Goal: Information Seeking & Learning: Learn about a topic

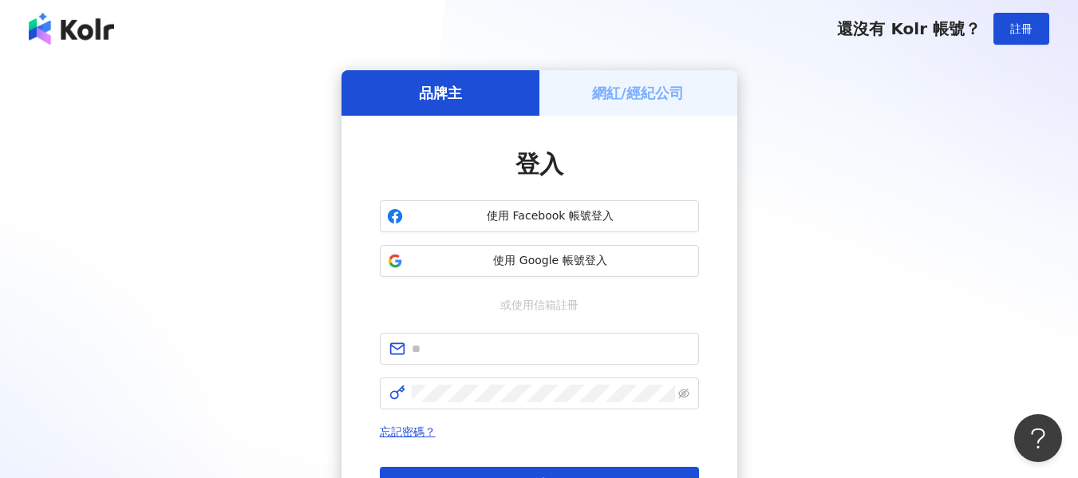
drag, startPoint x: 788, startPoint y: 192, endPoint x: 780, endPoint y: 192, distance: 8.8
click at [788, 192] on div "品牌主 網紅/經紀公司 登入 使用 Facebook 帳號登入 使用 Google 帳號登入 或使用信箱註冊 忘記密碼？ 登入 還沒有 Kolr 帳號？ 立即…" at bounding box center [539, 316] width 1040 height 492
click at [515, 258] on span "使用 Google 帳號登入" at bounding box center [550, 261] width 283 height 16
click at [517, 267] on span "使用 Google 帳號登入" at bounding box center [550, 261] width 283 height 16
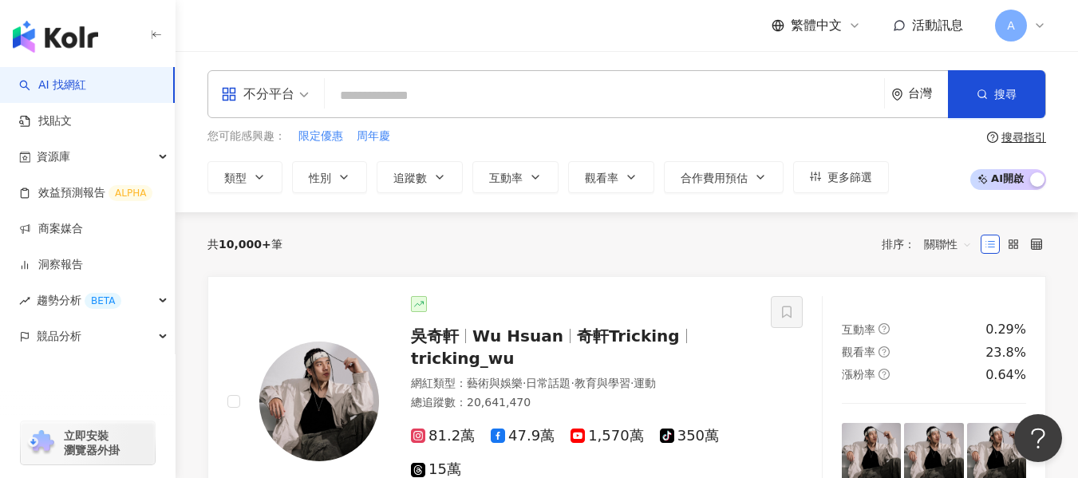
click at [298, 89] on span "不分平台" at bounding box center [265, 94] width 88 height 26
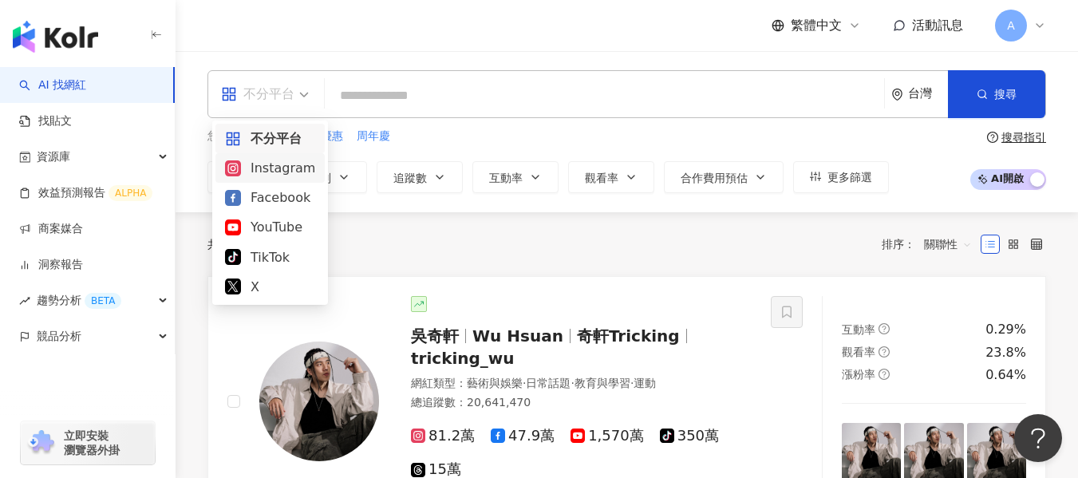
click at [279, 179] on div "Instagram" at bounding box center [269, 168] width 109 height 30
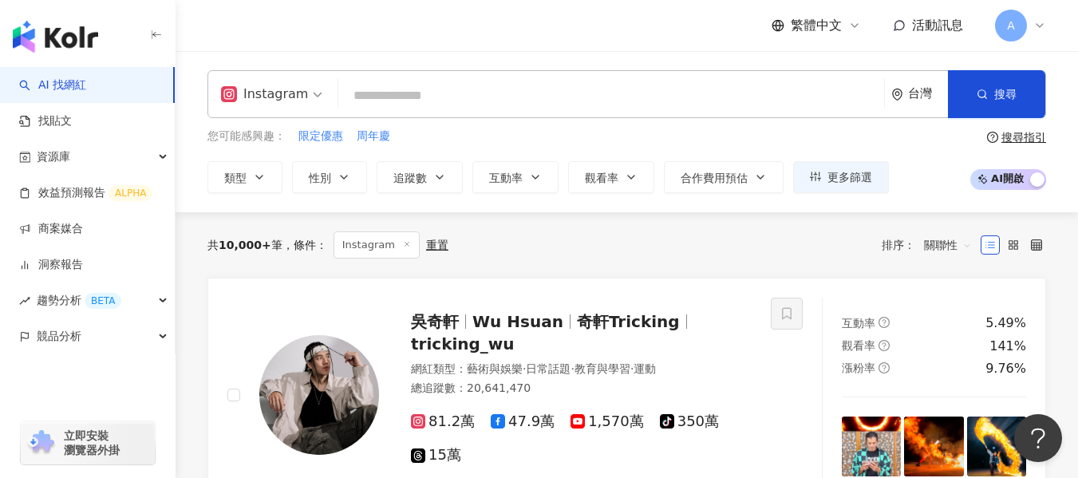
click at [389, 85] on input "search" at bounding box center [611, 96] width 533 height 30
click at [255, 176] on icon "button" at bounding box center [259, 177] width 13 height 13
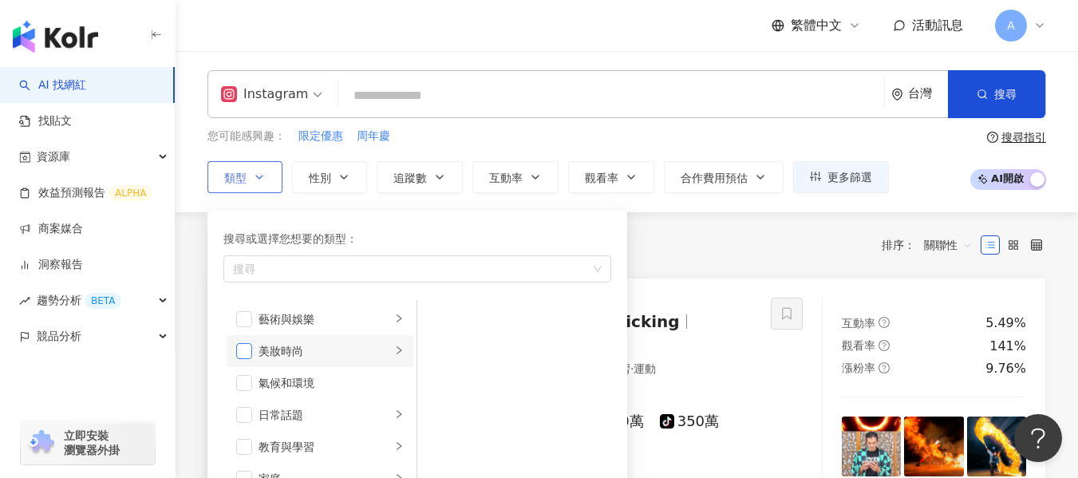
click at [239, 357] on span "button" at bounding box center [244, 351] width 16 height 16
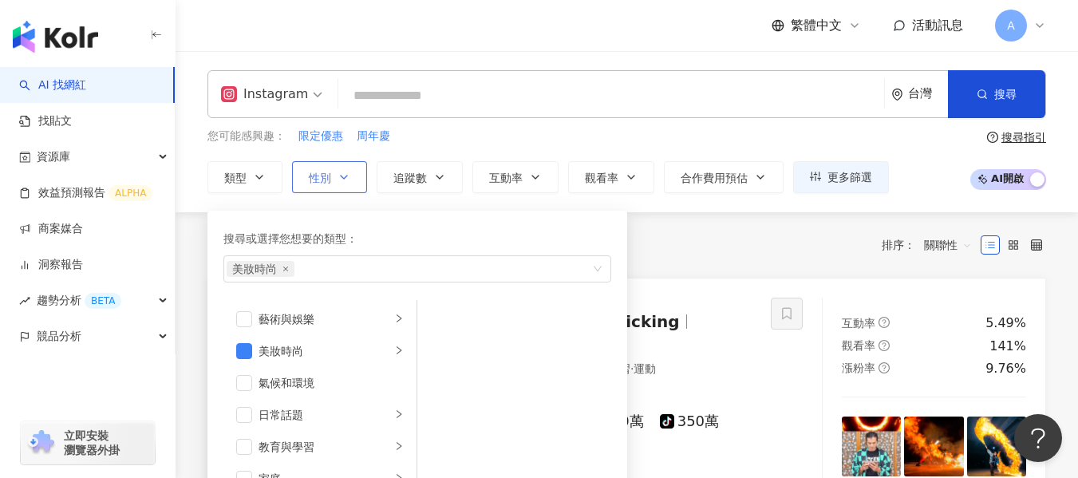
click at [355, 184] on button "性別" at bounding box center [329, 177] width 75 height 32
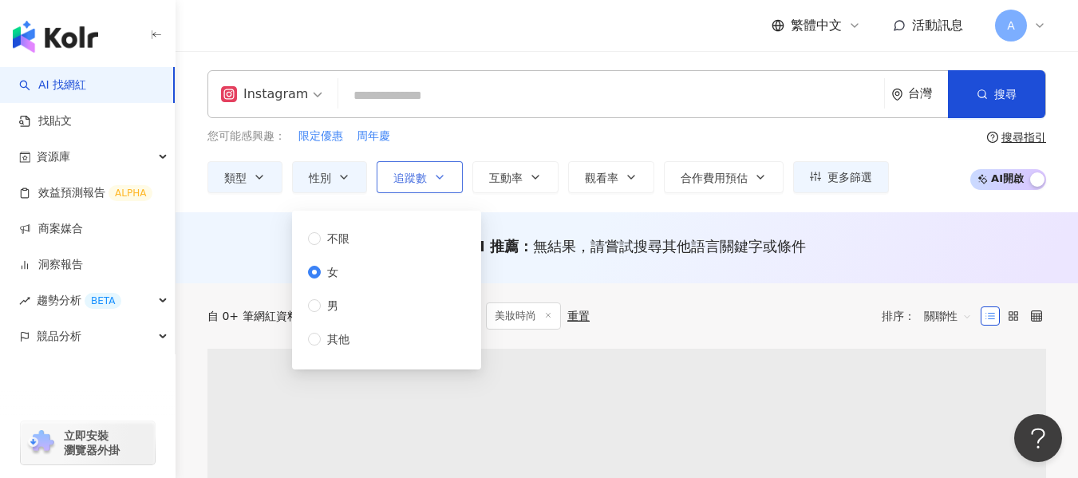
click at [445, 190] on button "追蹤數" at bounding box center [420, 177] width 86 height 32
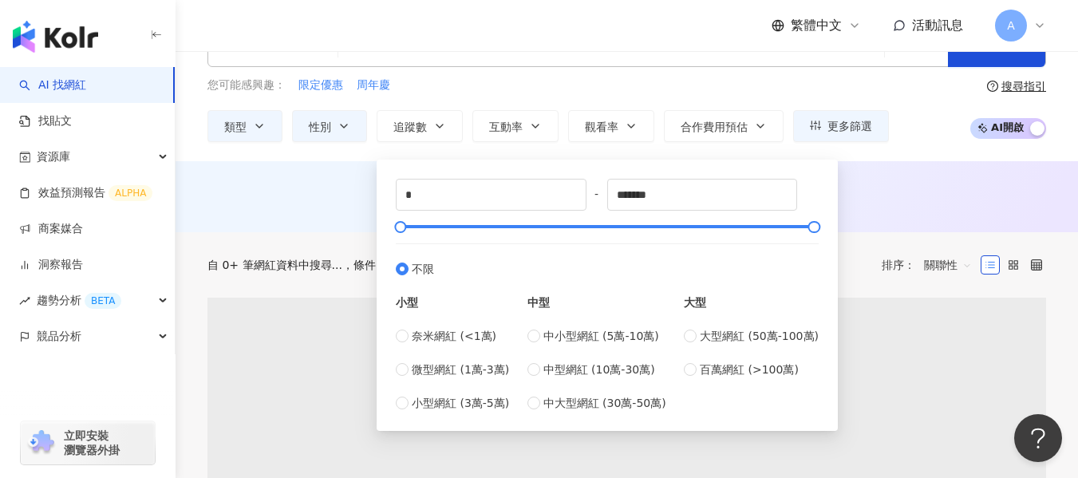
scroll to position [80, 0]
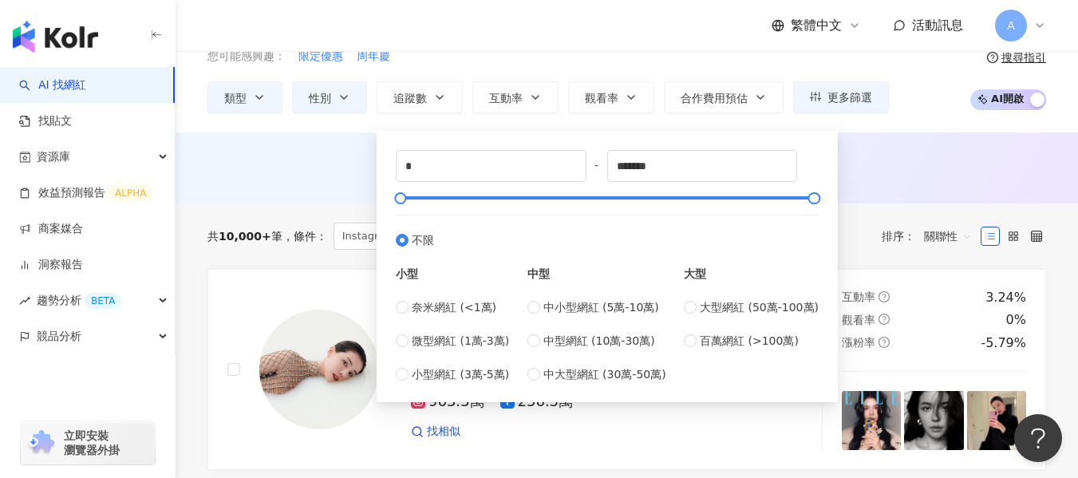
type input "*****"
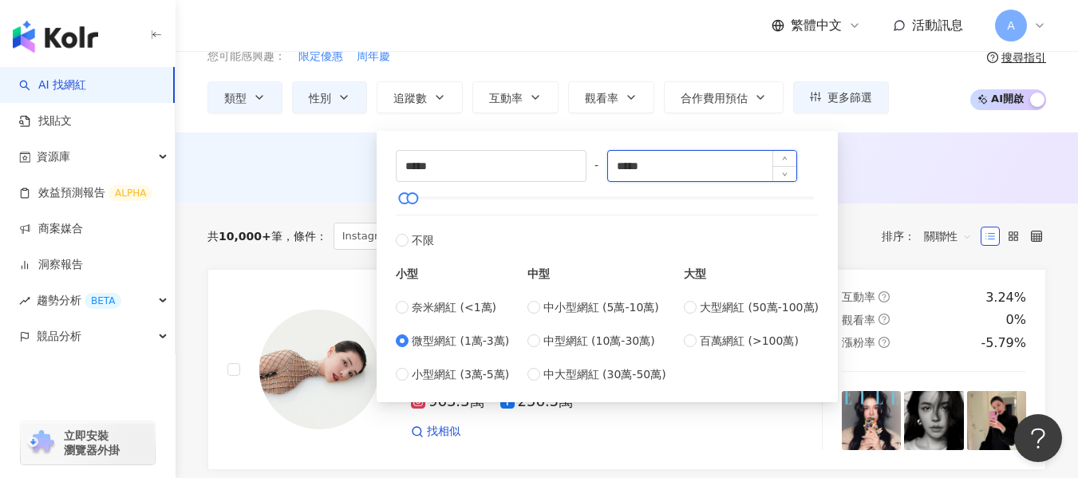
click at [709, 170] on input "*****" at bounding box center [702, 166] width 189 height 30
type input "*****"
click at [784, 160] on span "Increase Value" at bounding box center [785, 160] width 24 height 18
click at [903, 167] on div "AI 推薦 ： 無結果，請嘗試搜尋其他語言關鍵字或條件" at bounding box center [626, 166] width 839 height 20
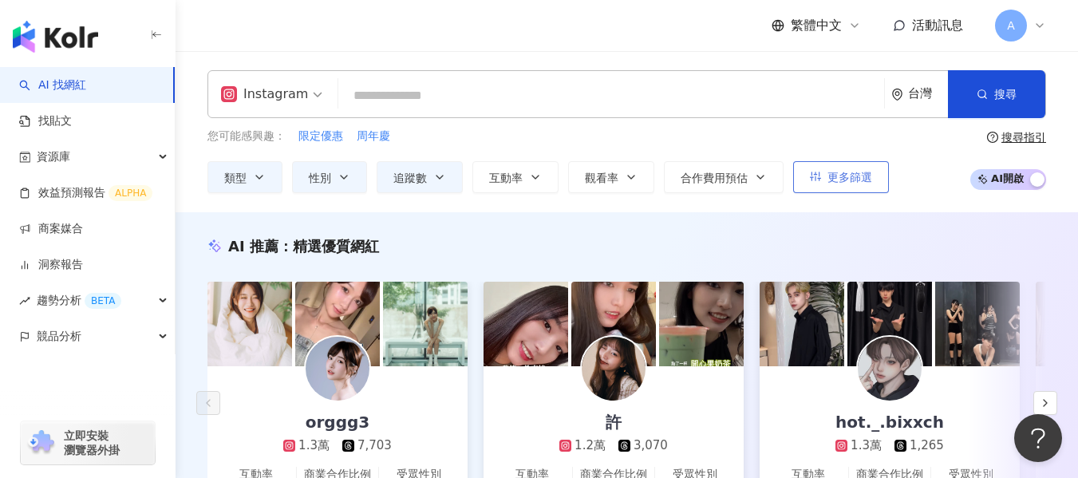
click at [853, 178] on span "更多篩選" at bounding box center [850, 177] width 45 height 13
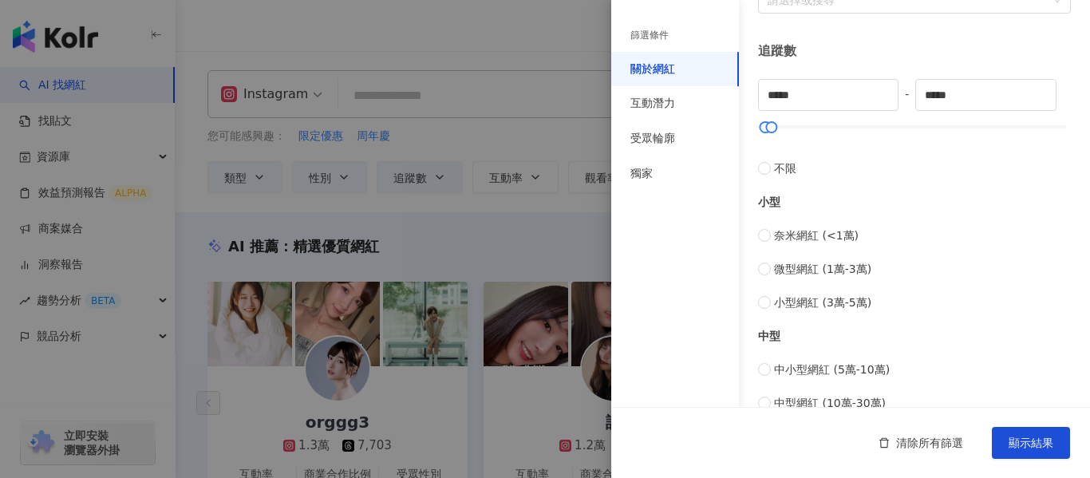
scroll to position [479, 0]
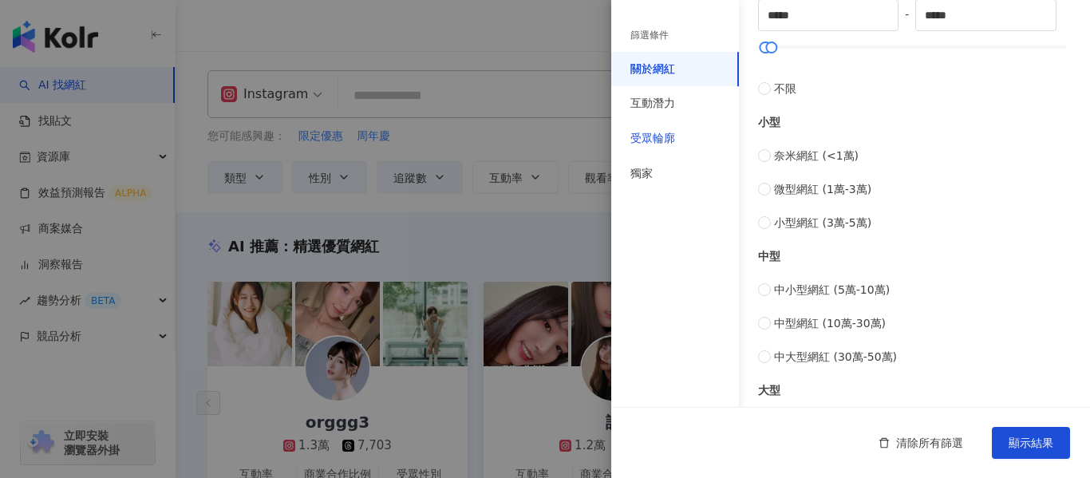
click at [662, 142] on div "受眾輪廓" at bounding box center [652, 139] width 45 height 16
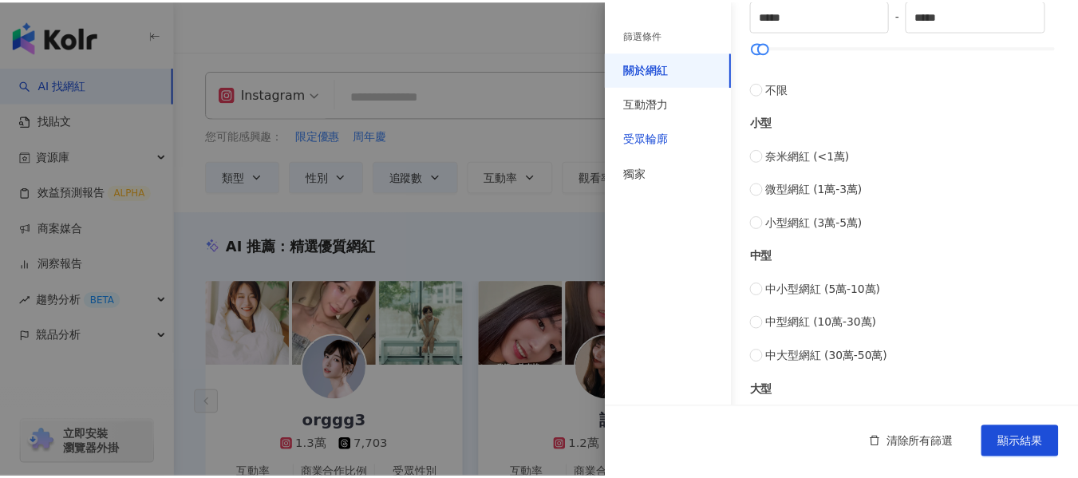
scroll to position [297, 0]
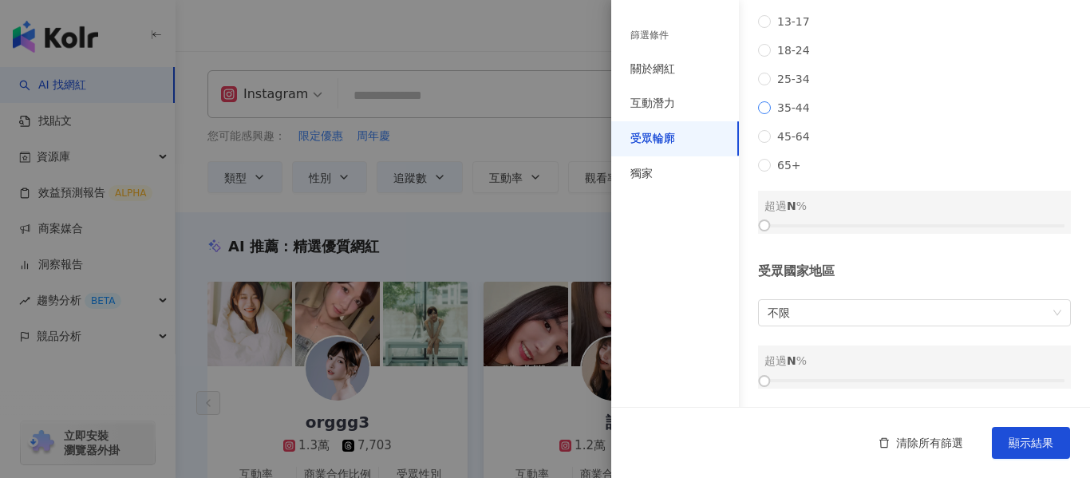
click at [773, 101] on span "35-44" at bounding box center [793, 107] width 45 height 13
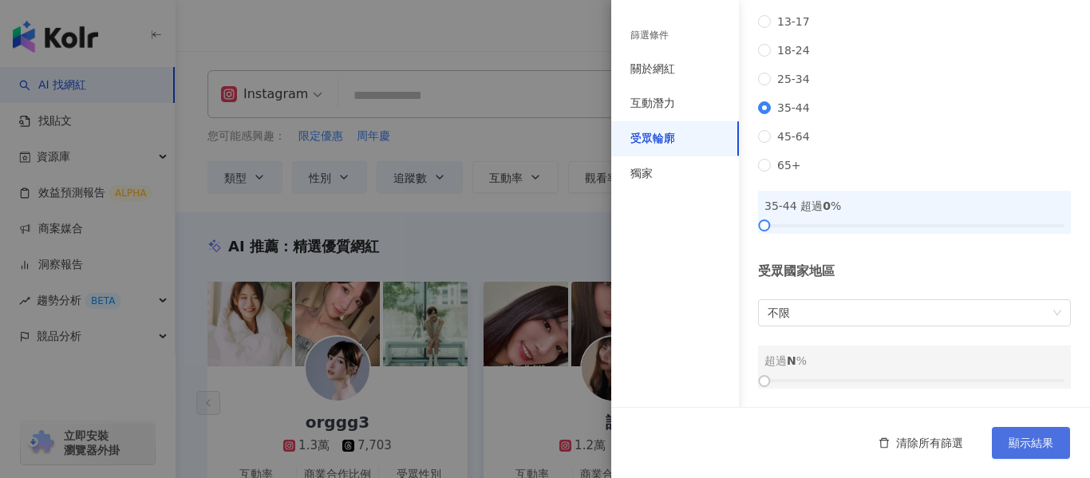
click at [1010, 441] on span "顯示結果" at bounding box center [1031, 443] width 45 height 13
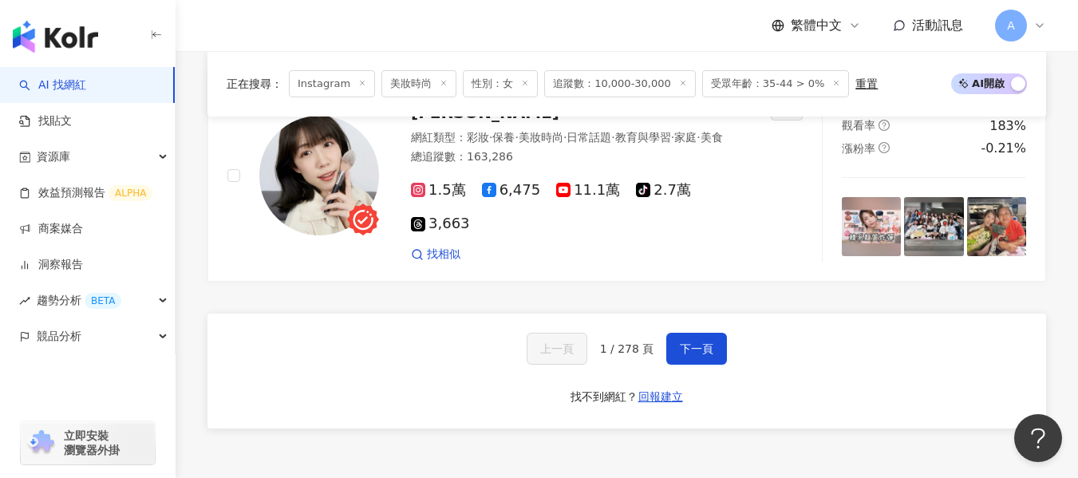
scroll to position [2943, 0]
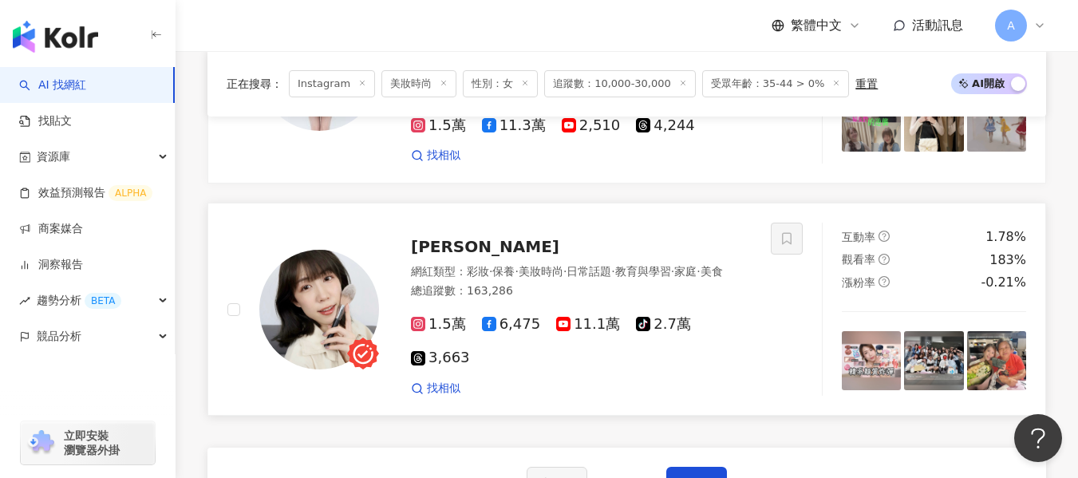
click at [710, 283] on div "總追蹤數 ： 163,286" at bounding box center [581, 291] width 341 height 16
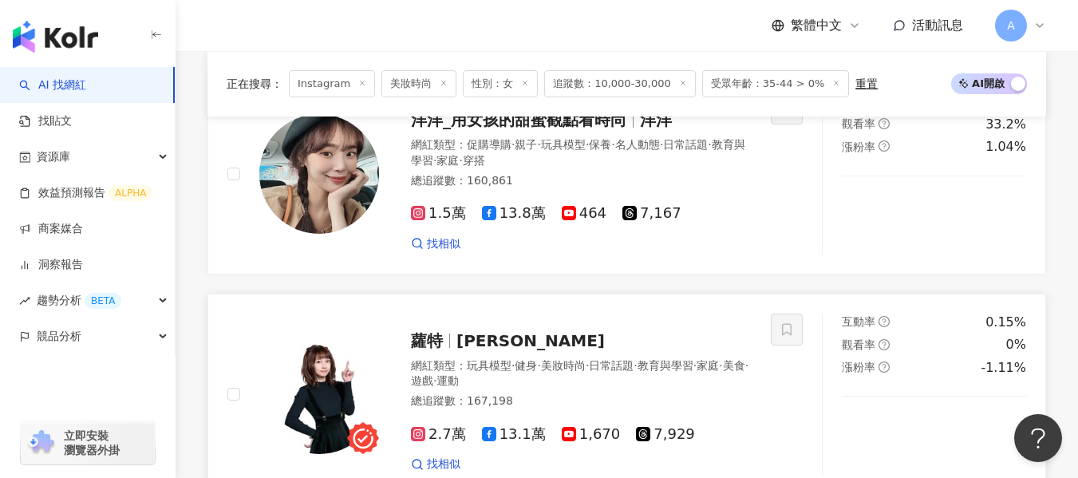
scroll to position [2385, 0]
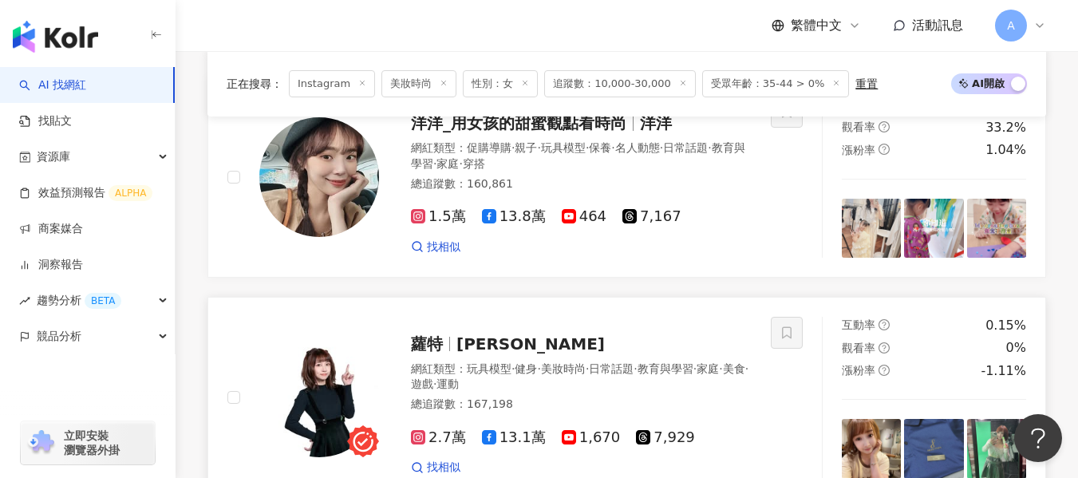
click at [713, 333] on div "蘿特 劉璞" at bounding box center [581, 344] width 341 height 22
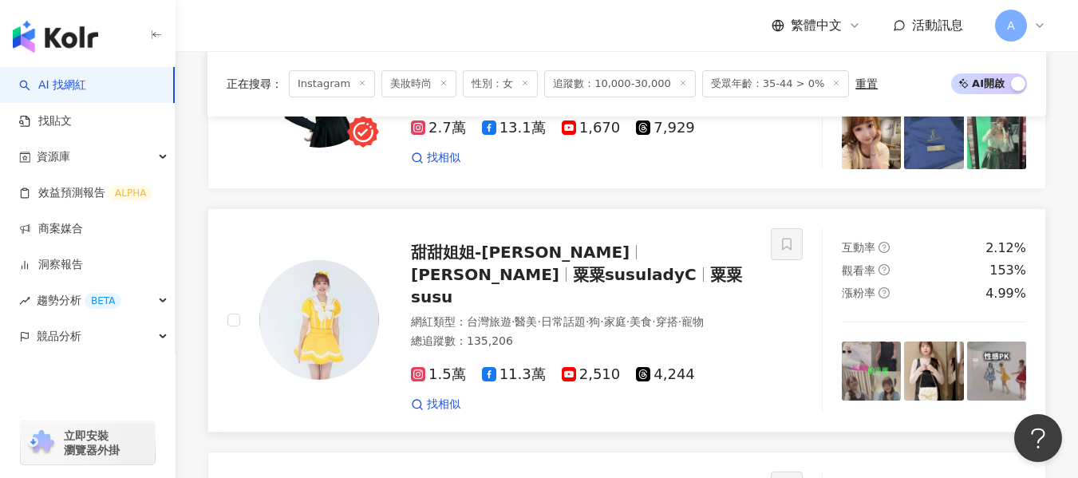
scroll to position [2704, 0]
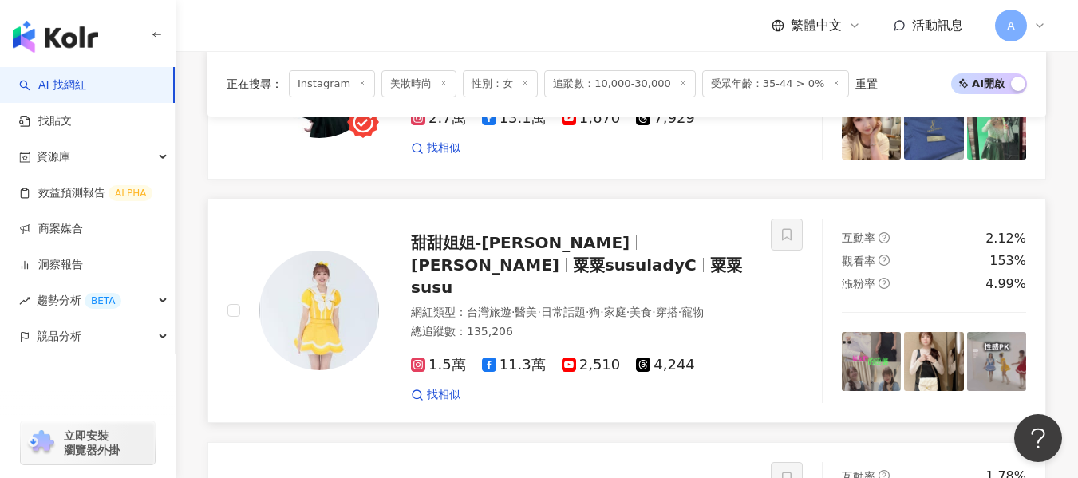
click at [643, 255] on span "粟粟susuladyC" at bounding box center [635, 264] width 124 height 19
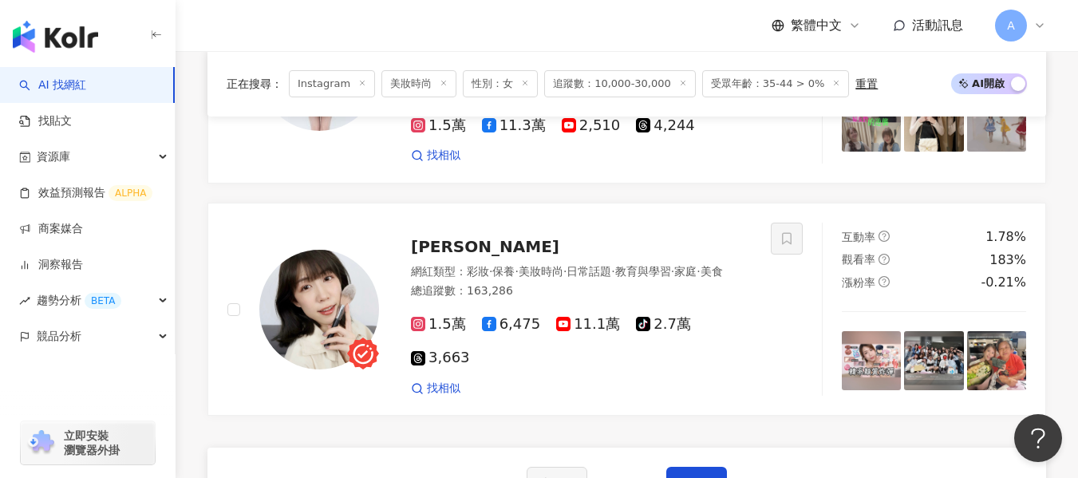
scroll to position [3103, 0]
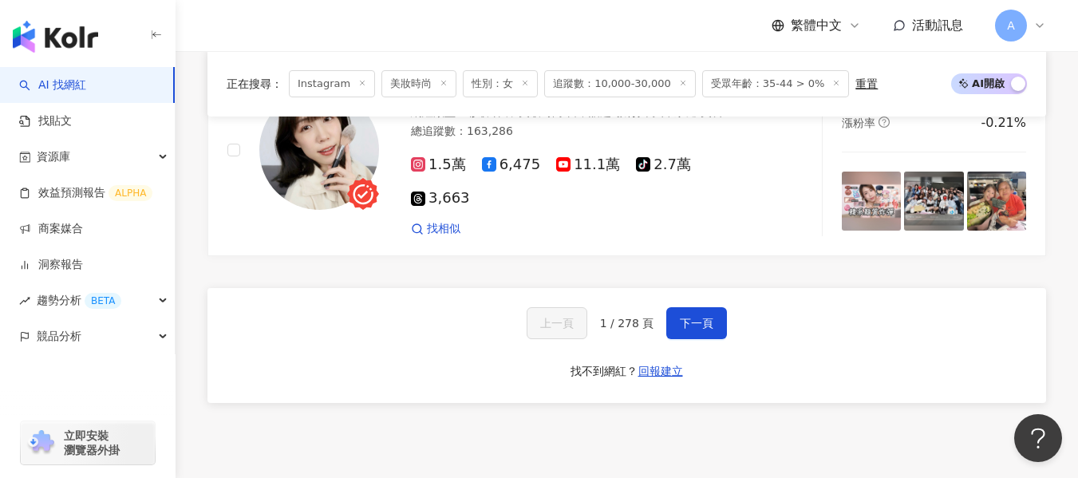
click at [694, 288] on div "上一頁 1 / 278 頁 下一頁 找不到網紅？ 回報建立" at bounding box center [626, 345] width 839 height 115
click at [695, 307] on button "下一頁" at bounding box center [696, 323] width 61 height 32
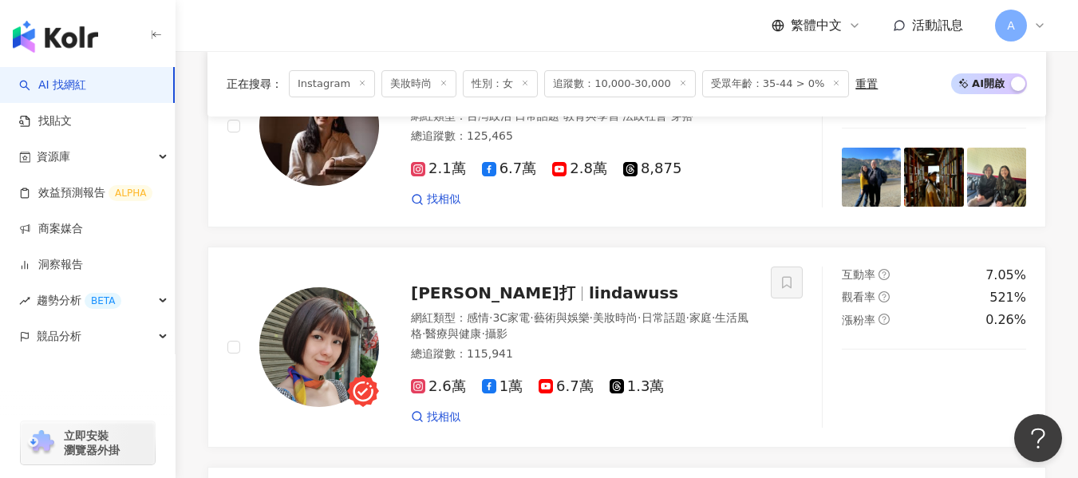
scroll to position [2199, 0]
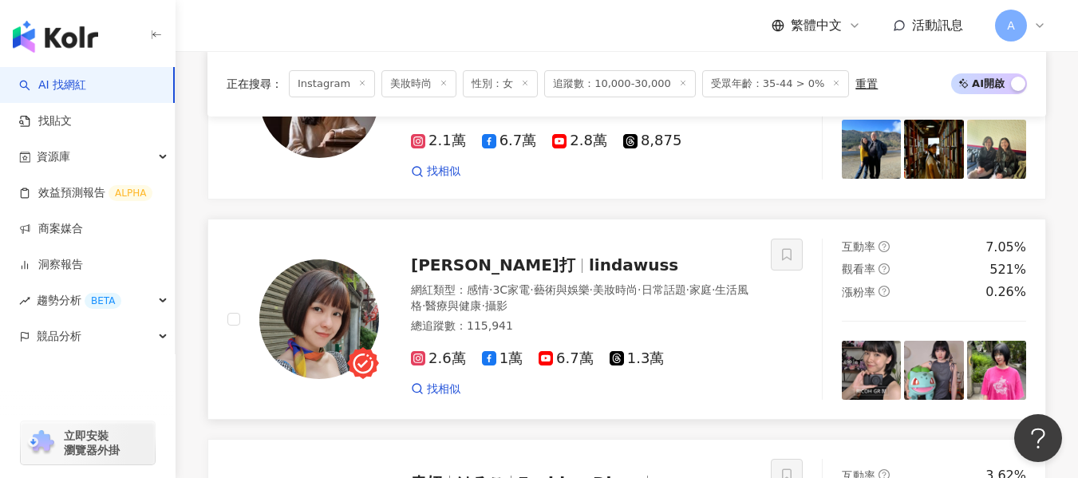
click at [686, 283] on span "日常話題" at bounding box center [664, 289] width 45 height 13
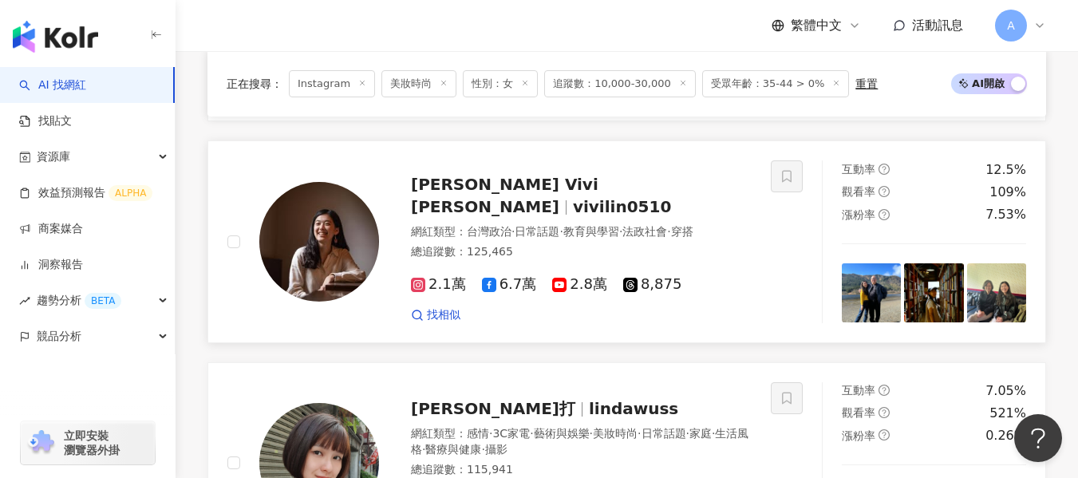
scroll to position [1959, 0]
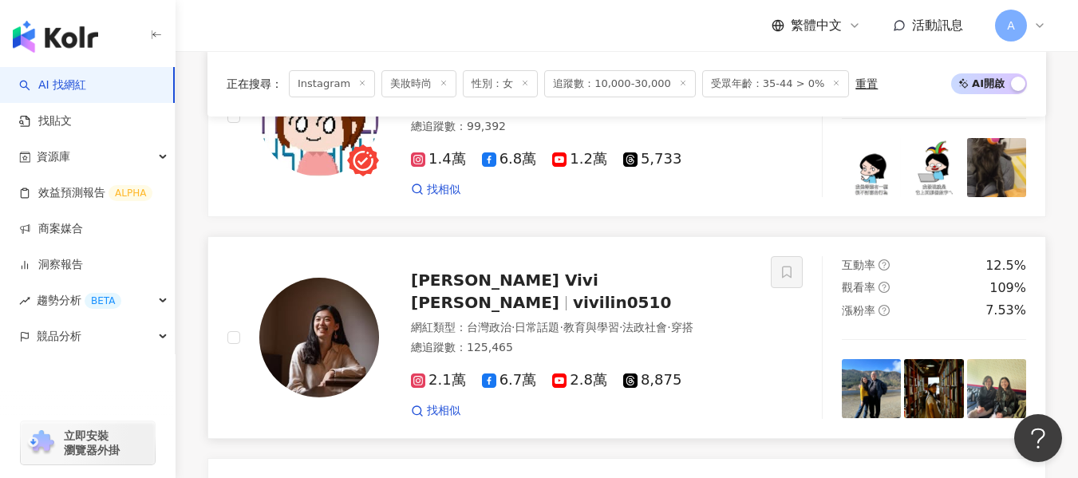
click at [699, 359] on div "2.1萬 6.7萬 2.8萬 8,875 找相似" at bounding box center [581, 388] width 341 height 59
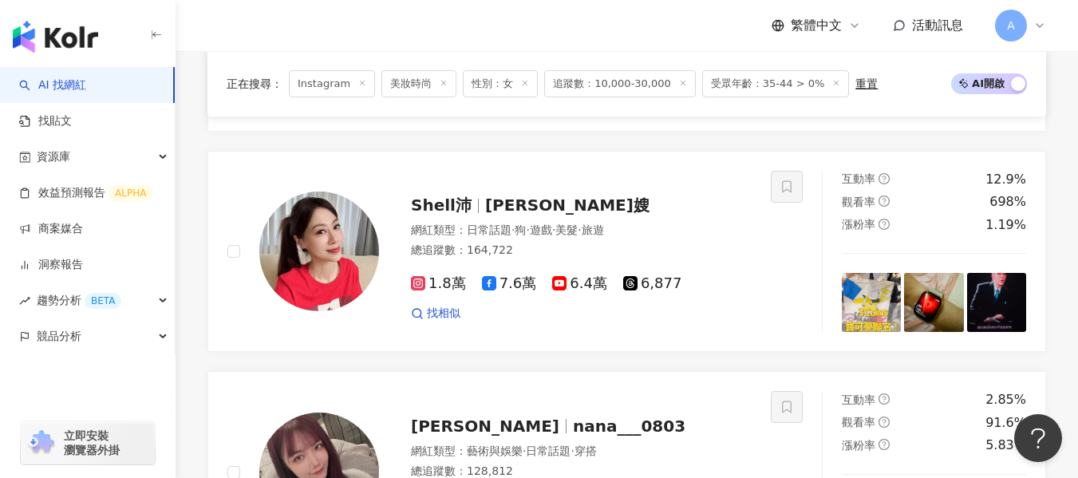
scroll to position [0, 0]
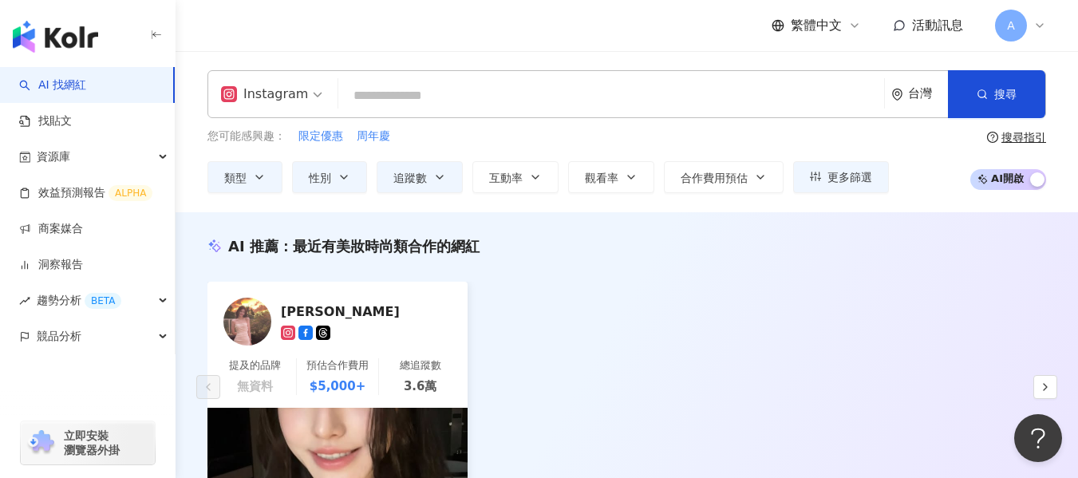
click at [455, 97] on input "search" at bounding box center [611, 96] width 533 height 30
type input "*"
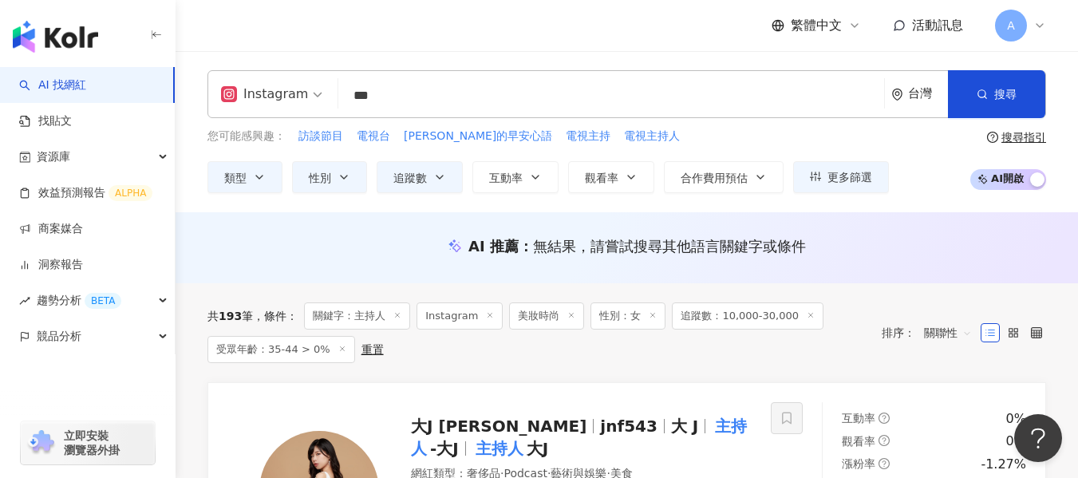
click at [570, 314] on line at bounding box center [572, 315] width 4 height 4
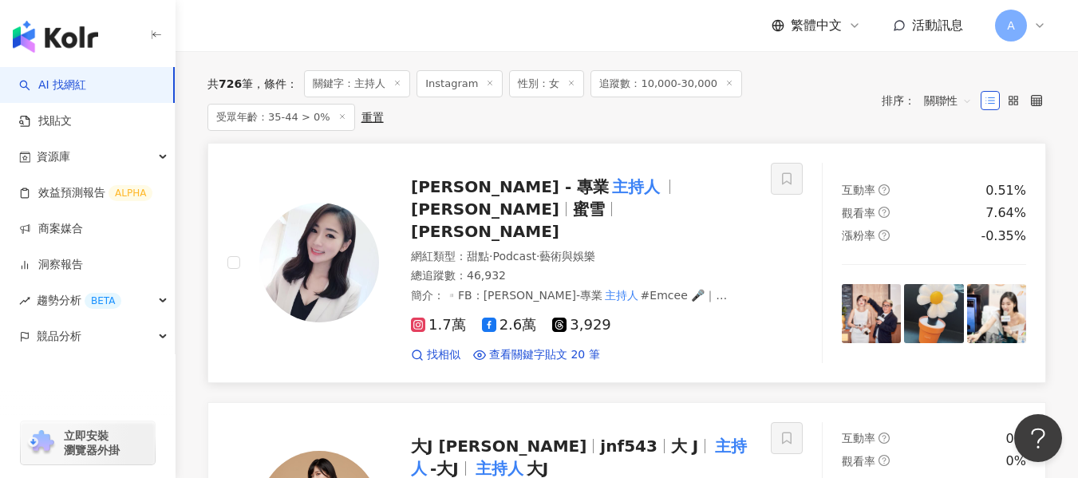
scroll to position [80, 0]
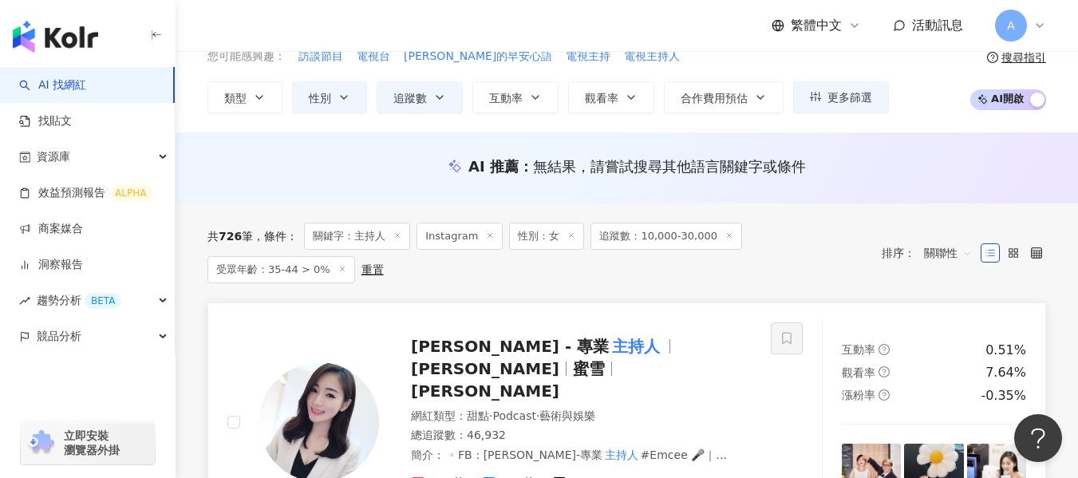
click at [615, 362] on div "Michelle 安沁 - 專業 主持人 Michelle 蜜雪 王安沁" at bounding box center [581, 368] width 341 height 67
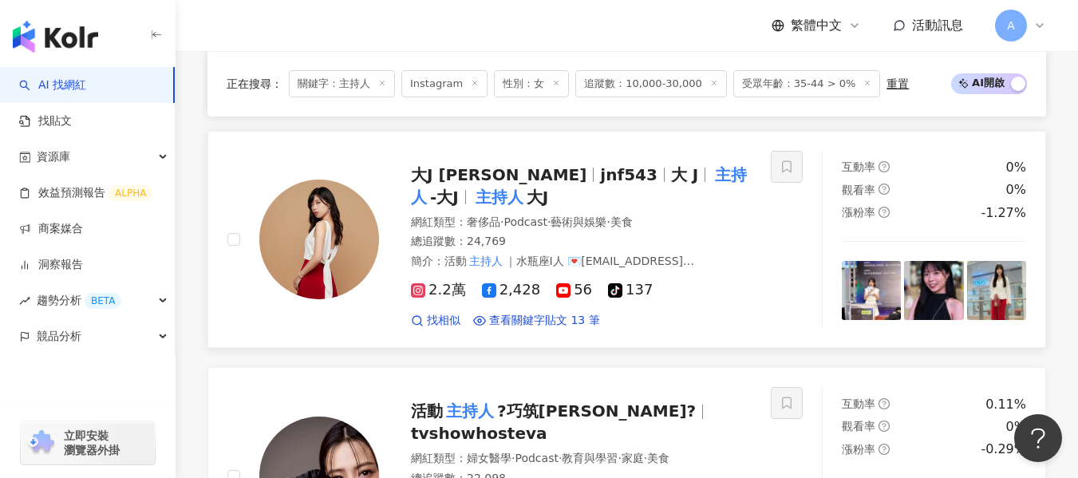
scroll to position [476, 0]
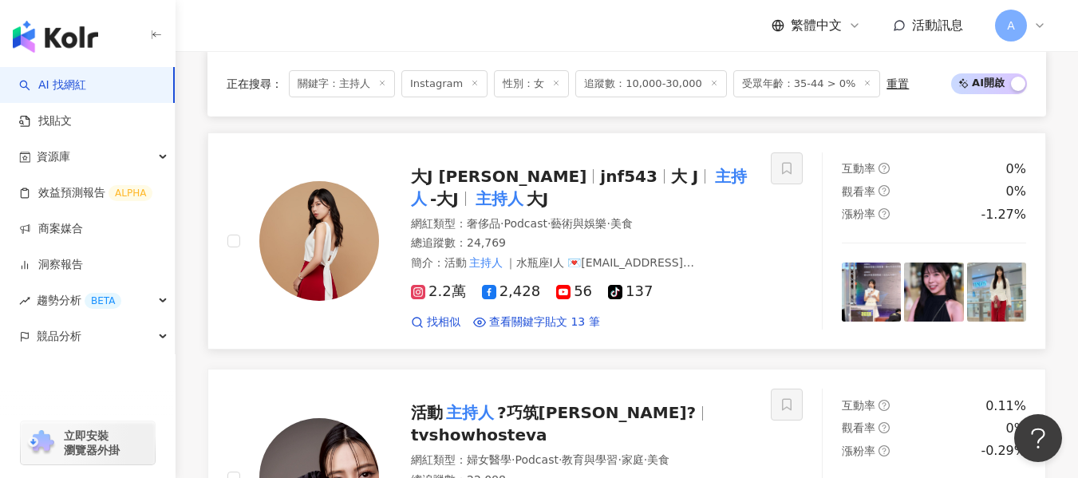
click at [718, 216] on div "網紅類型 ： 奢侈品 · Podcast · 藝術與娛樂 · 美食" at bounding box center [581, 224] width 341 height 16
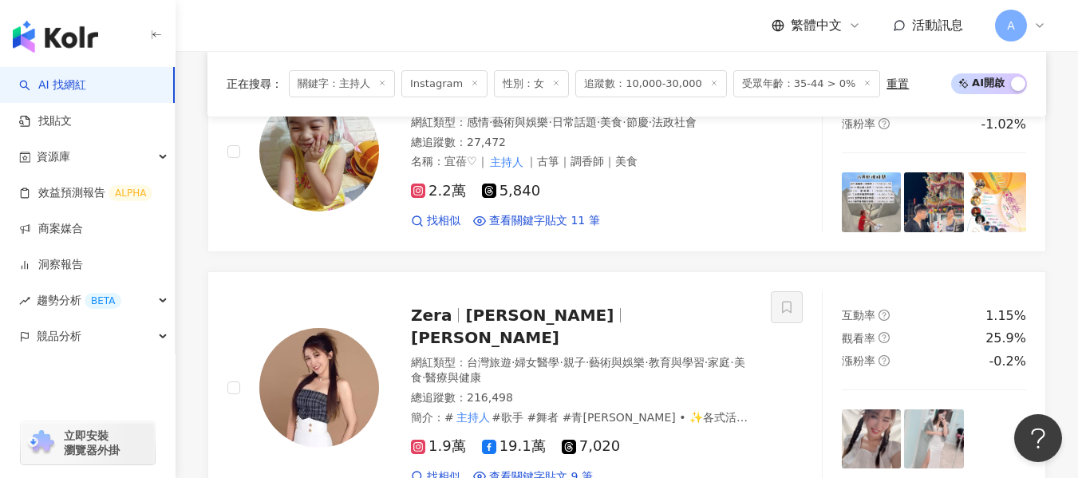
scroll to position [2710, 0]
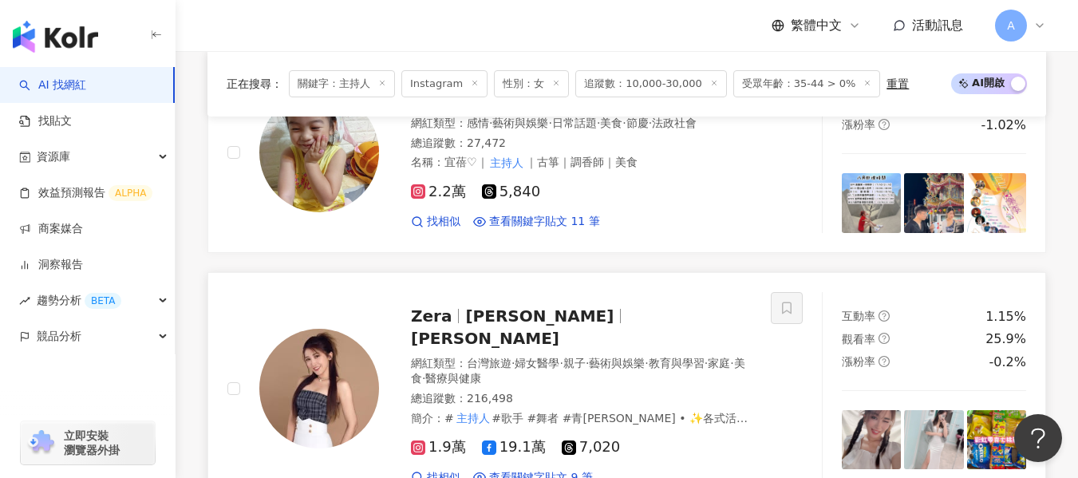
click at [622, 391] on div "總追蹤數 ： 216,498" at bounding box center [581, 399] width 341 height 16
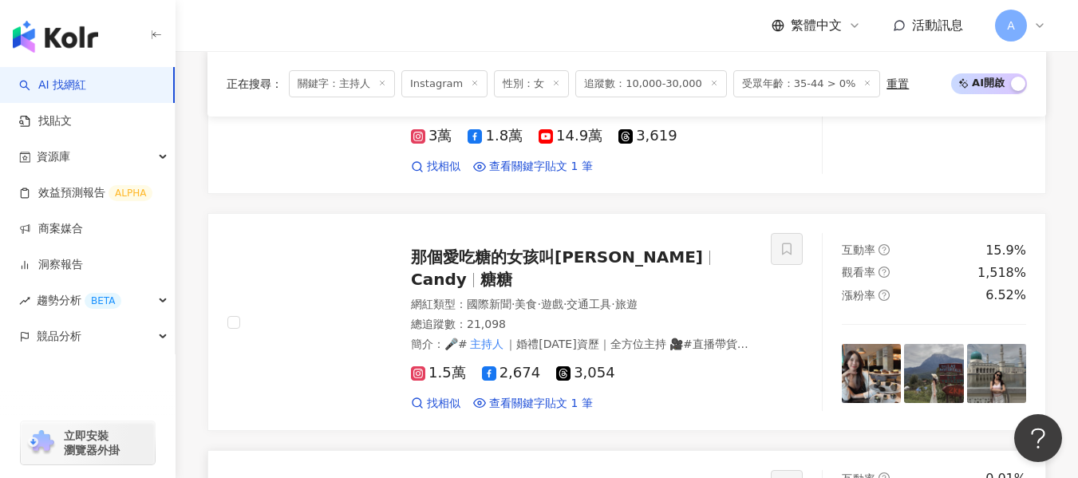
scroll to position [2231, 0]
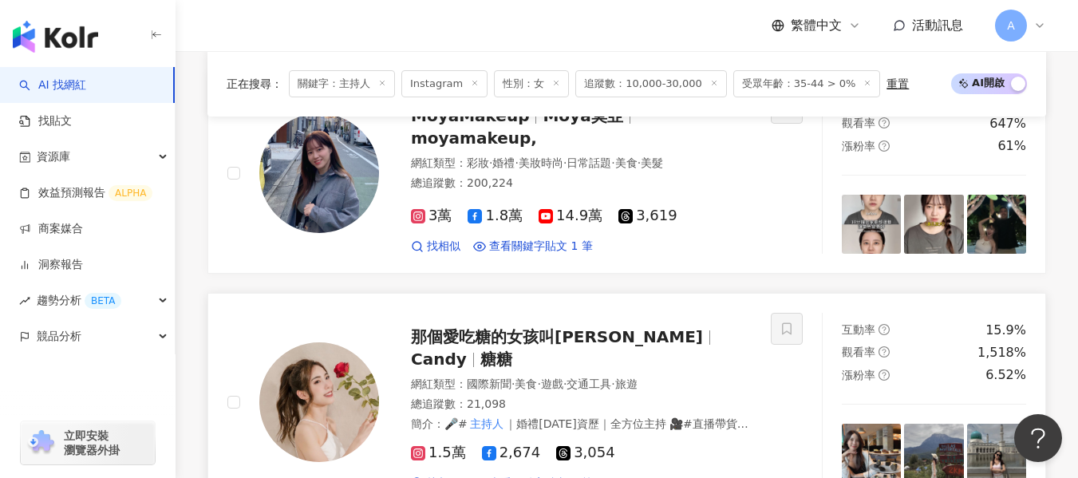
click at [641, 377] on div "網紅類型 ： 國際新聞 · 美食 · 遊戲 · 交通工具 · 旅遊 總追蹤數 ： 21,098 簡介 ： 🎤# 主持人 ｜婚禮10年資歷｜全方位主持 🎥#直播…" at bounding box center [581, 404] width 341 height 55
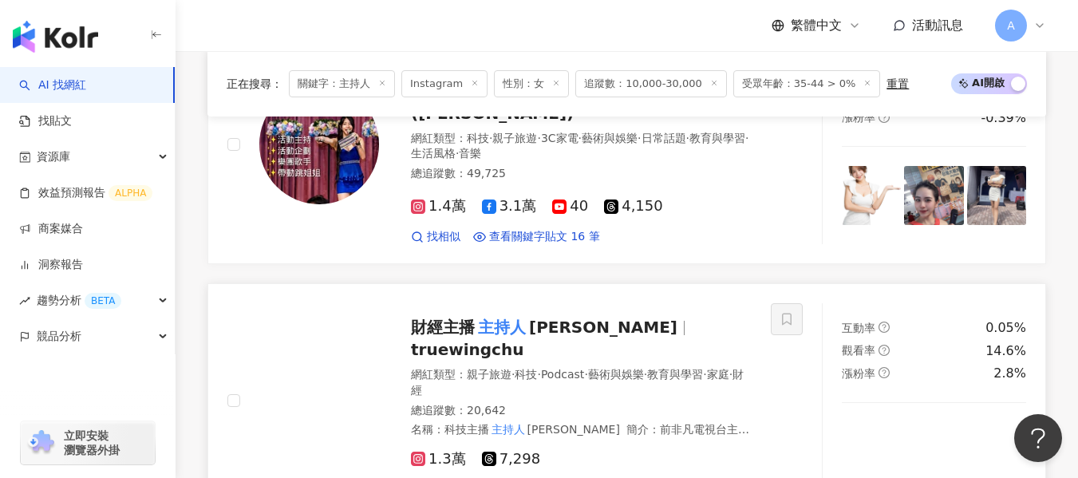
scroll to position [1513, 0]
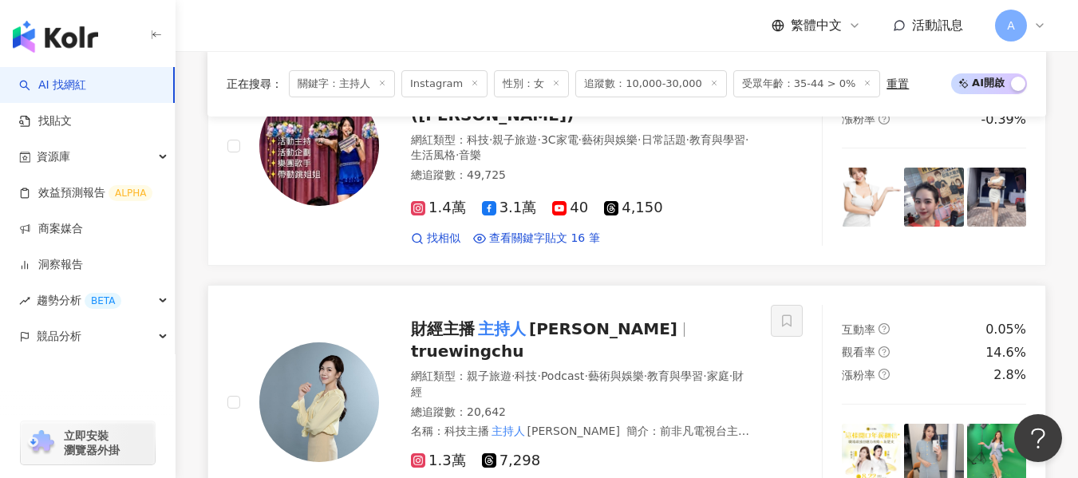
click at [625, 369] on div "網紅類型 ： 親子旅遊 · 科技 · Podcast · 藝術與娛樂 · 教育與學習 · 家庭 · 財經" at bounding box center [581, 384] width 341 height 31
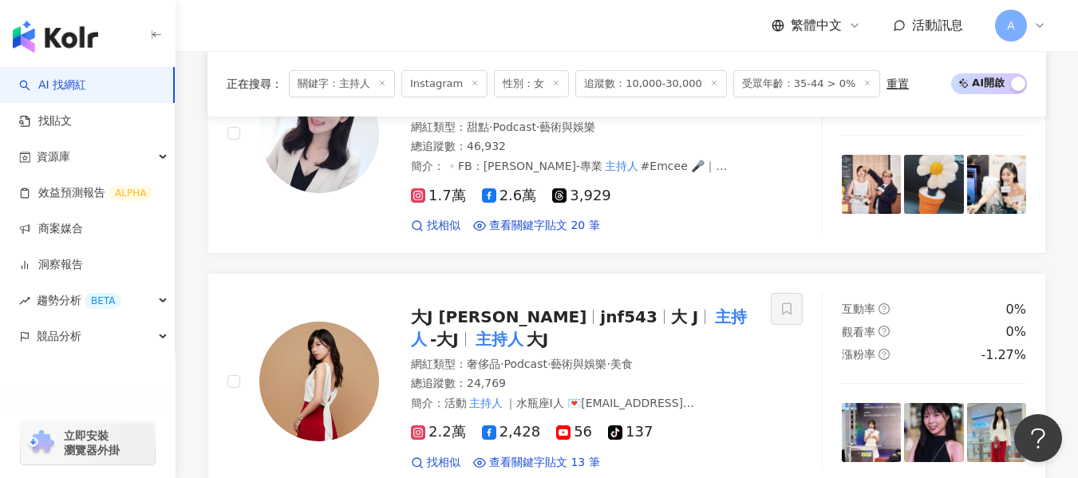
drag, startPoint x: 1069, startPoint y: 34, endPoint x: 1065, endPoint y: -5, distance: 39.2
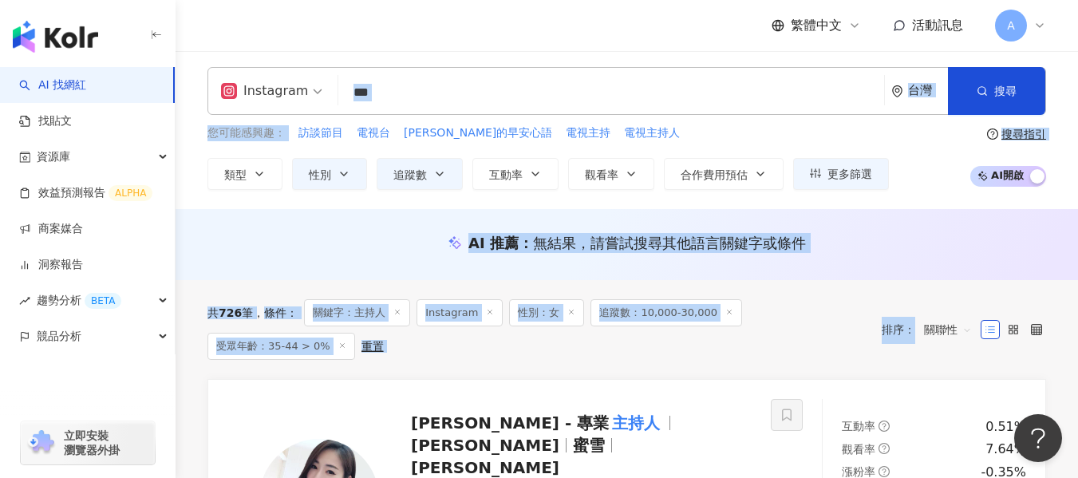
scroll to position [0, 0]
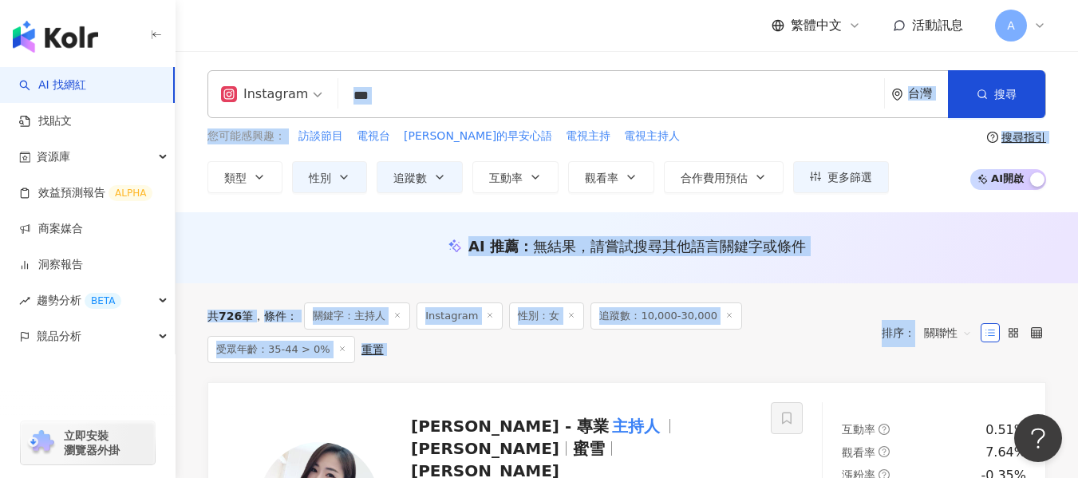
click at [638, 109] on input "***" at bounding box center [611, 96] width 533 height 30
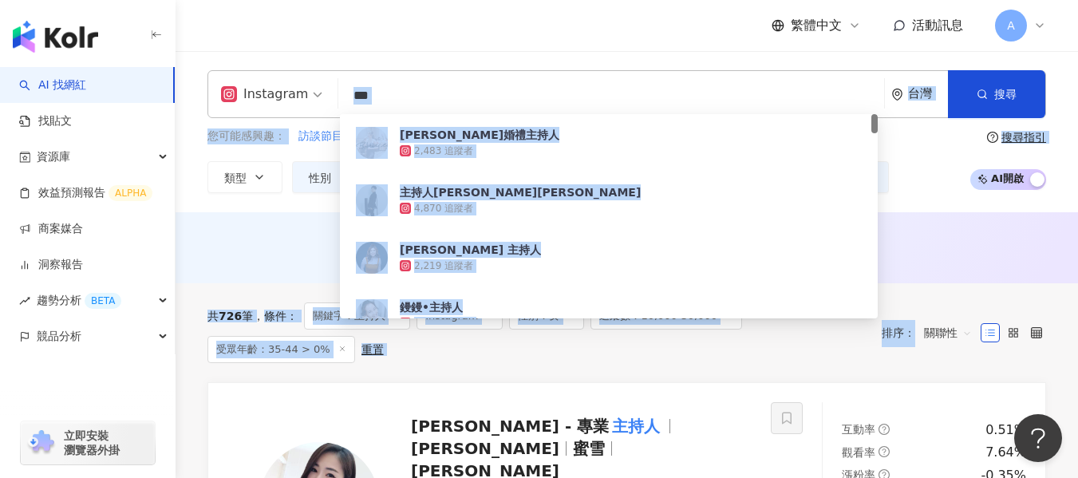
click at [641, 96] on input "***" at bounding box center [611, 96] width 533 height 30
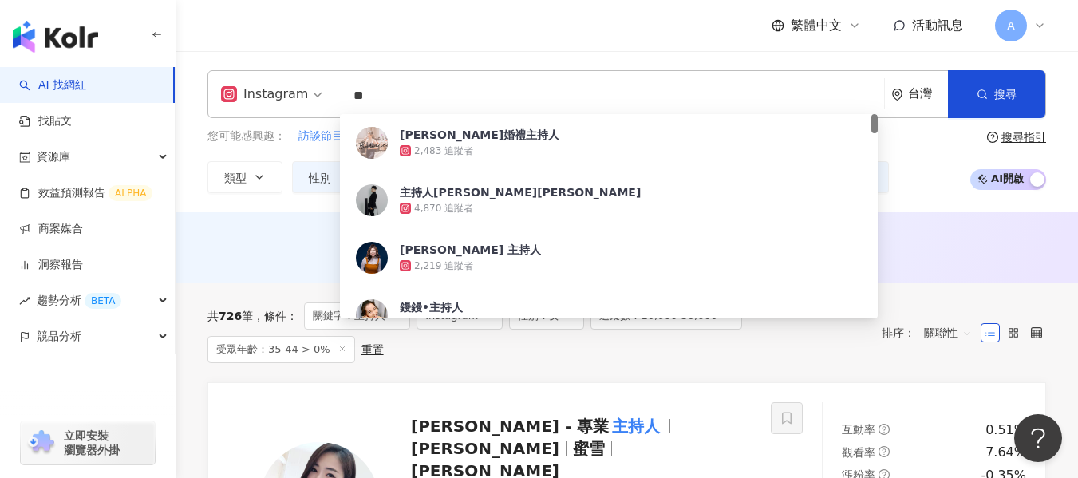
type input "*"
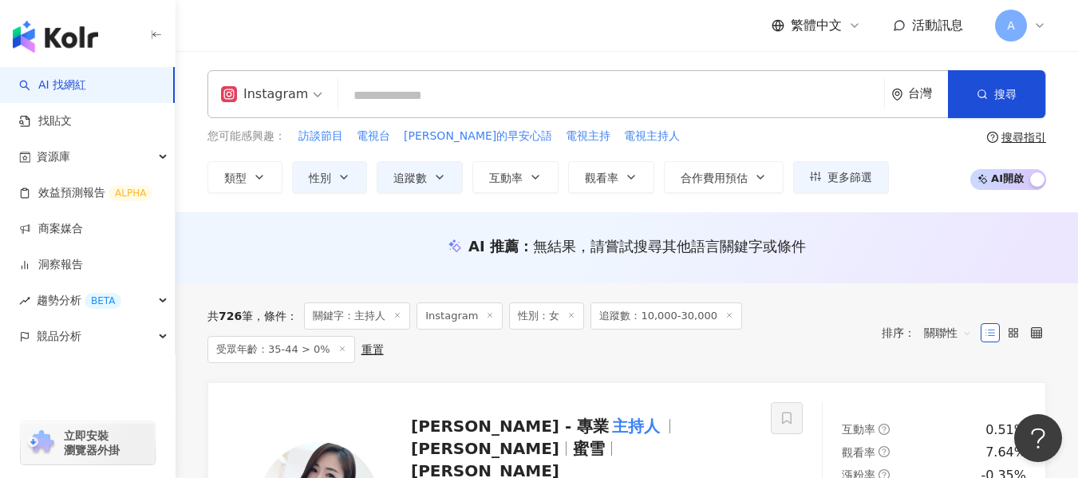
paste input "*******"
type input "*******"
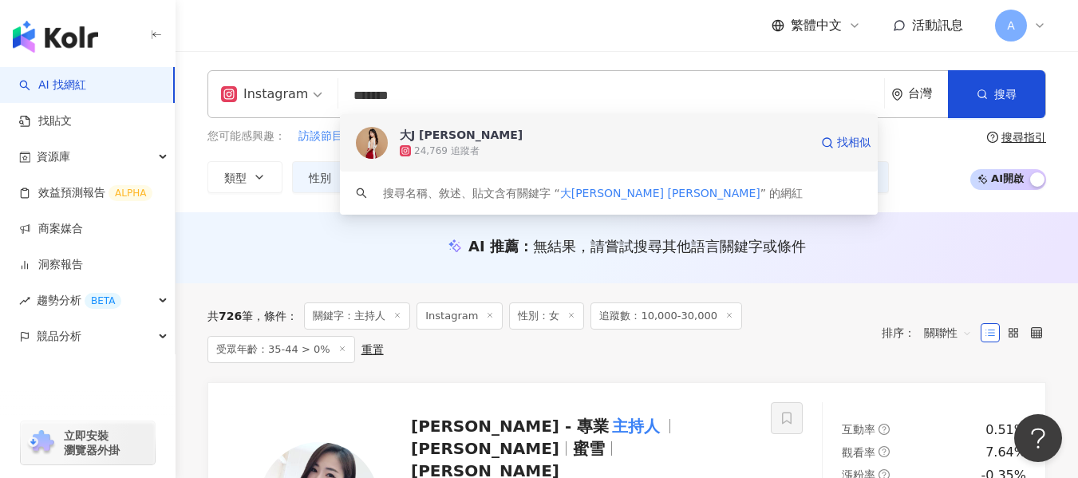
click at [531, 148] on div "24,769 追蹤者" at bounding box center [604, 151] width 409 height 16
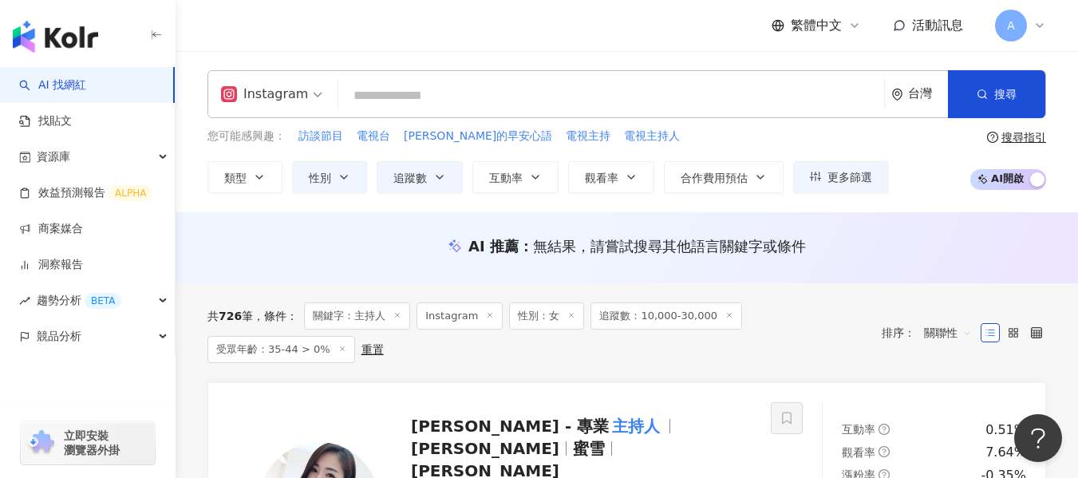
paste input "********"
type input "********"
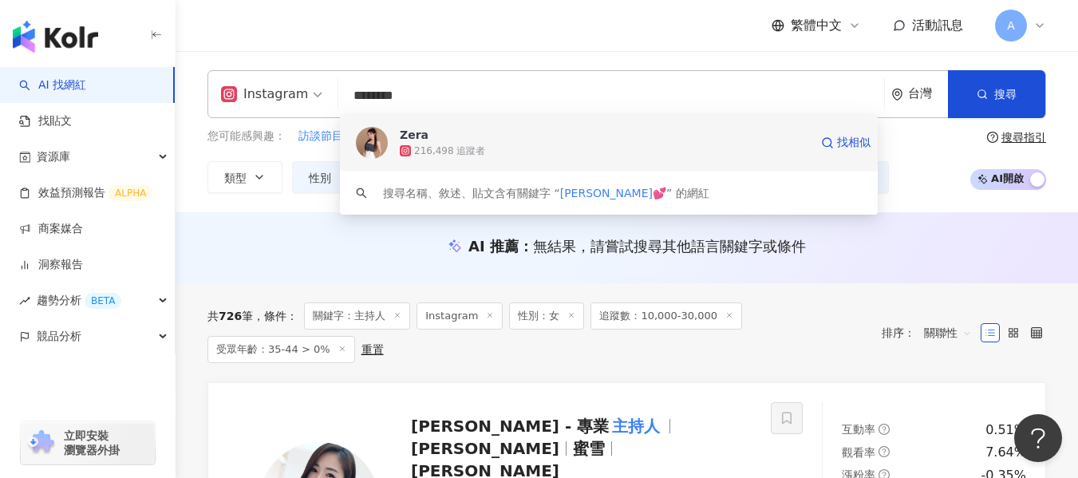
click at [445, 143] on div "216,498 追蹤者" at bounding box center [604, 151] width 409 height 16
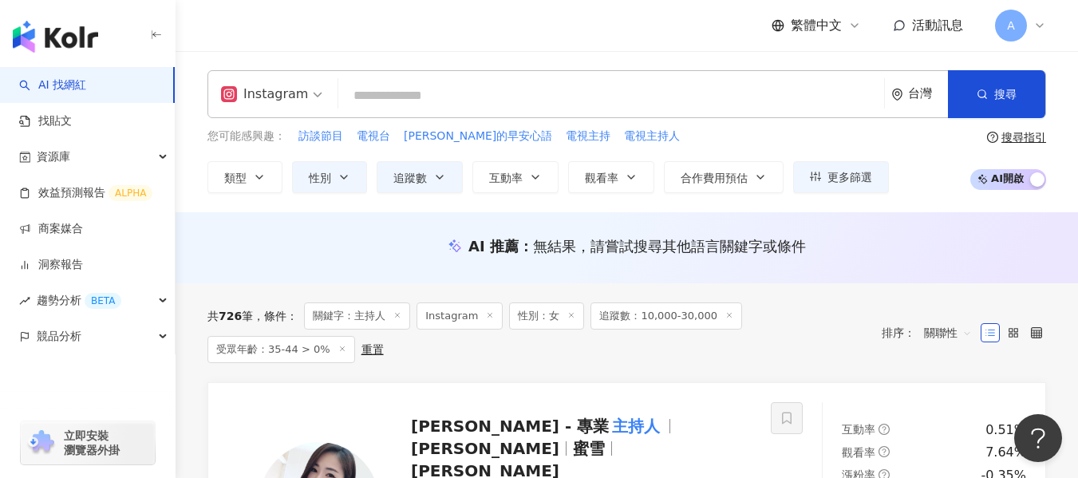
paste input "******"
type input "******"
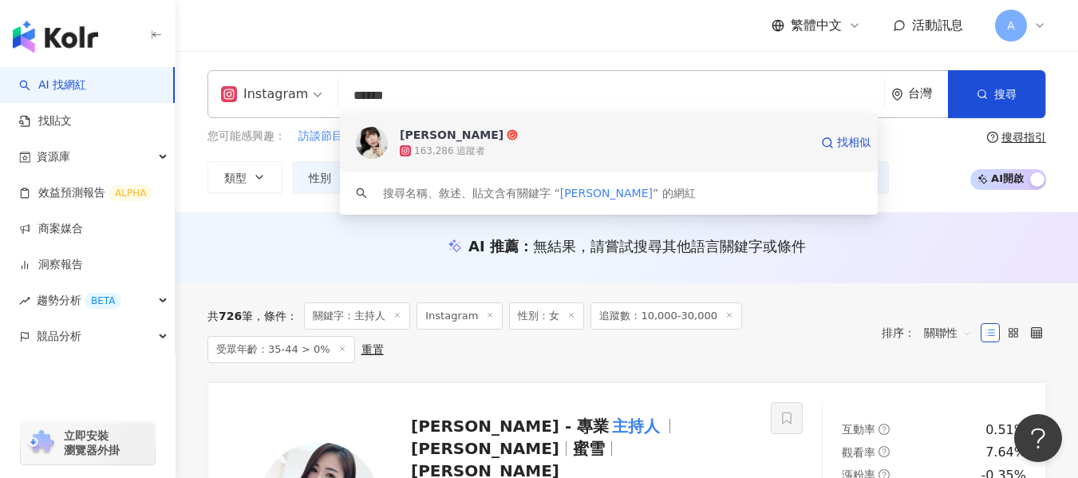
click at [511, 143] on div "163,286 追蹤者" at bounding box center [604, 151] width 409 height 16
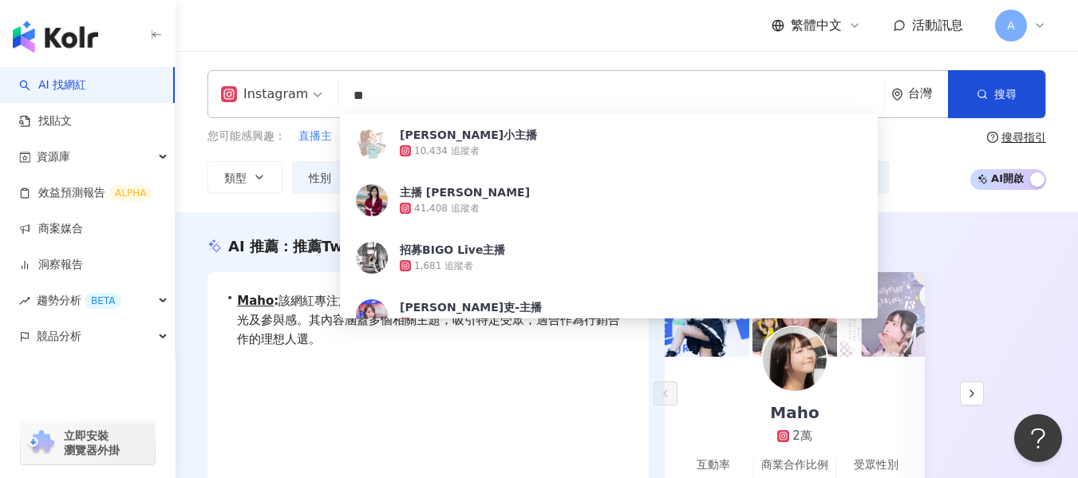
type input "**"
click at [943, 219] on div "AI 推薦 ： 推薦Twitch直播的網紅 • Maho : 該網紅專注於貼文創作，並維持穩定的互動率，有助於提升品牌曝光及參與感。其內容涵蓋多個相關主題，吸…" at bounding box center [627, 396] width 903 height 369
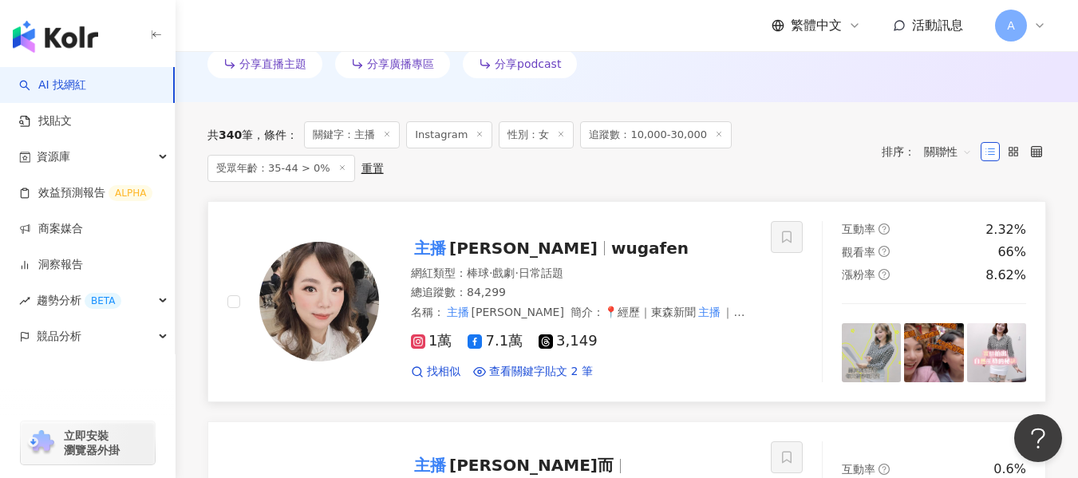
scroll to position [718, 0]
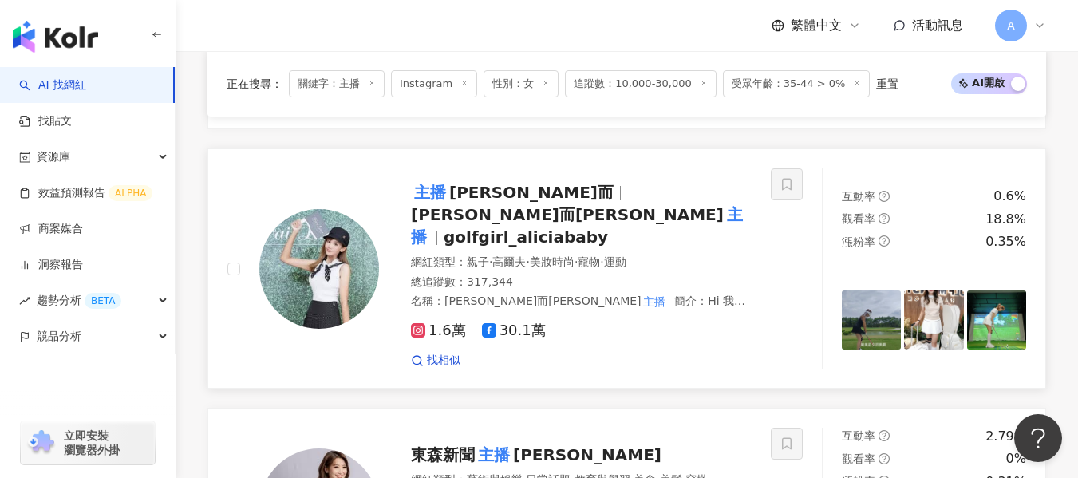
click at [698, 255] on div "網紅類型 ： 親子 · 高爾夫 · 美妝時尚 · 寵物 · 運動" at bounding box center [581, 263] width 341 height 16
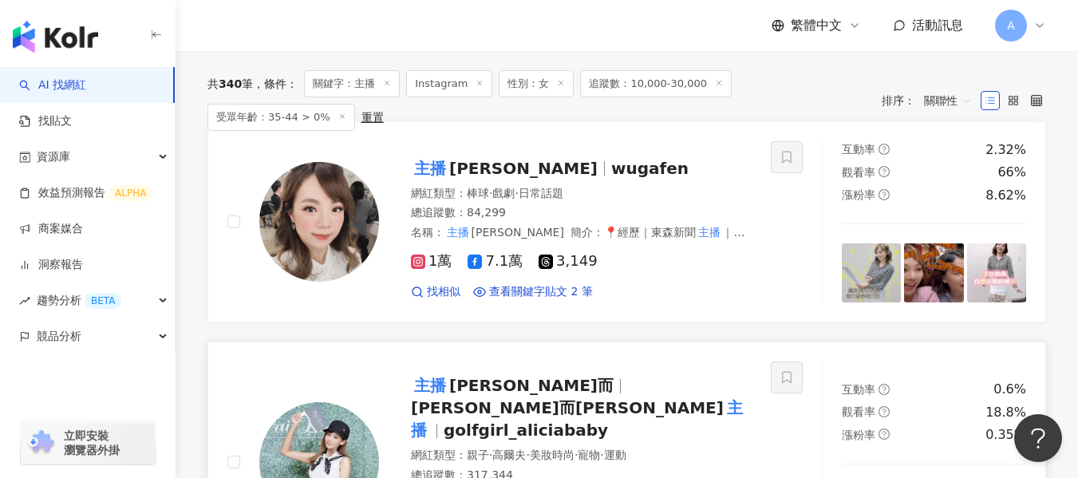
scroll to position [479, 0]
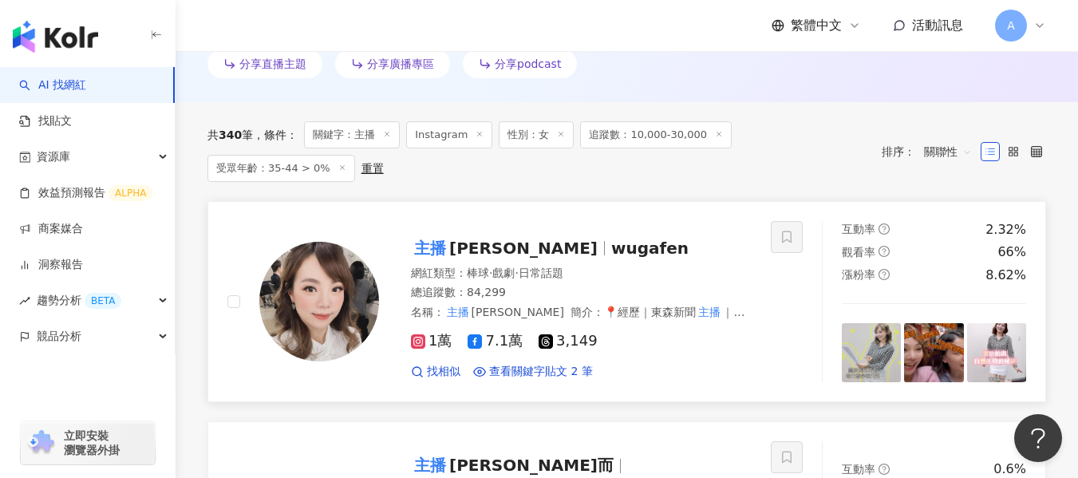
click at [702, 266] on div "網紅類型 ： 棒球 · 戲劇 · 日常話題" at bounding box center [581, 274] width 341 height 16
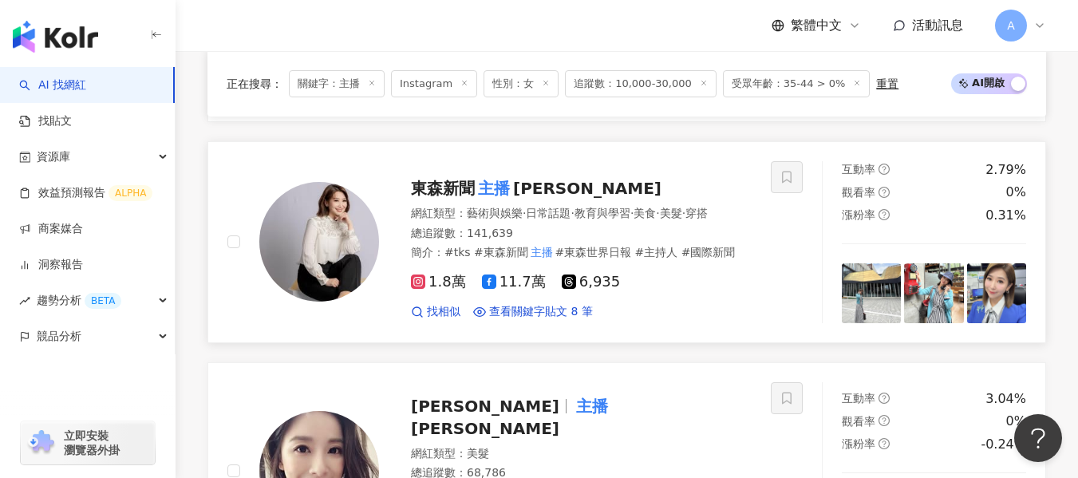
scroll to position [958, 0]
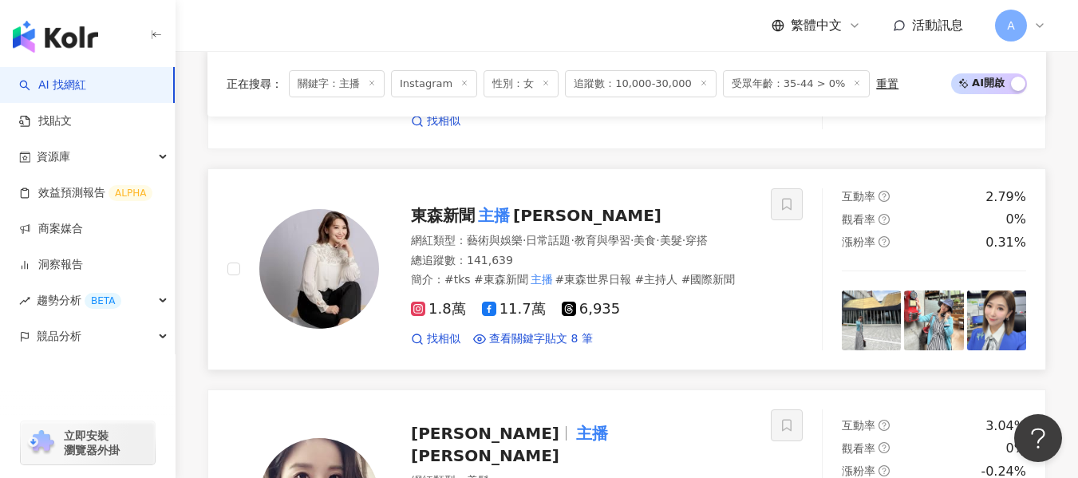
click at [547, 259] on div "網紅類型 ： 藝術與娛樂 · 日常話題 · 教育與學習 · 美食 · 美髮 · 穿搭 總追蹤數 ： 141,639 簡介 ： #tks #東森新聞 主播 #東…" at bounding box center [581, 260] width 341 height 55
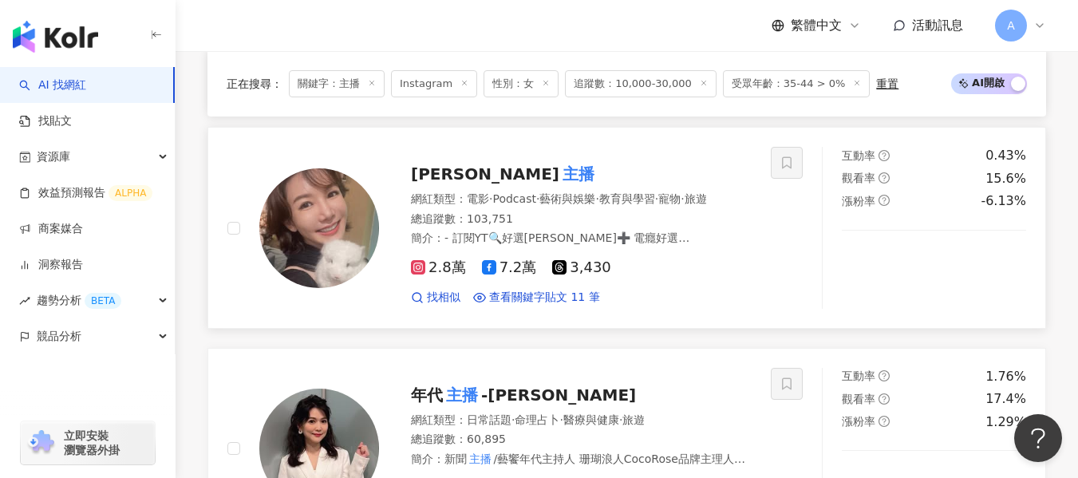
scroll to position [1516, 0]
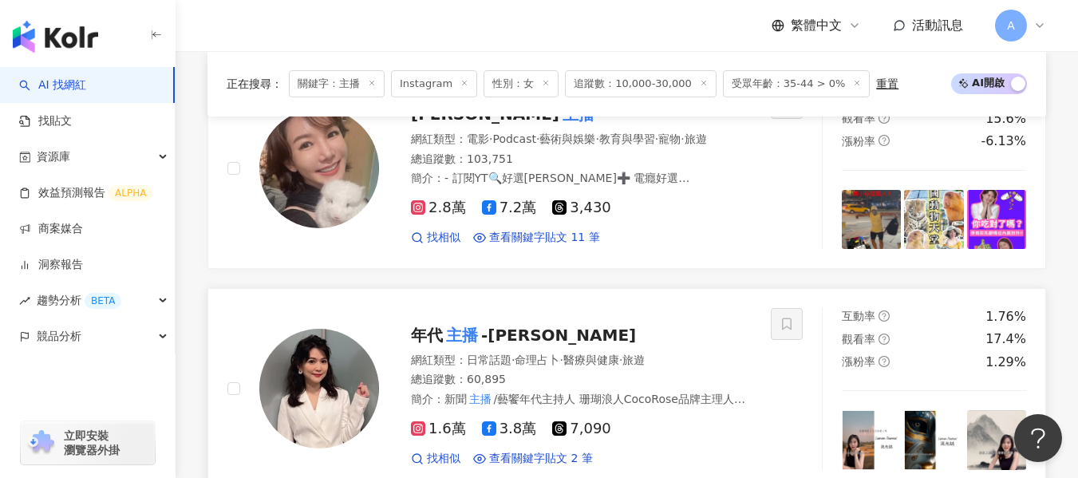
click at [634, 353] on div "網紅類型 ： 日常話題 · 命理占卜 · 醫療與健康 · 旅遊" at bounding box center [581, 361] width 341 height 16
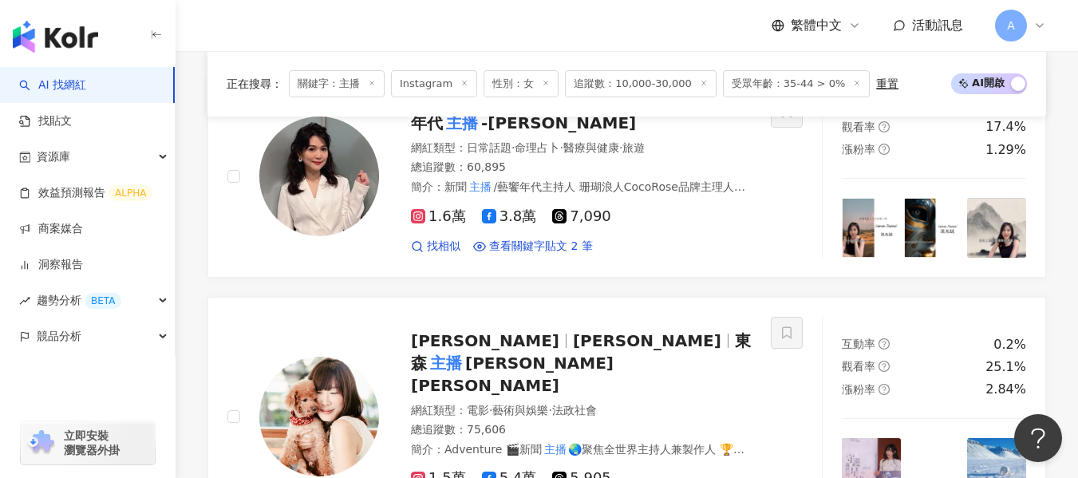
scroll to position [1756, 0]
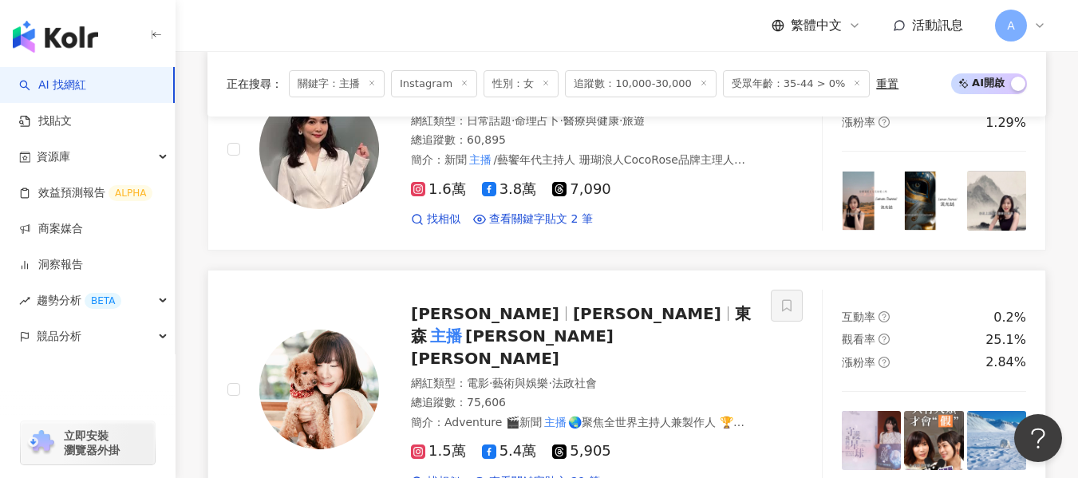
click at [573, 304] on span "Claire Su" at bounding box center [647, 313] width 148 height 19
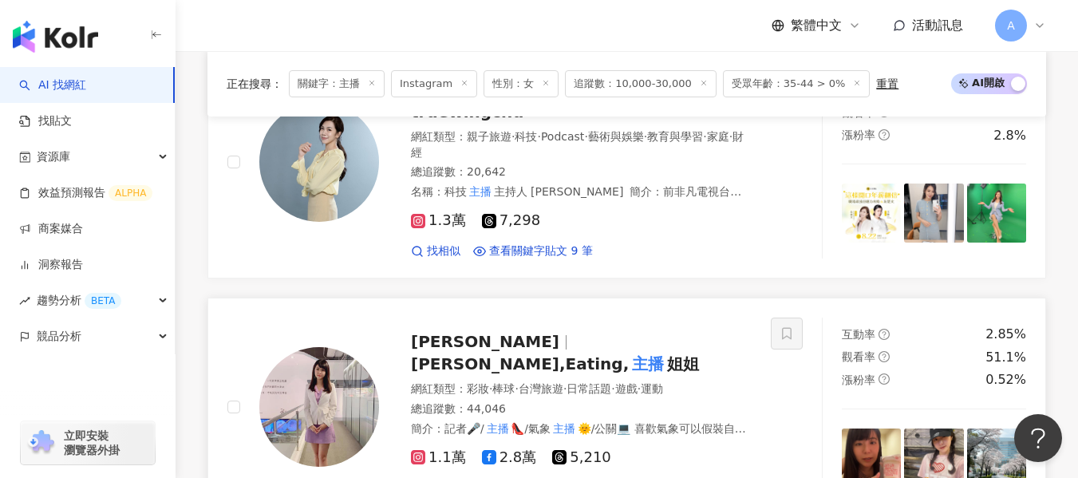
scroll to position [2713, 0]
click at [654, 401] on div "總追蹤數 ： 44,046" at bounding box center [581, 409] width 341 height 16
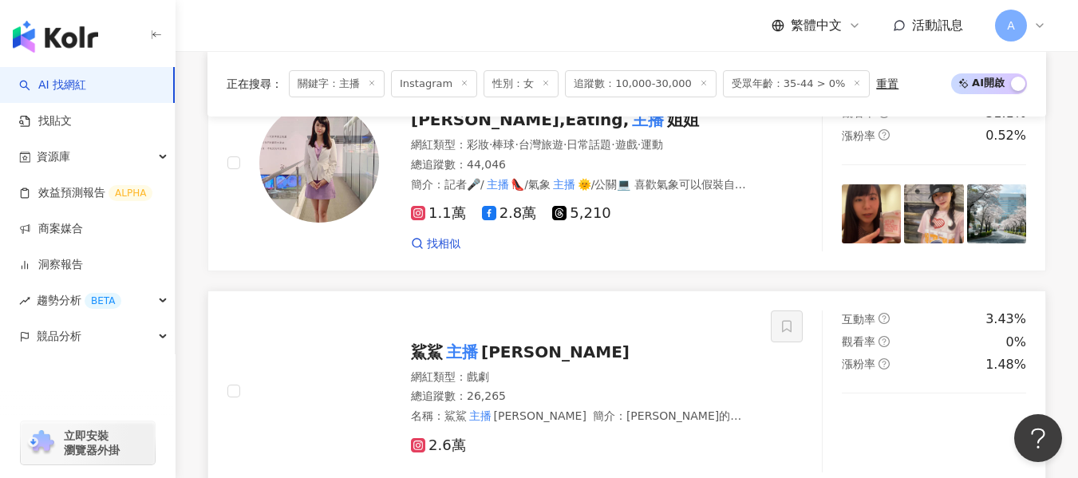
scroll to position [2953, 0]
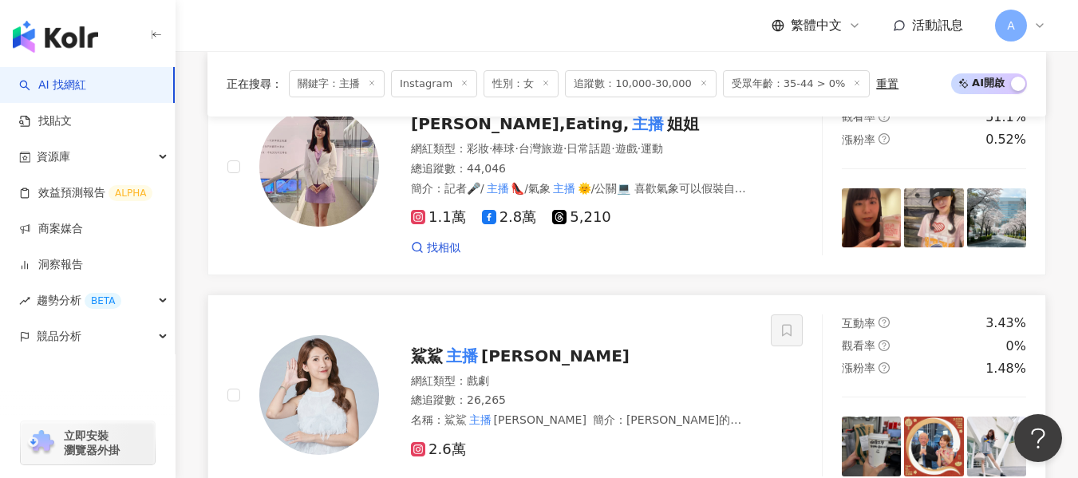
click at [688, 393] on div "總追蹤數 ： 26,265" at bounding box center [581, 401] width 341 height 16
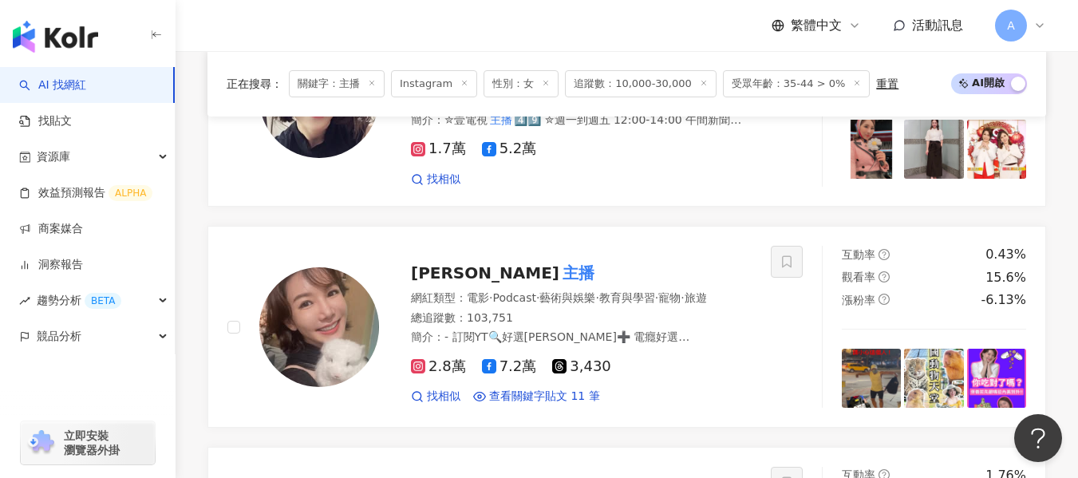
scroll to position [1357, 0]
click at [672, 291] on div "網紅類型 ： 電影 · Podcast · 藝術與娛樂 · 教育與學習 · 寵物 · 旅遊" at bounding box center [581, 299] width 341 height 16
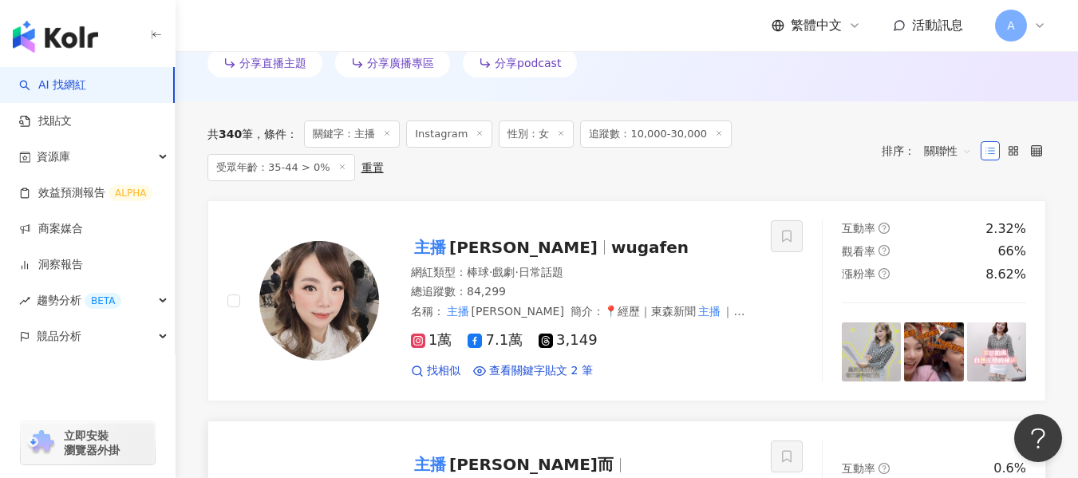
scroll to position [479, 0]
click at [639, 285] on div "總追蹤數 ： 84,299" at bounding box center [581, 293] width 341 height 16
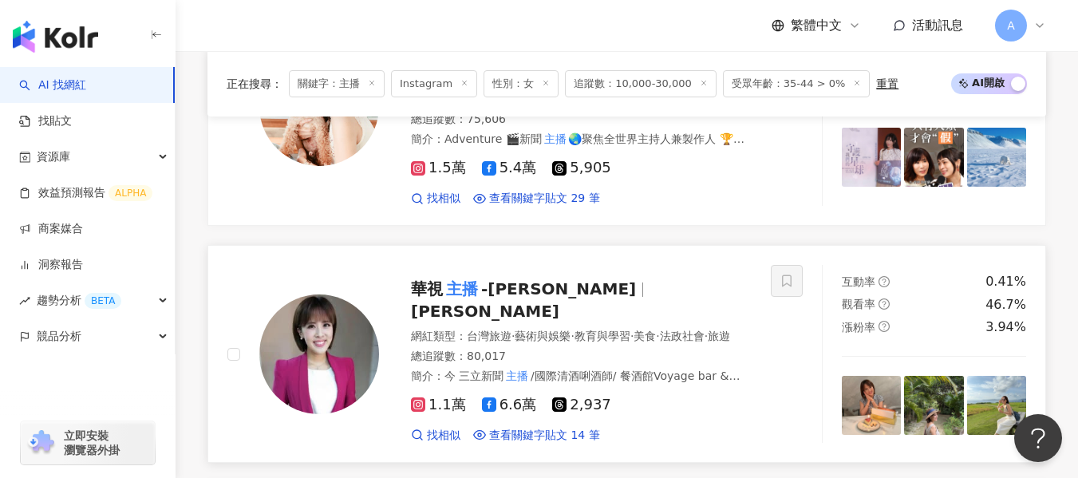
scroll to position [2075, 0]
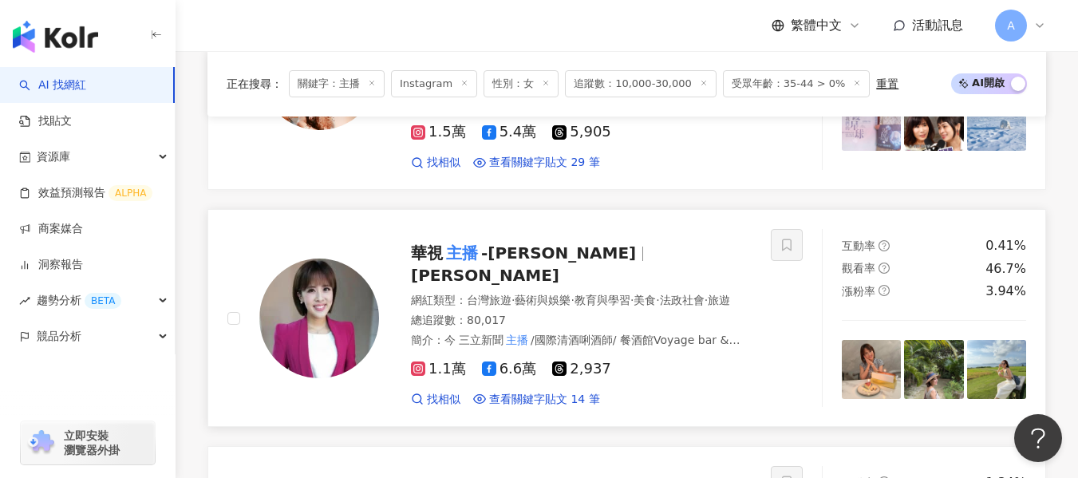
click at [630, 293] on div "網紅類型 ： 台灣旅遊 · 藝術與娛樂 · 教育與學習 · 美食 · 法政社會 · 旅遊" at bounding box center [581, 301] width 341 height 16
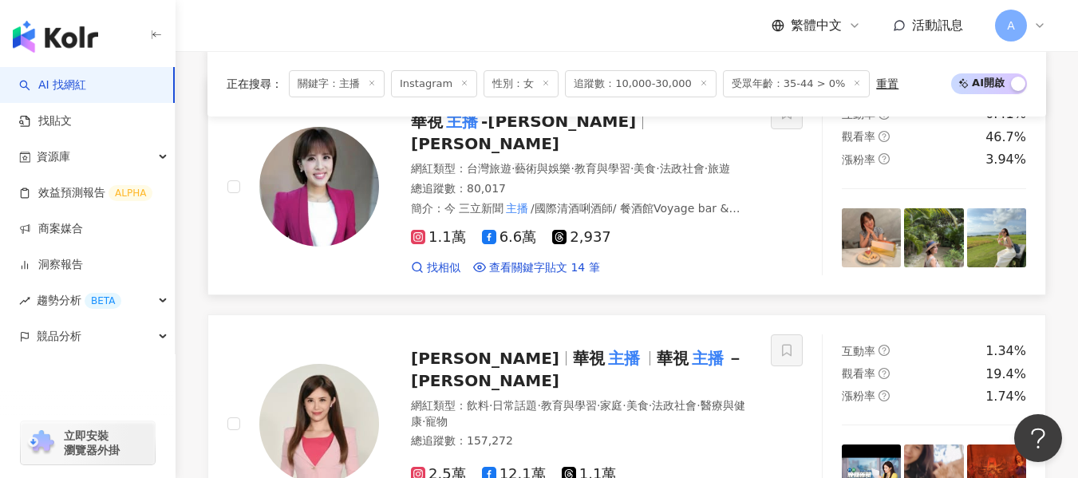
scroll to position [2314, 0]
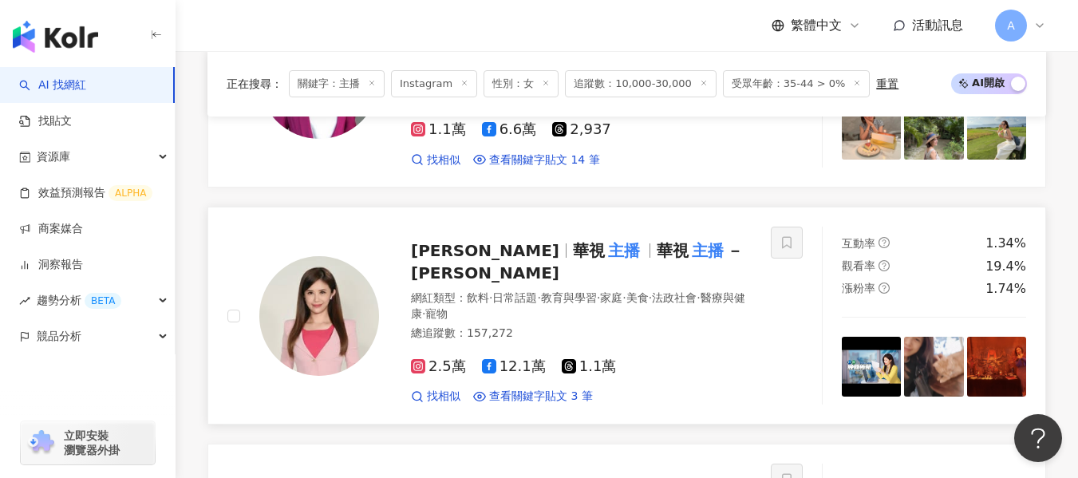
click at [642, 346] on div "2.5萬 12.1萬 1.1萬 找相似 查看關鍵字貼文 3 筆" at bounding box center [581, 375] width 341 height 59
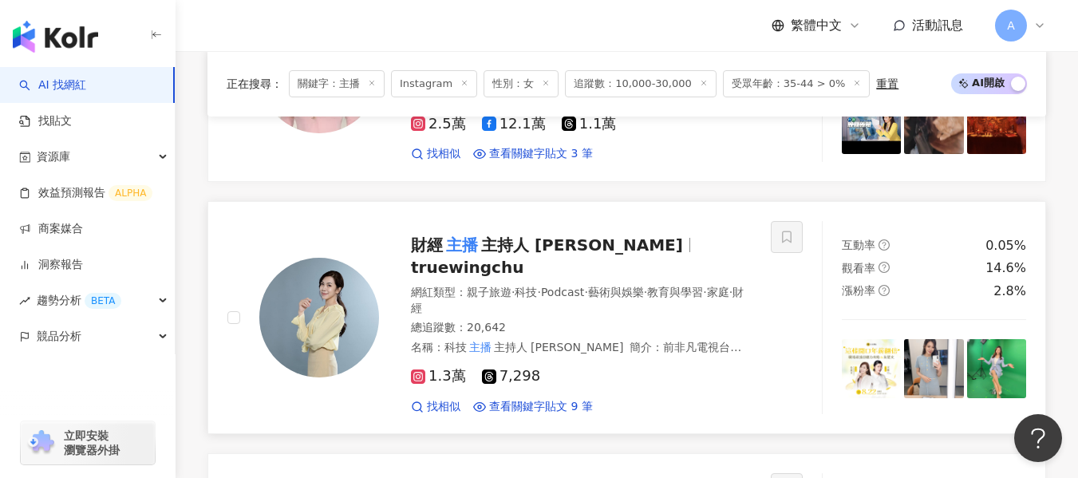
scroll to position [2554, 0]
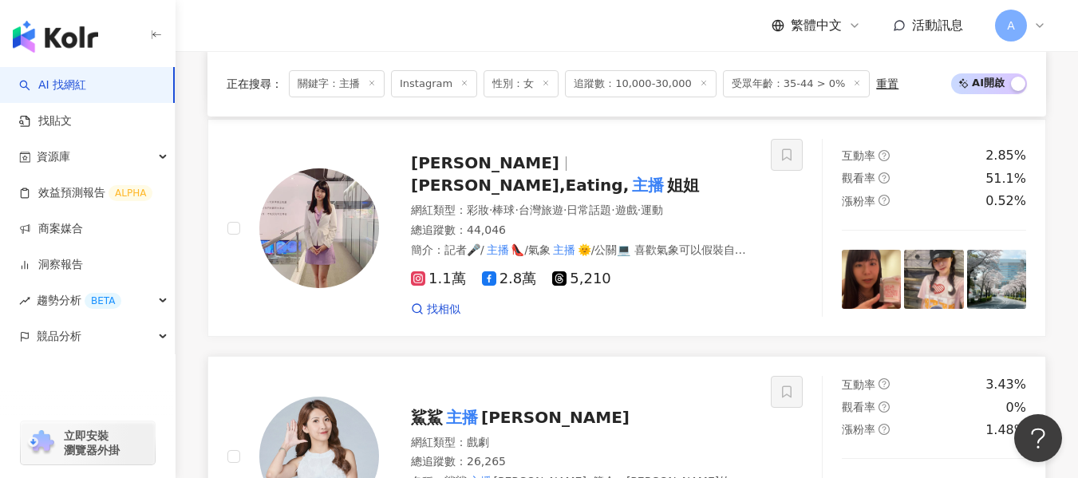
scroll to position [2953, 0]
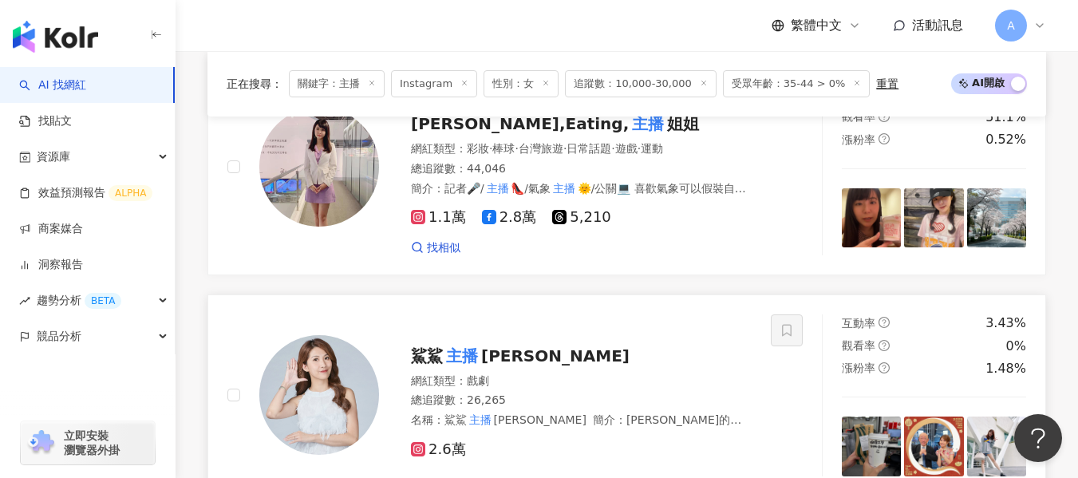
click at [598, 429] on span "/週末大爆卦/綠也掀桌主持人 YT請搜尋：鯊鯊" at bounding box center [576, 443] width 331 height 29
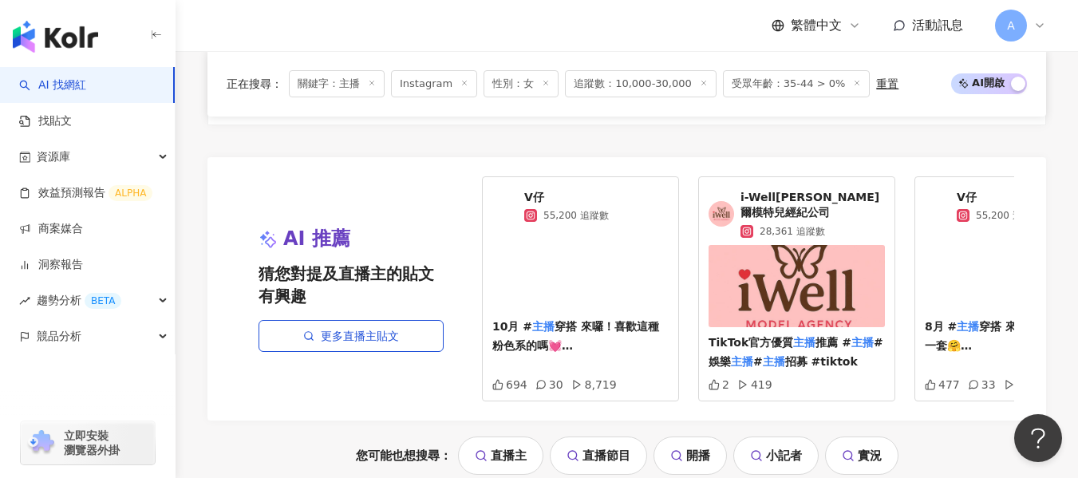
scroll to position [3352, 0]
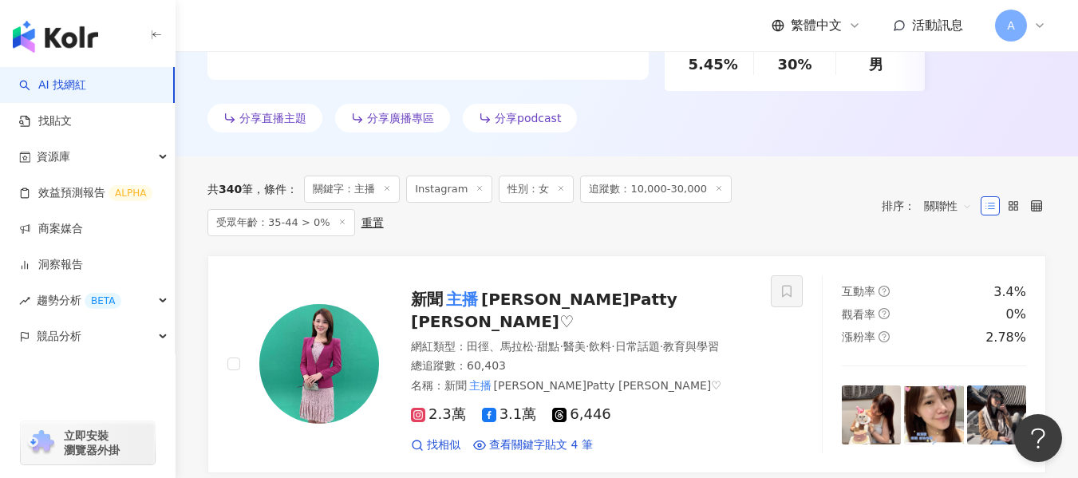
scroll to position [463, 0]
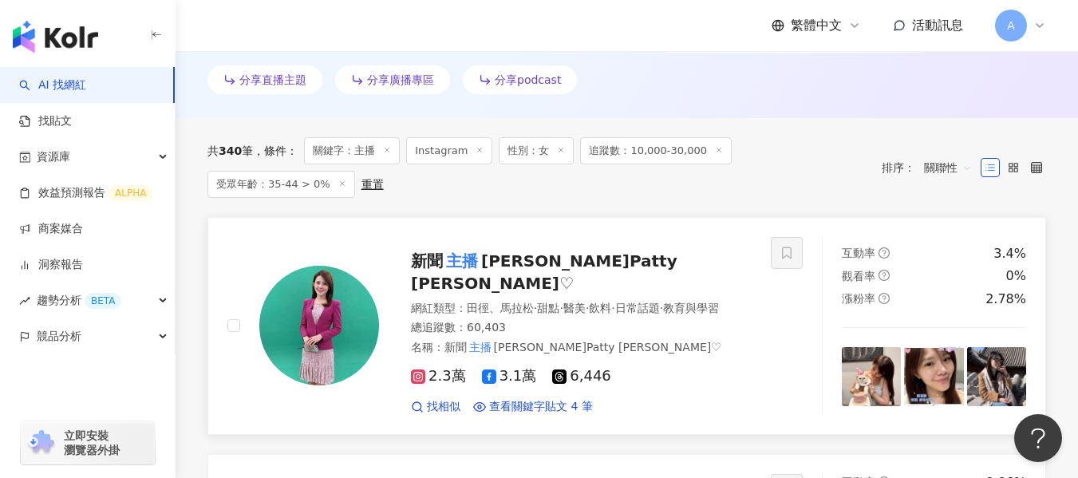
click at [663, 302] on span "·" at bounding box center [661, 308] width 3 height 13
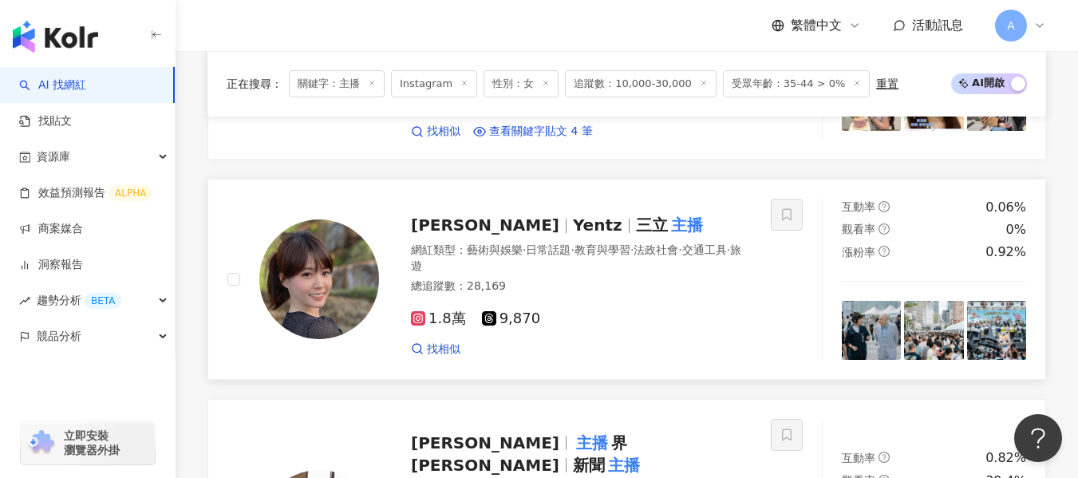
scroll to position [683, 0]
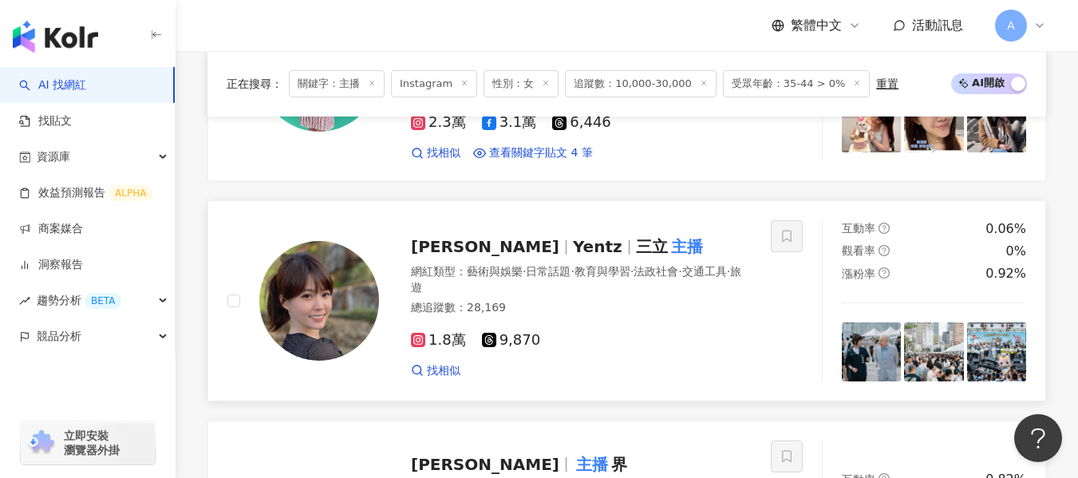
click at [711, 300] on div "總追蹤數 ： 28,169" at bounding box center [581, 308] width 341 height 16
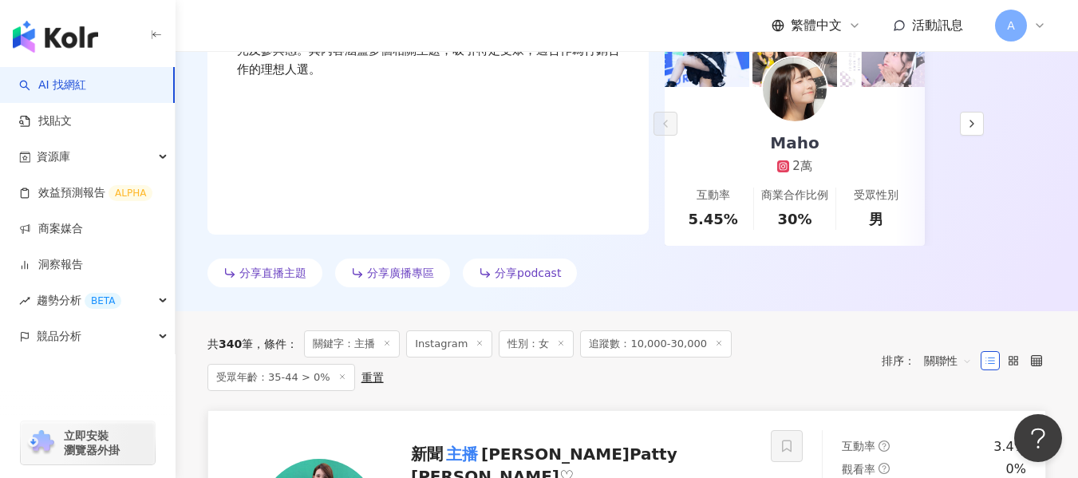
scroll to position [124, 0]
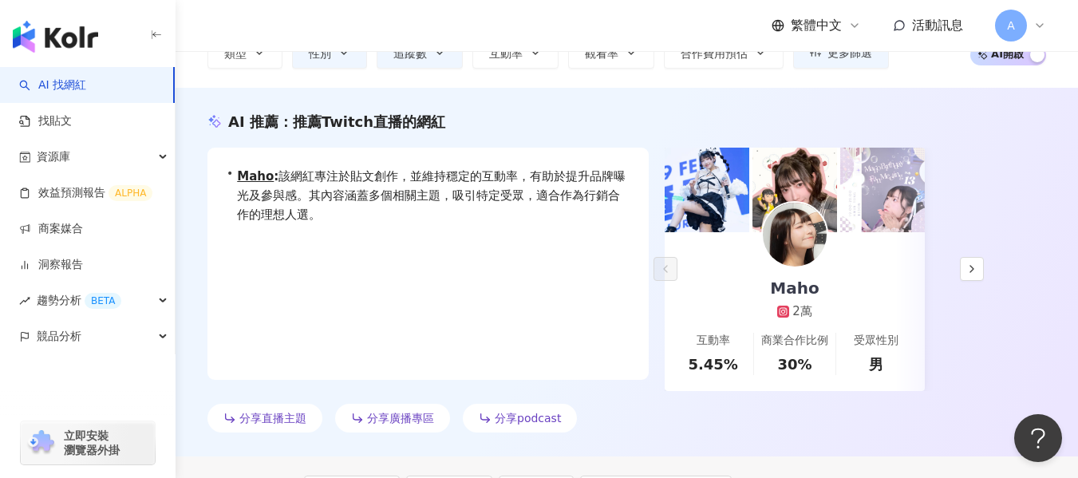
click at [824, 309] on div "2萬" at bounding box center [794, 311] width 81 height 17
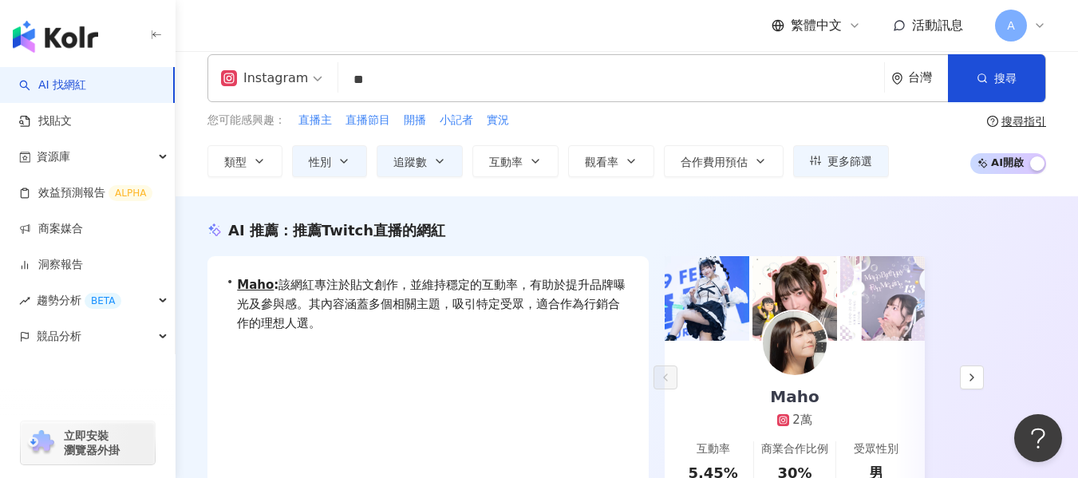
scroll to position [0, 0]
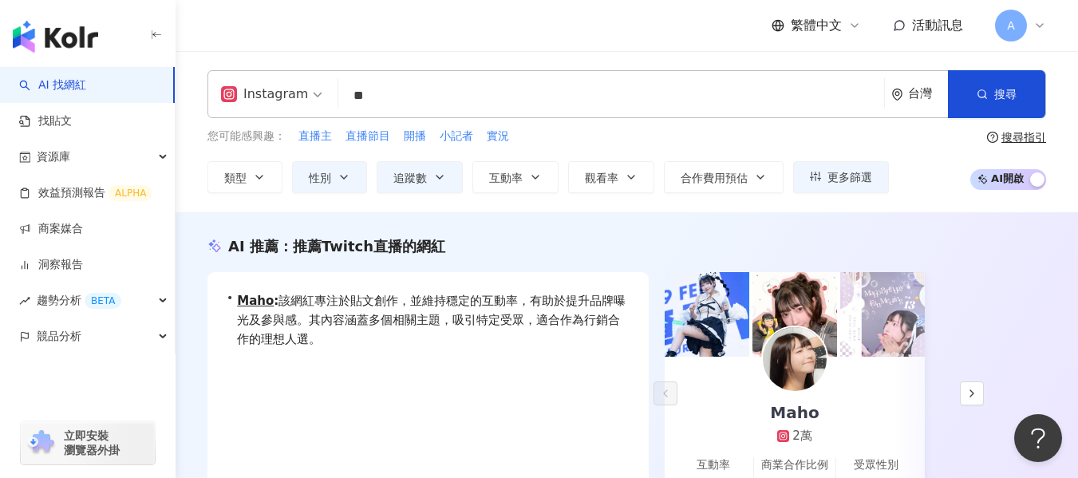
click at [428, 88] on input "**" at bounding box center [611, 96] width 533 height 30
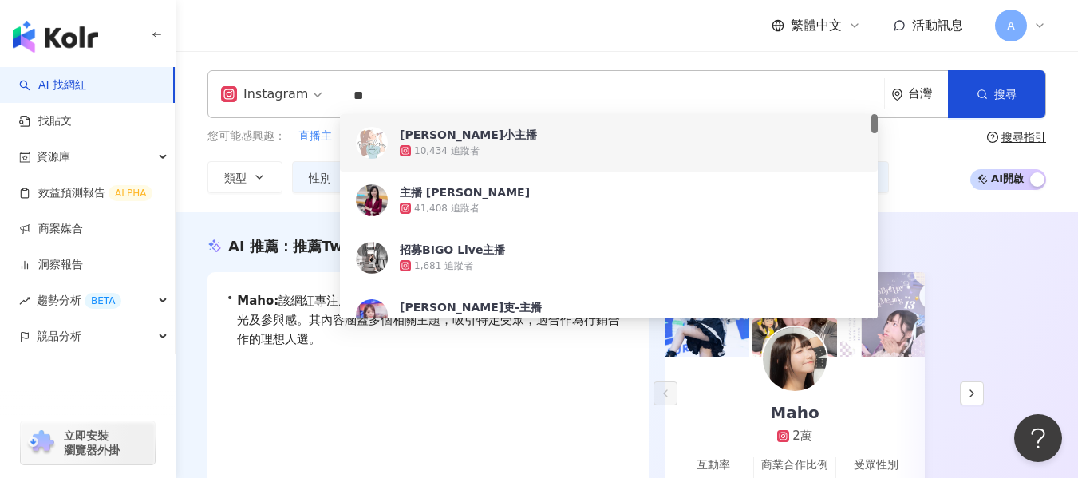
drag, startPoint x: 679, startPoint y: 98, endPoint x: 329, endPoint y: 92, distance: 350.4
click at [329, 92] on div "Instagram ** 台灣 搜尋 4a9e7fdb-f60a-491b-971f-c632b92e26c0 80575cc4-d8b8-45e0-bb6d…" at bounding box center [626, 94] width 839 height 48
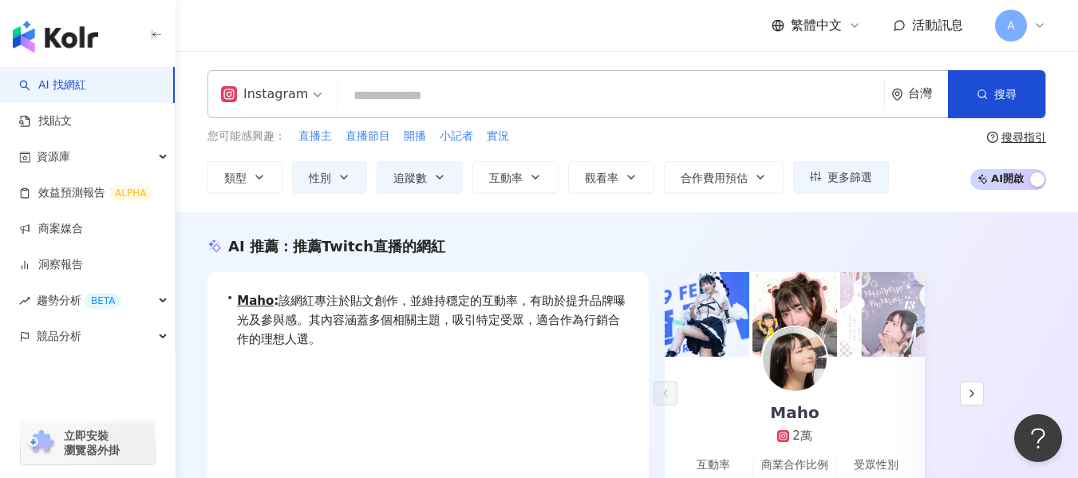
paste input "*********"
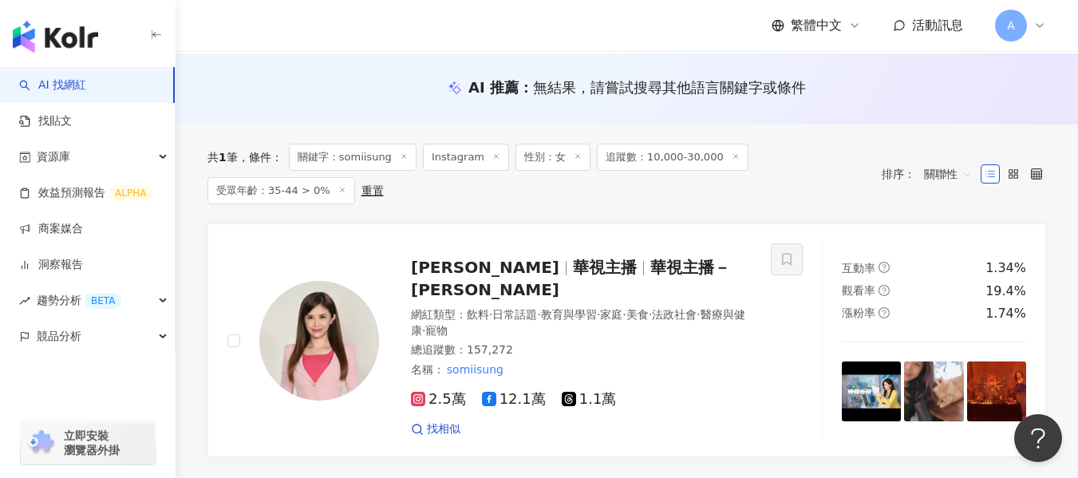
scroll to position [160, 0]
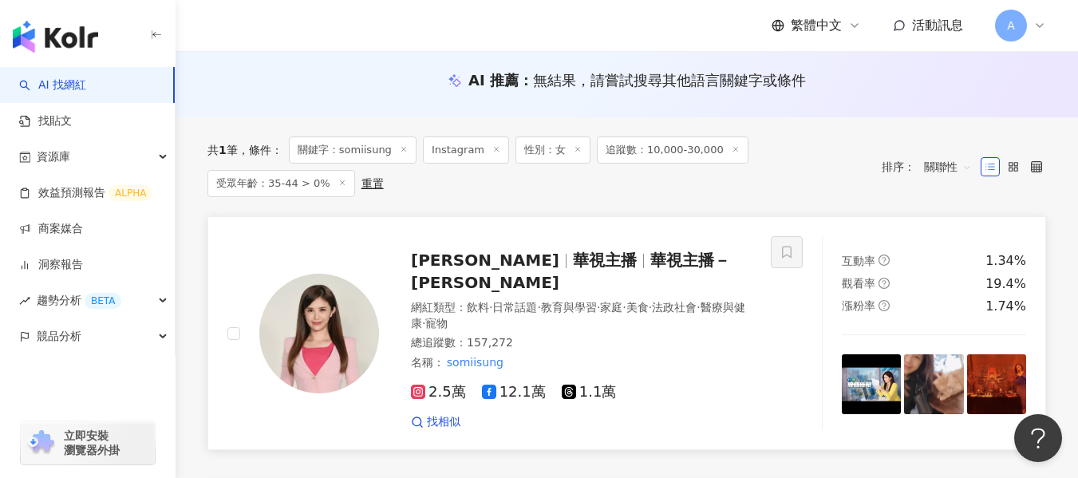
type input "*********"
click at [622, 301] on span "家庭" at bounding box center [611, 307] width 22 height 13
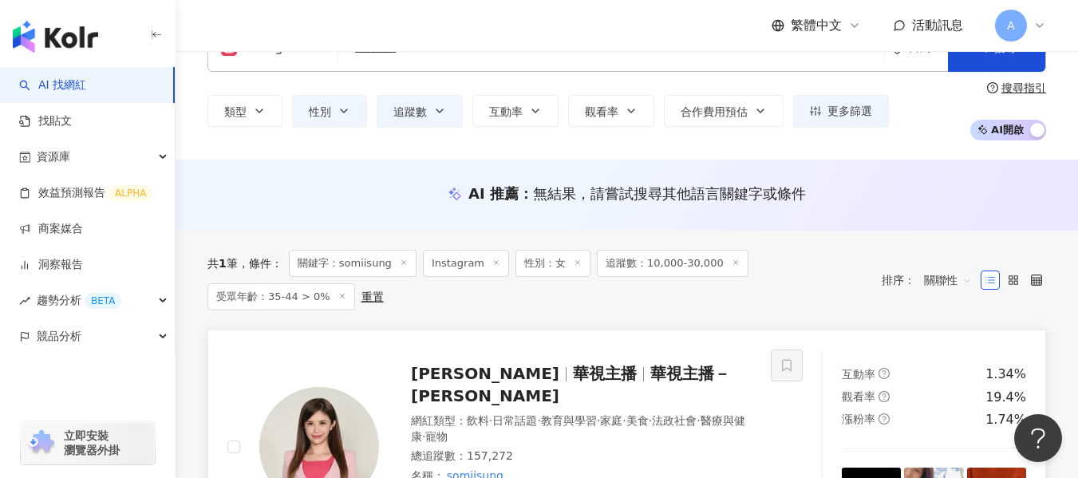
scroll to position [0, 0]
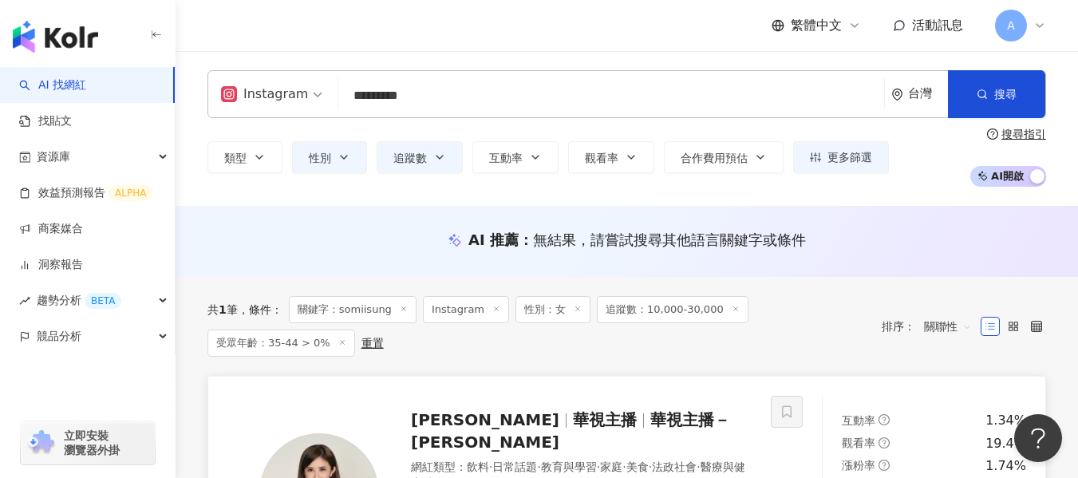
click at [528, 89] on input "*********" at bounding box center [611, 96] width 533 height 30
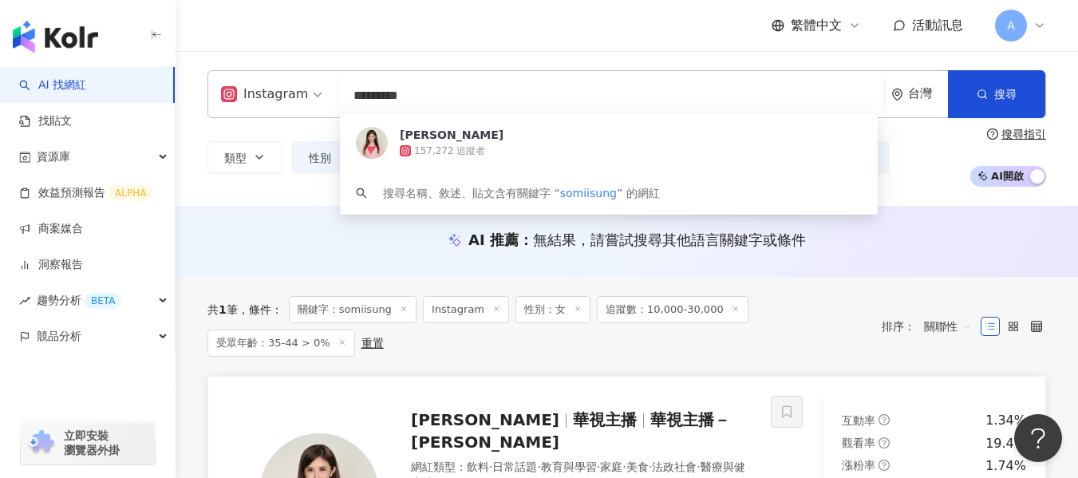
drag, startPoint x: 582, startPoint y: 85, endPoint x: 275, endPoint y: 86, distance: 307.3
click at [275, 86] on div "Instagram ********* 台灣 搜尋 c0ace85c-781f-41a8-87c4-9c246164ef40 宋燕旻 157,272 追蹤者 …" at bounding box center [626, 94] width 839 height 48
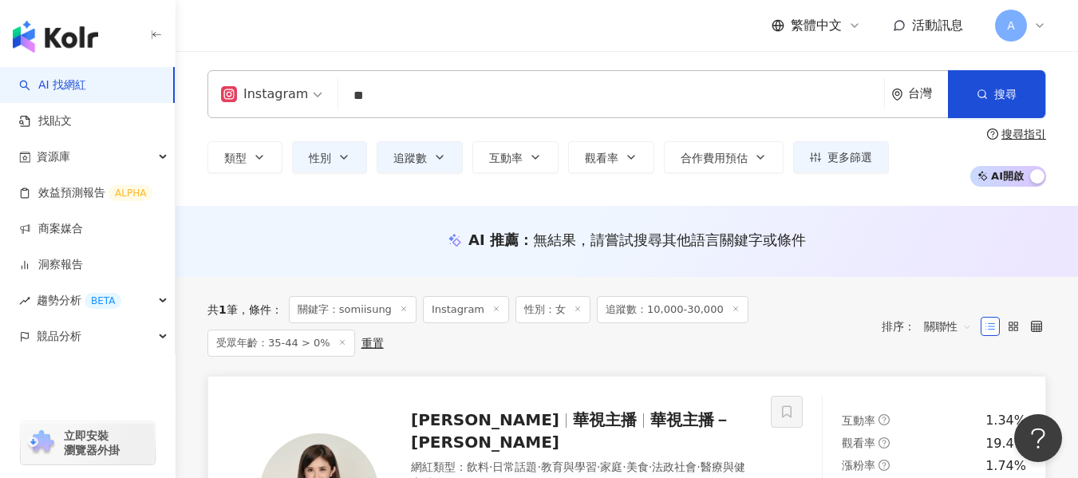
type input "*"
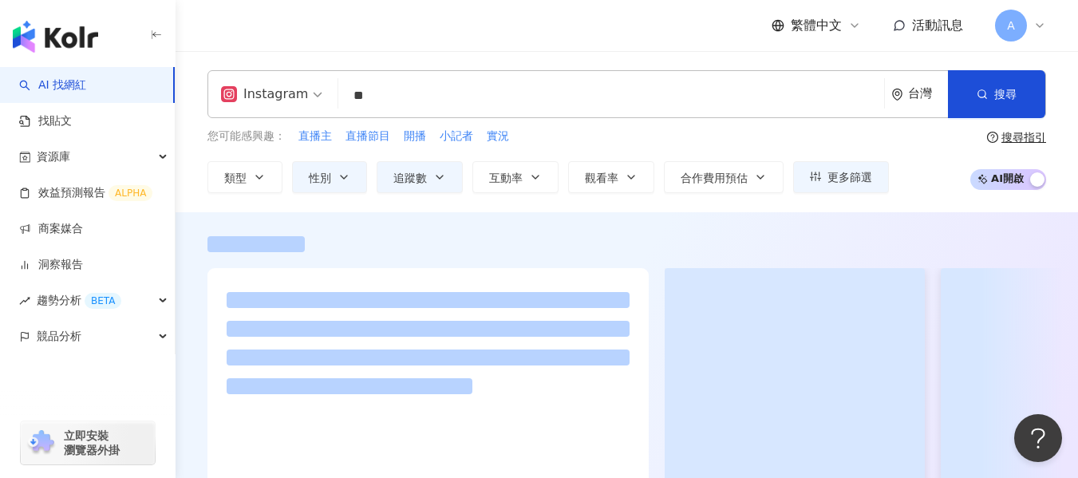
type input "**"
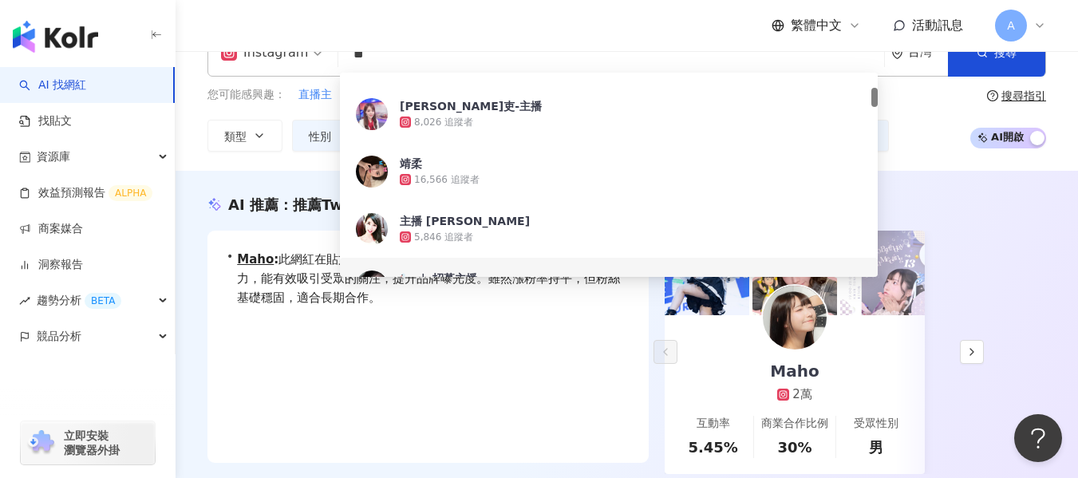
scroll to position [80, 0]
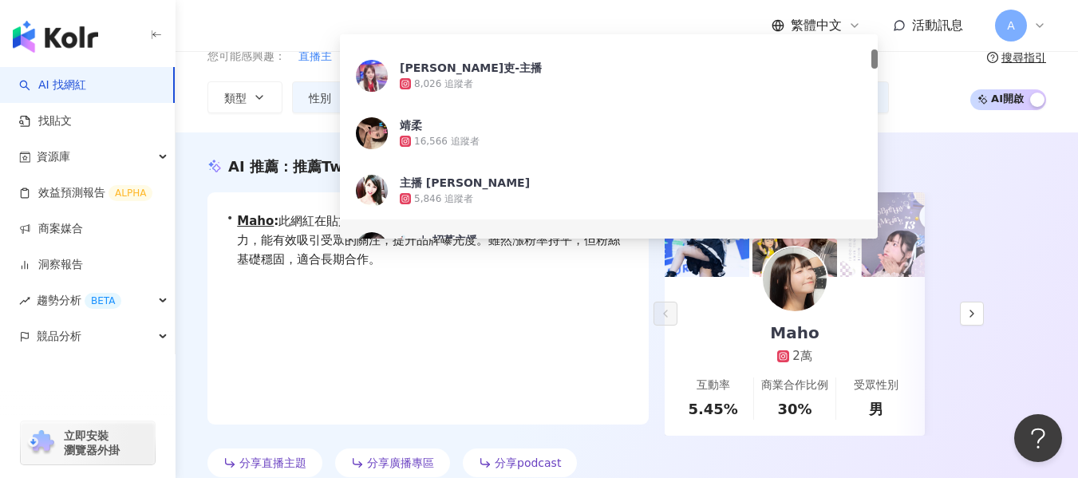
click at [1059, 227] on div "AI 推薦 ： 推薦Twitch直播的網紅 • Maho : 此網紅在貼文創作方面具備穩定的互動率，內容涵蓋多元且具吸引力，能有效吸引受眾的關注，提升品牌曝光…" at bounding box center [627, 319] width 903 height 327
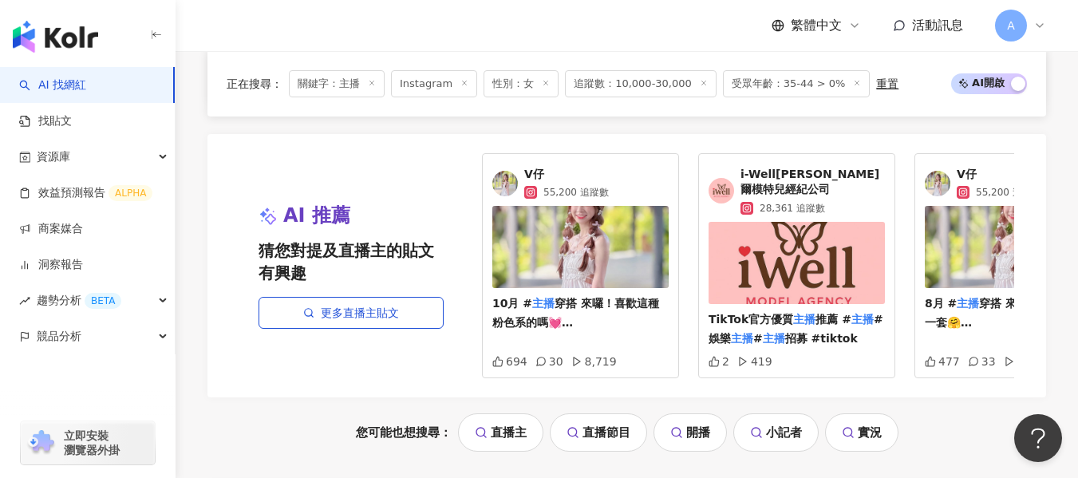
scroll to position [3432, 0]
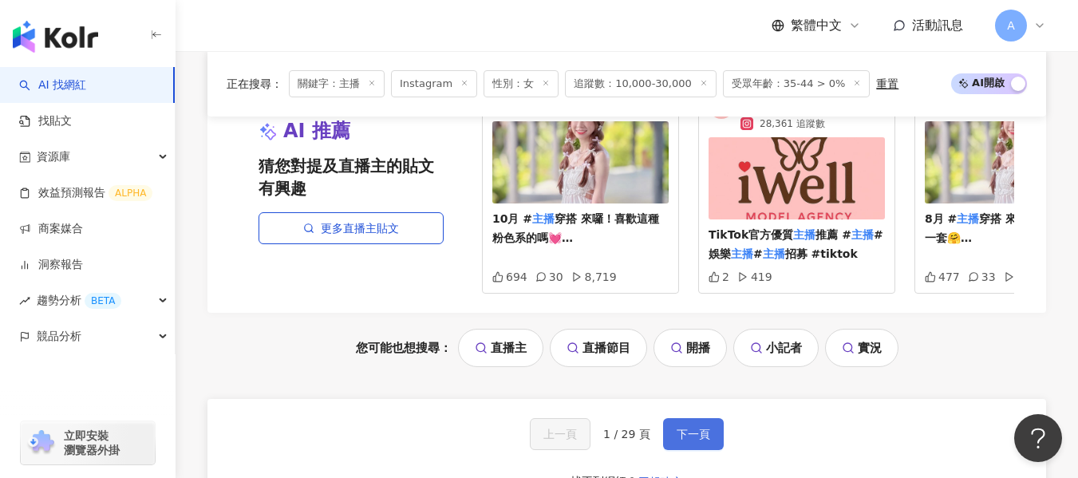
click at [704, 428] on span "下一頁" at bounding box center [694, 434] width 34 height 13
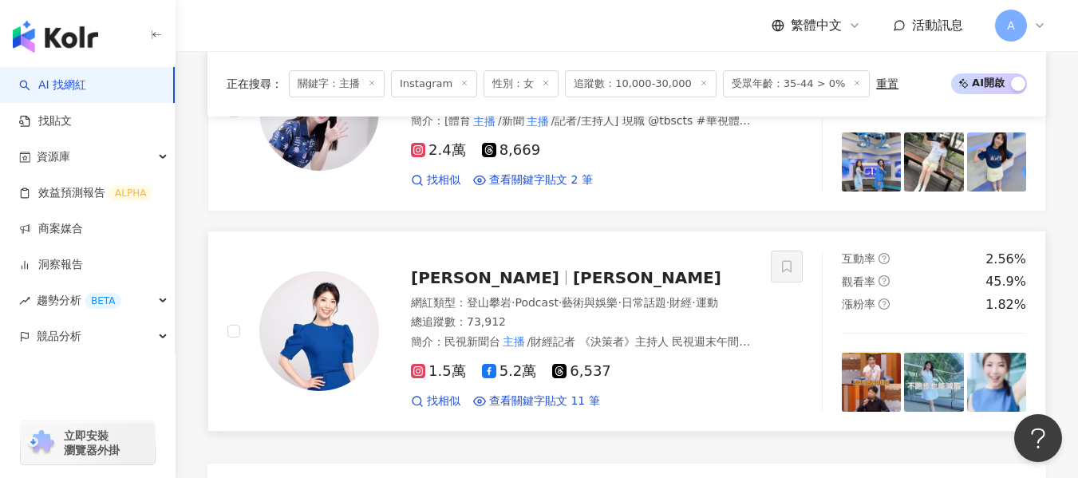
scroll to position [2937, 0]
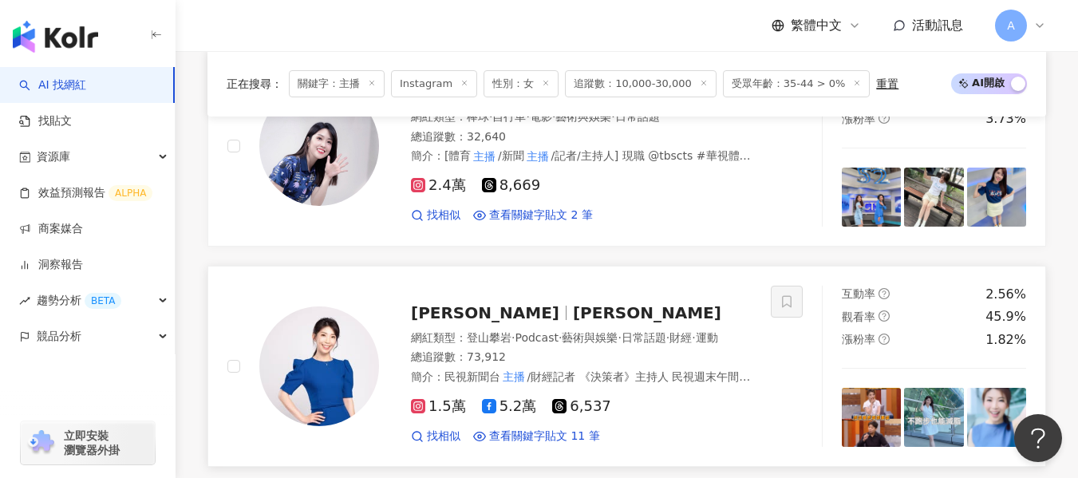
click at [597, 350] on div "總追蹤數 ： 73,912" at bounding box center [581, 358] width 341 height 16
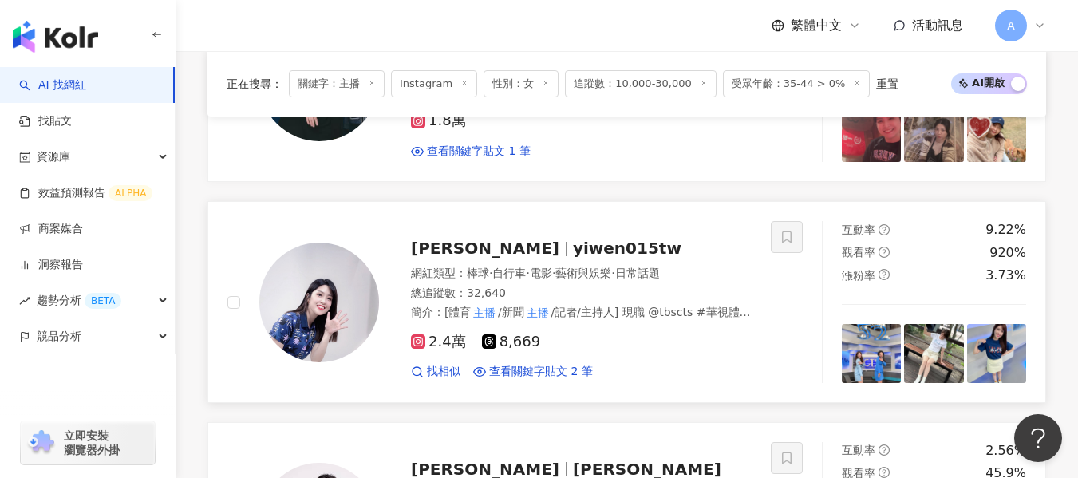
scroll to position [2777, 0]
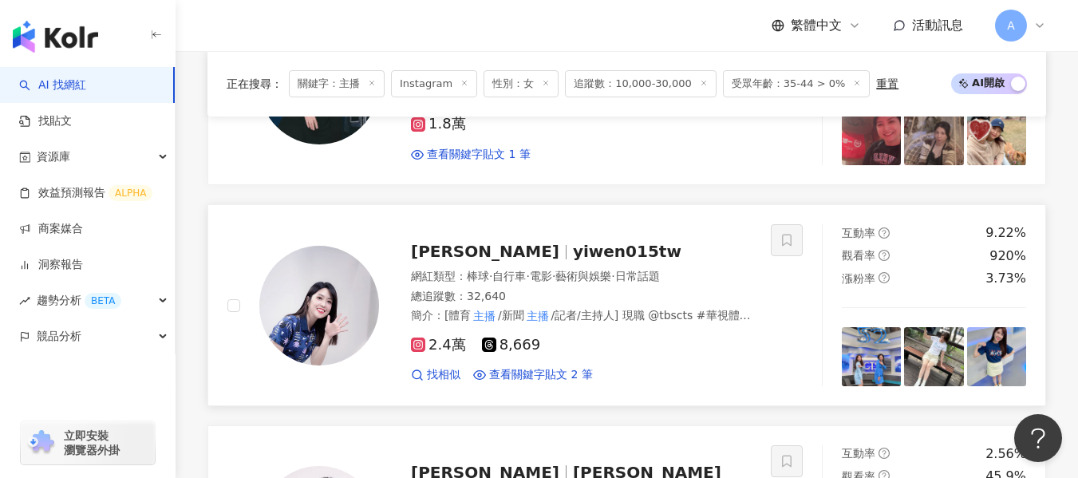
click at [656, 337] on div "2.4萬 8,669" at bounding box center [581, 346] width 341 height 18
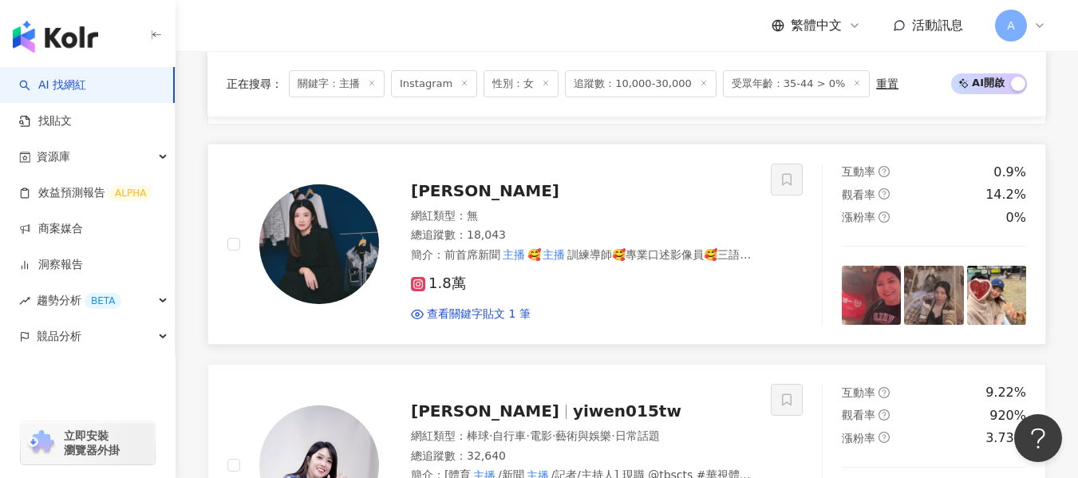
scroll to position [2538, 0]
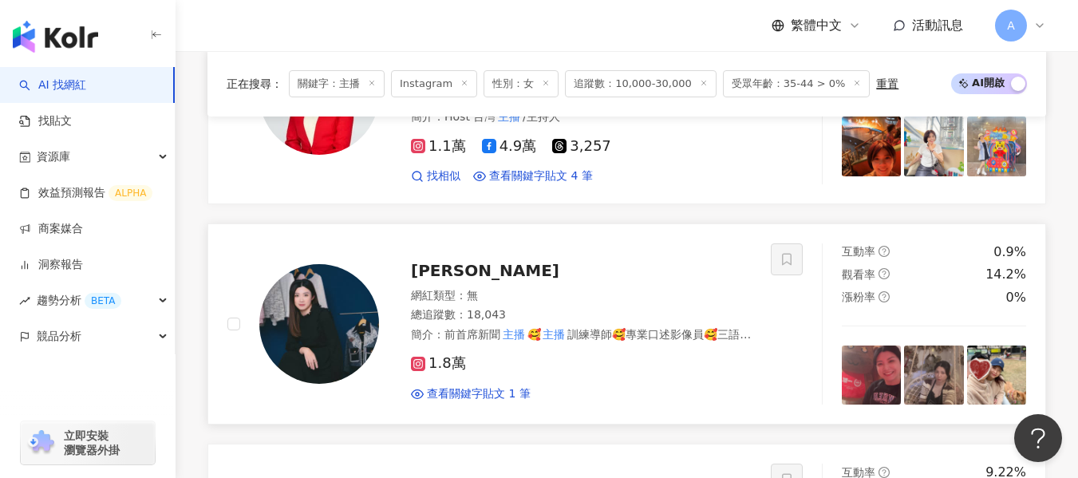
click at [644, 307] on div "總追蹤數 ： 18,043" at bounding box center [581, 315] width 341 height 16
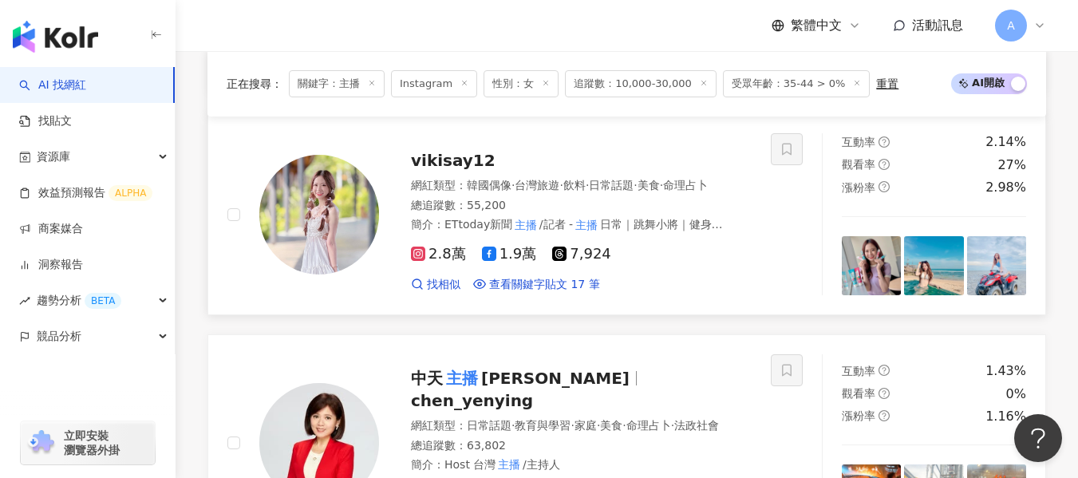
scroll to position [2219, 0]
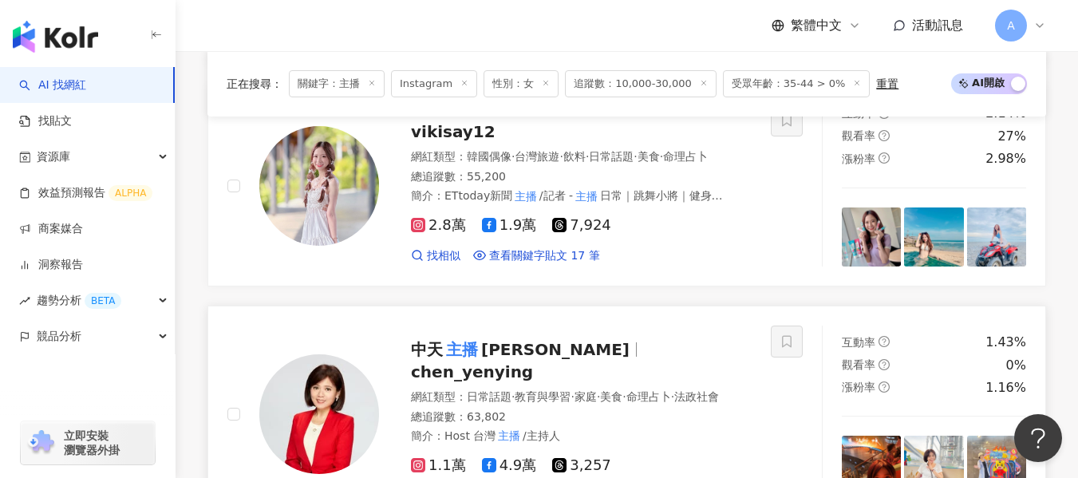
click at [643, 340] on span "中天 主播 陳諺瑩 Yenying Chen" at bounding box center [527, 349] width 232 height 19
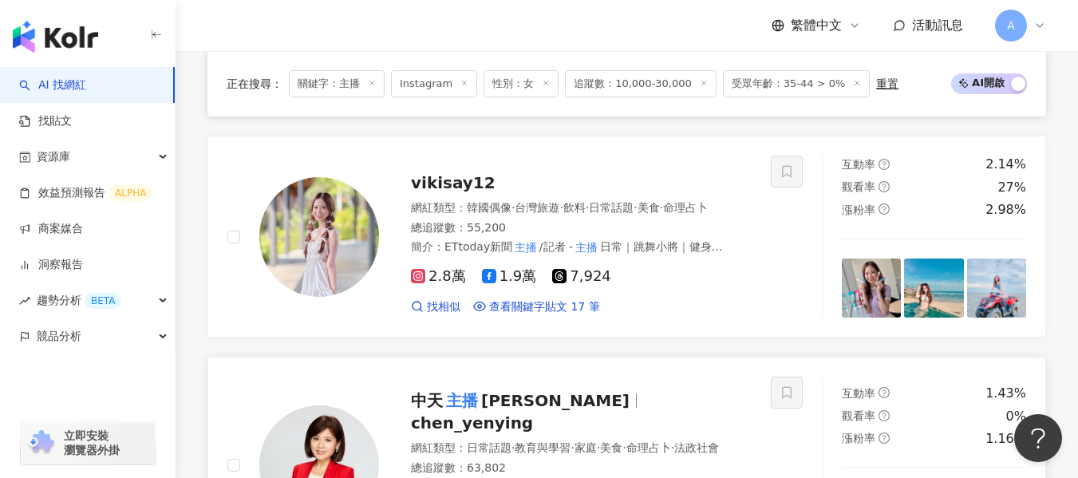
scroll to position [2139, 0]
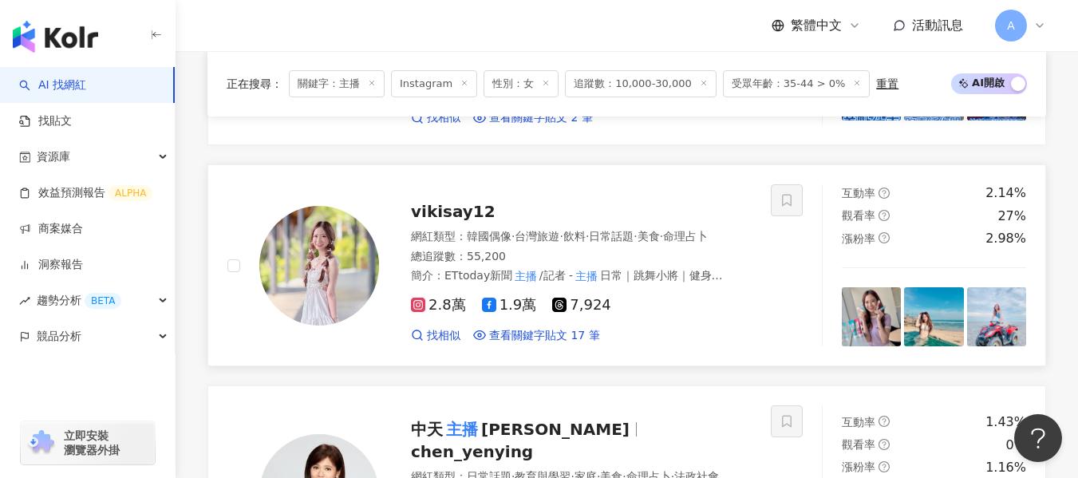
click at [640, 297] on div "2.8萬 1.9萬 7,924" at bounding box center [581, 306] width 341 height 18
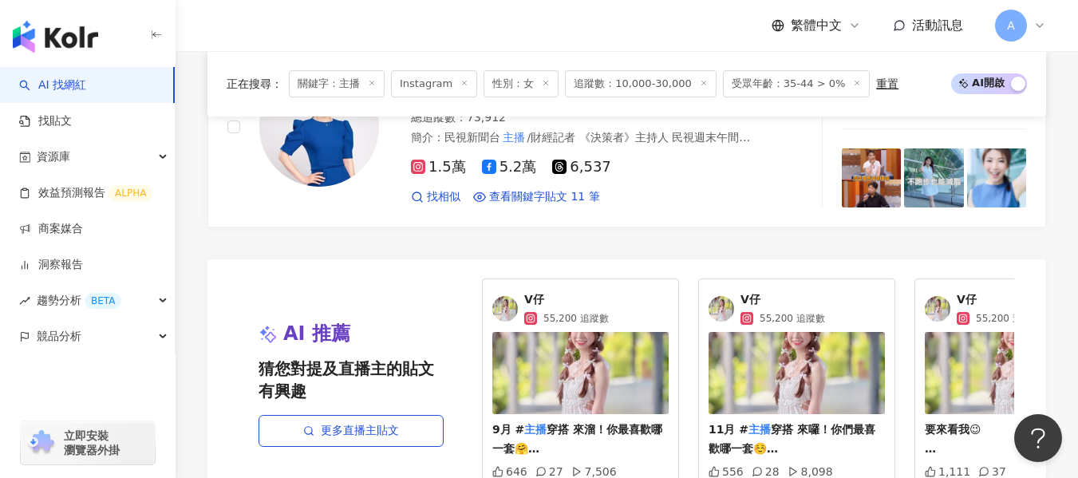
scroll to position [3416, 0]
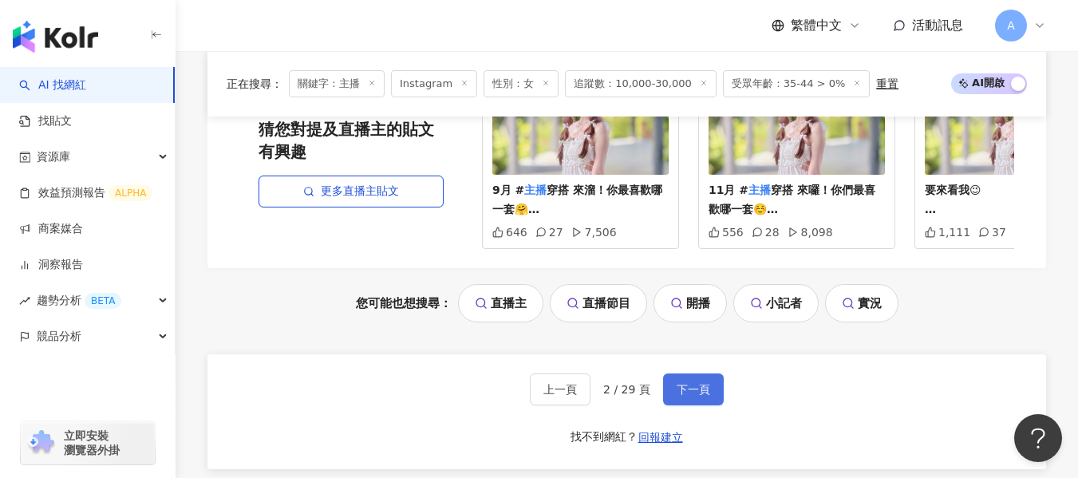
click at [693, 377] on button "下一頁" at bounding box center [693, 389] width 61 height 32
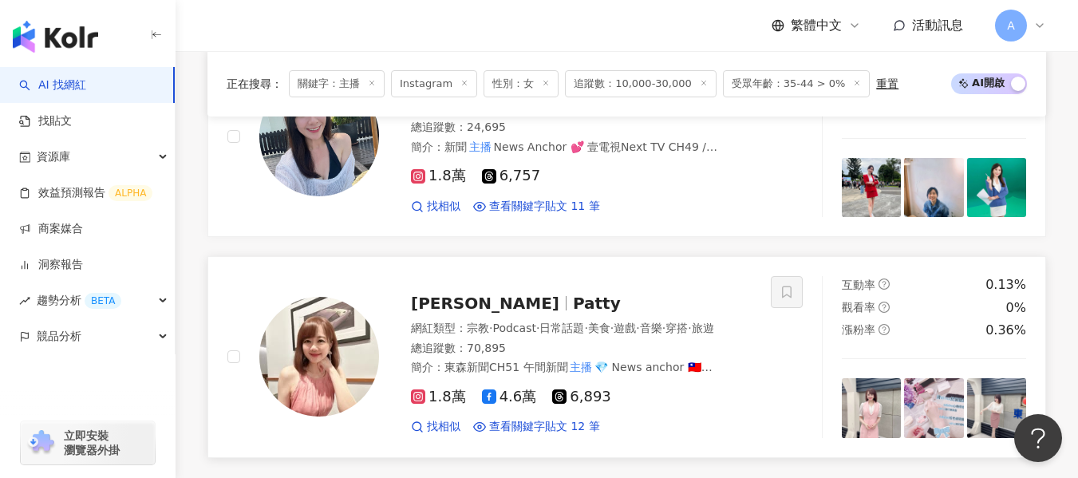
scroll to position [2881, 0]
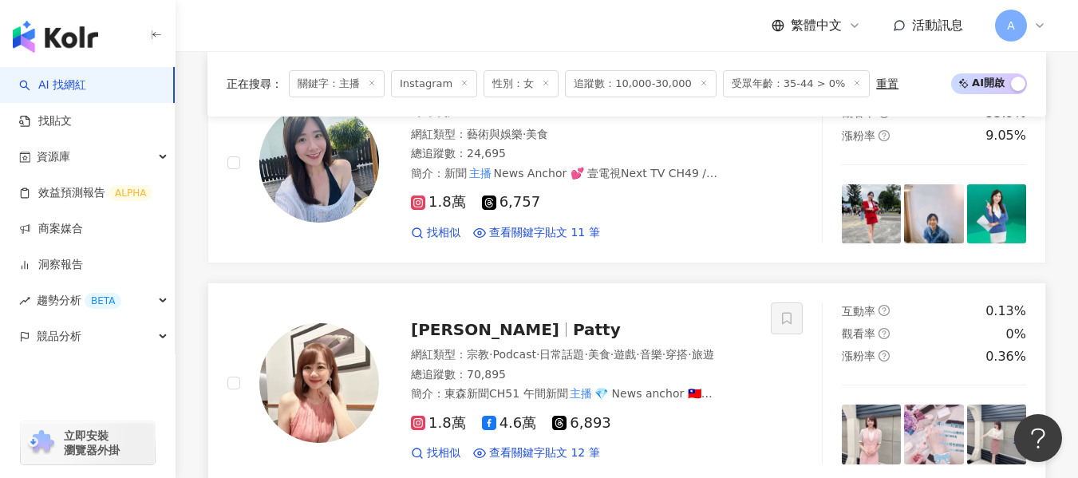
click at [680, 387] on span "💎 News anchor 🇹🇼Taiwan Taipei 대만 | 앵커 ✨ 演講、公益活動等合作 請私訊小盒子 或👉mylove1015@hotmail.…" at bounding box center [578, 409] width 334 height 44
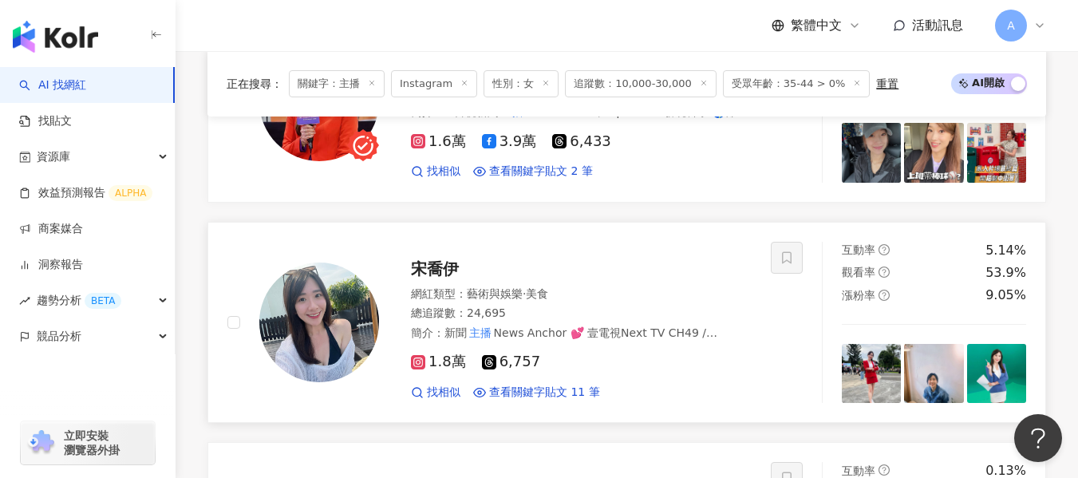
click at [633, 341] on div "1.8萬 6,757 找相似 查看關鍵字貼文 11 筆" at bounding box center [581, 370] width 341 height 59
click at [592, 306] on div "總追蹤數 ： 24,695" at bounding box center [581, 314] width 341 height 16
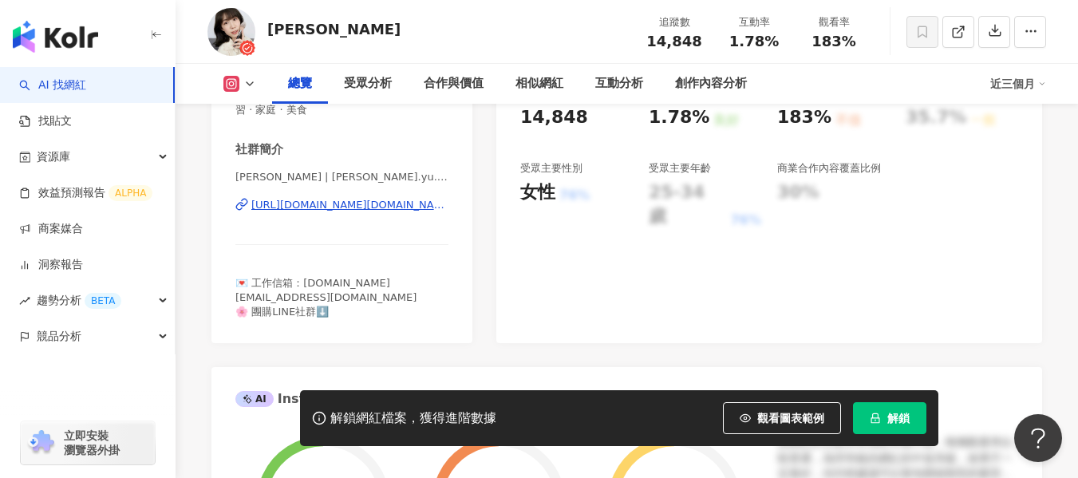
click at [310, 207] on div "https://www.instagram.com/yuna.yu.yuna/" at bounding box center [349, 205] width 197 height 14
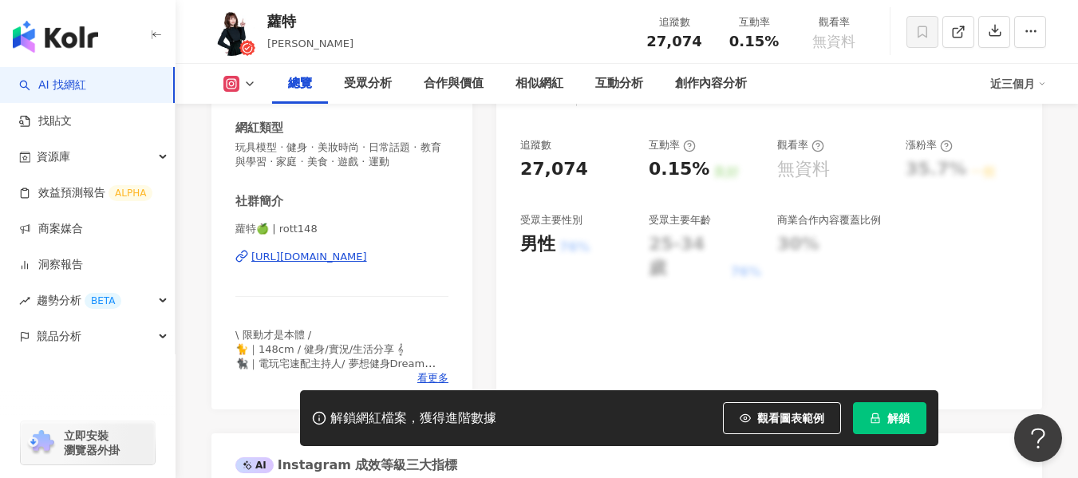
scroll to position [239, 0]
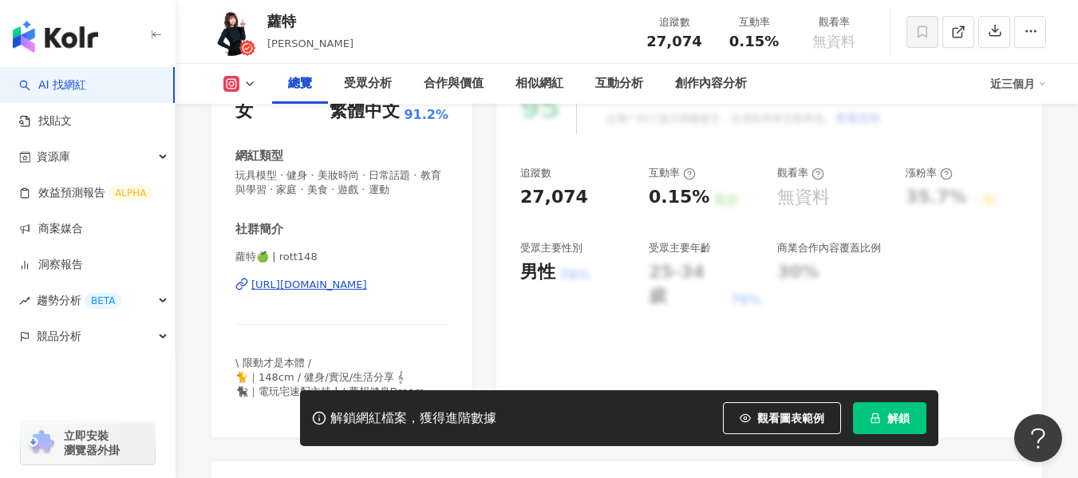
click at [358, 286] on div "https://www.instagram.com/rott148/" at bounding box center [309, 285] width 116 height 14
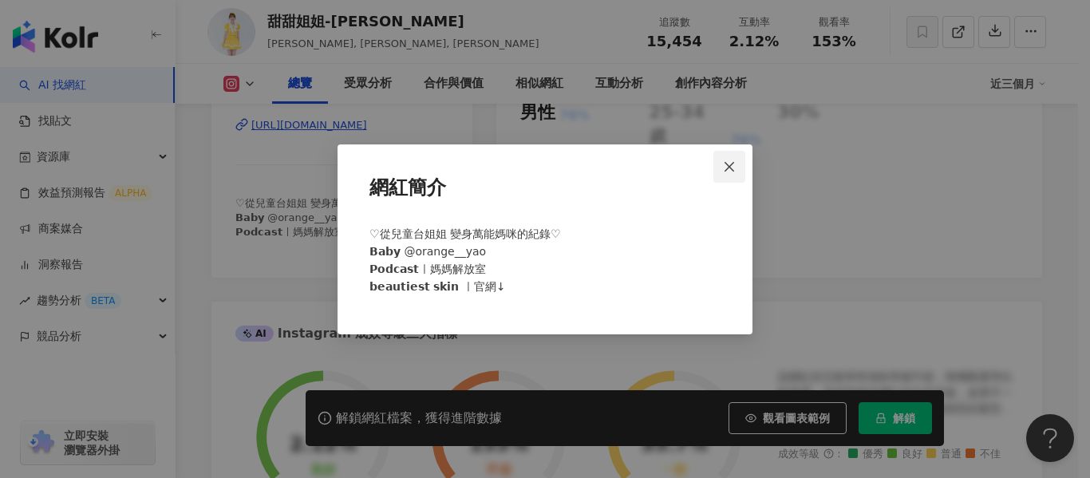
click at [741, 167] on span "Close" at bounding box center [729, 166] width 32 height 13
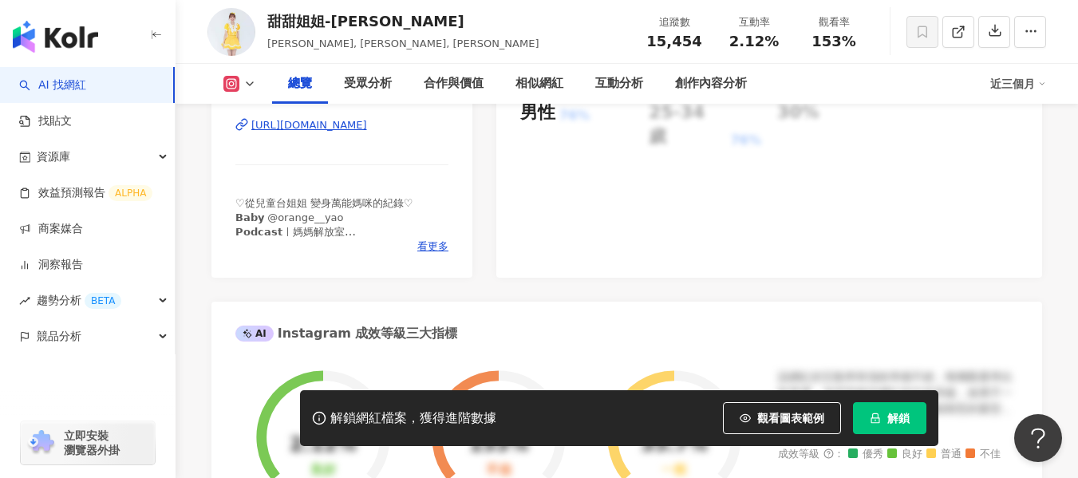
click at [367, 132] on div "https://www.instagram.com/susuladyc/" at bounding box center [309, 125] width 116 height 14
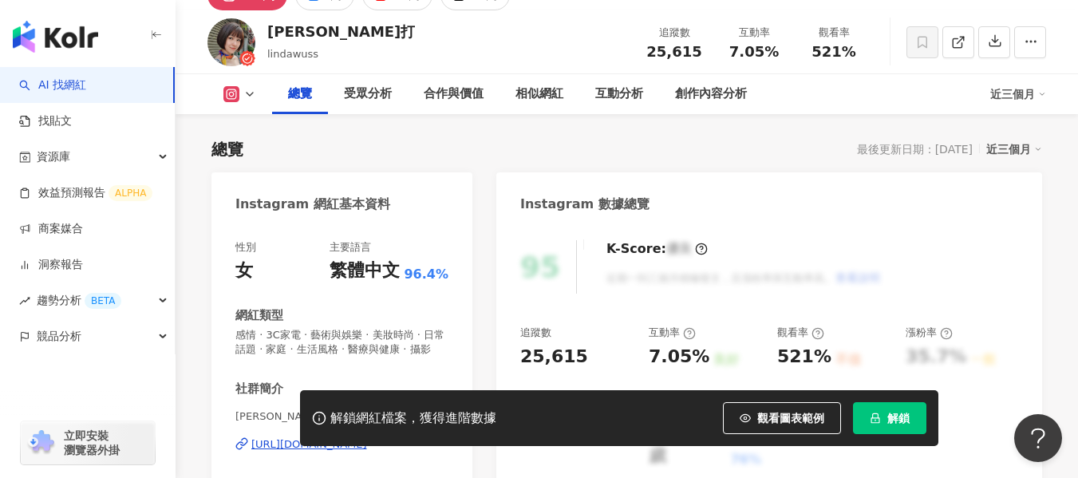
scroll to position [62, 0]
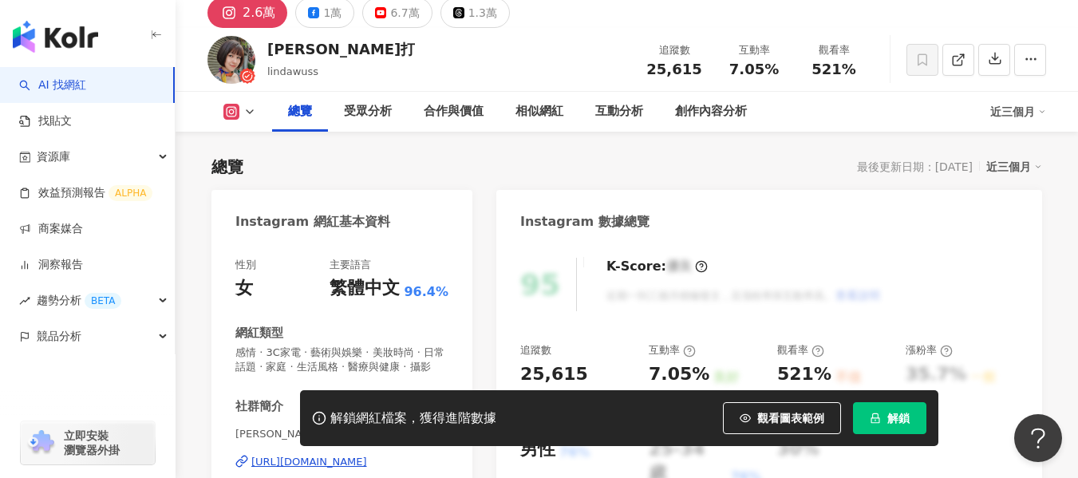
click at [360, 455] on div "https://www.instagram.com/lindawuss/" at bounding box center [309, 462] width 116 height 14
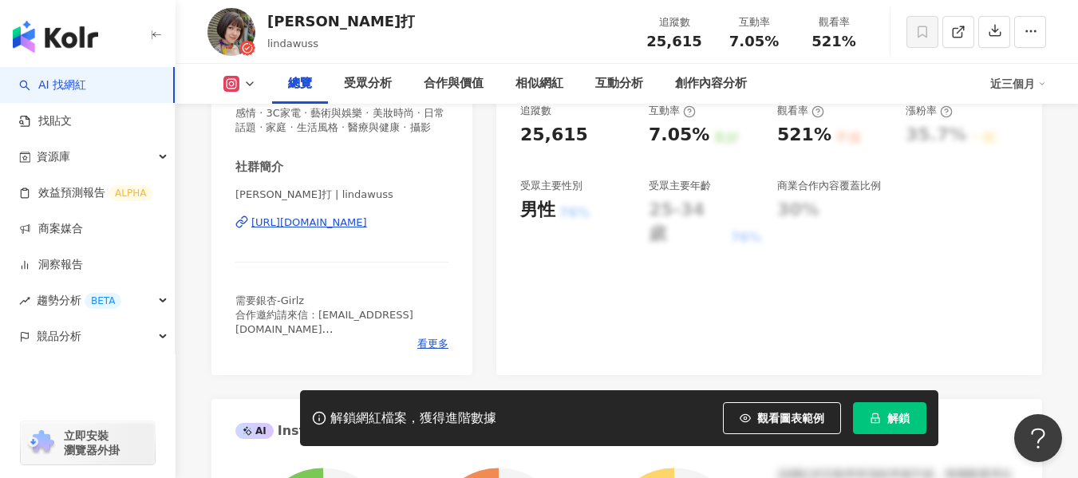
click at [321, 230] on div "https://www.instagram.com/lindawuss/" at bounding box center [309, 222] width 116 height 14
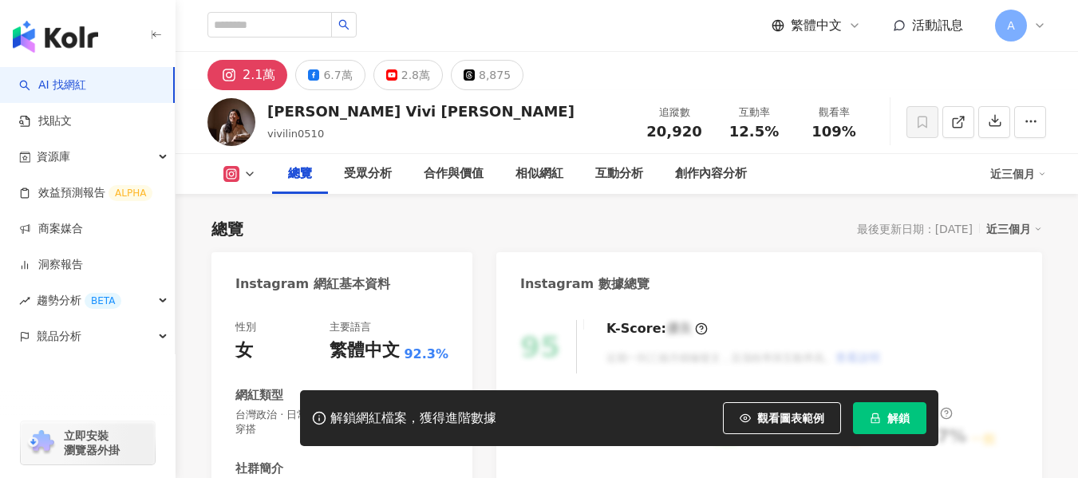
scroll to position [319, 0]
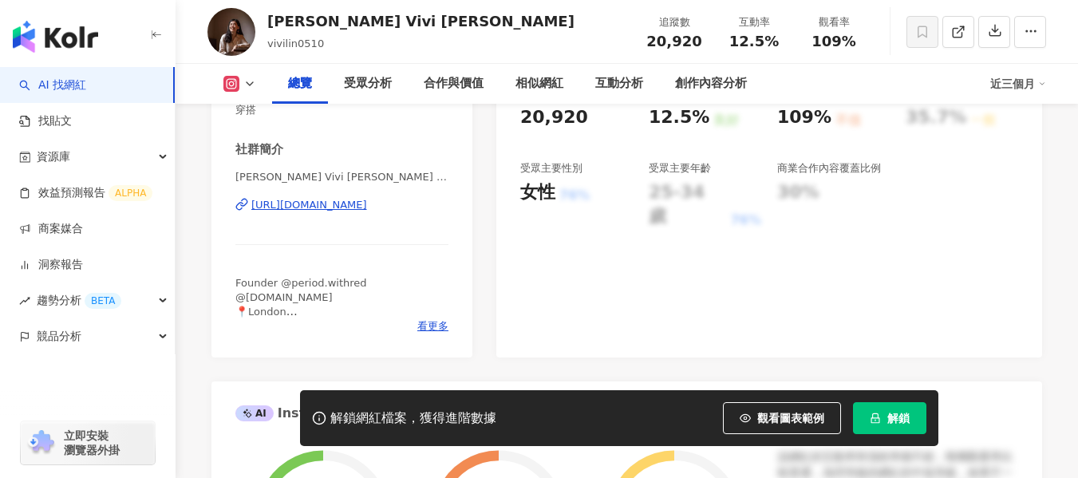
click at [337, 202] on div "[URL][DOMAIN_NAME]" at bounding box center [309, 205] width 116 height 14
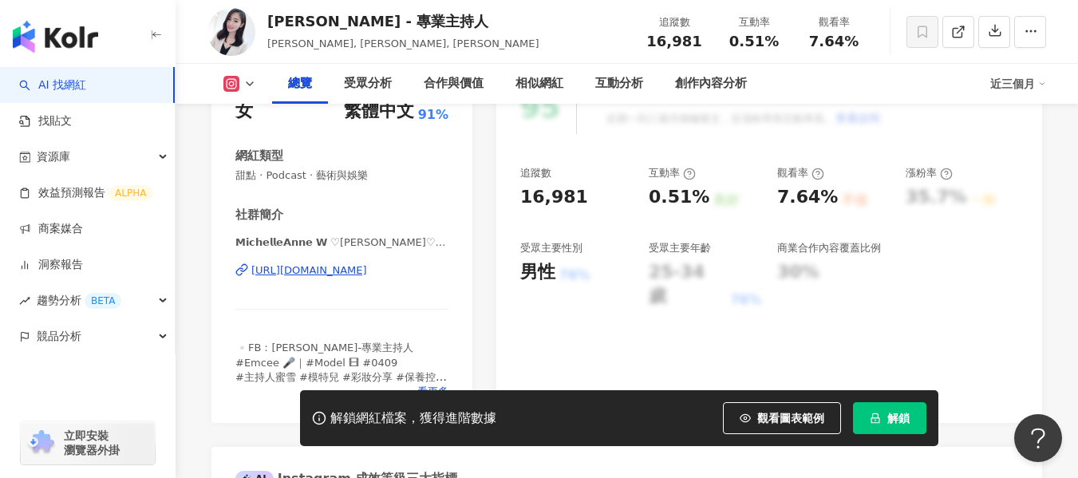
scroll to position [319, 0]
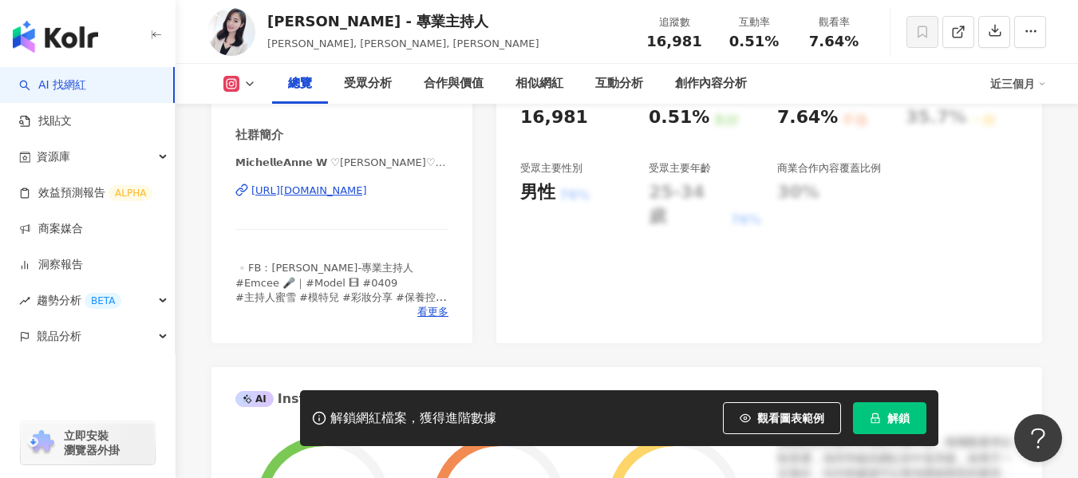
click at [361, 186] on div "https://www.instagram.com/michelleannq/" at bounding box center [309, 191] width 116 height 14
click at [358, 196] on div "https://www.instagram.com/michelleannq/" at bounding box center [309, 191] width 116 height 14
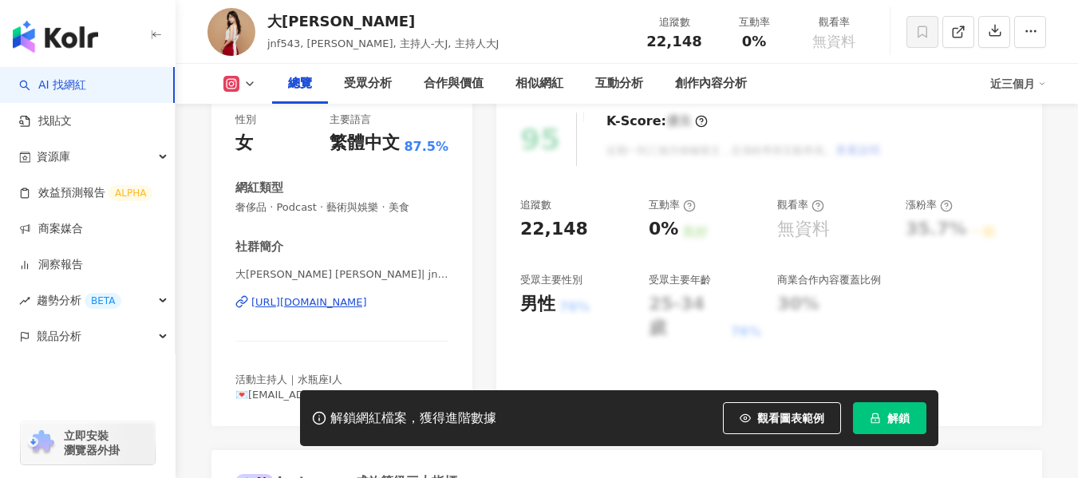
scroll to position [160, 0]
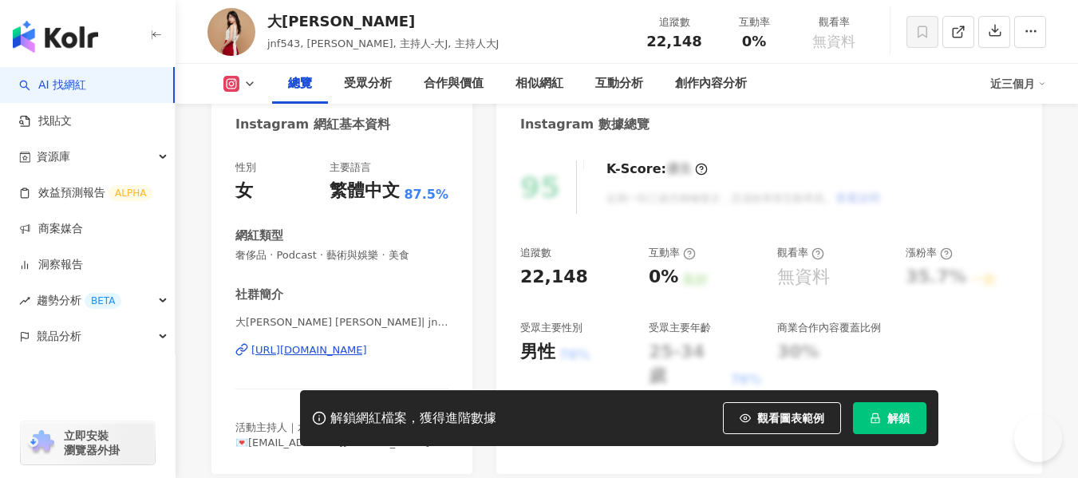
click at [367, 353] on div "https://www.instagram.com/jnf543/" at bounding box center [309, 350] width 116 height 14
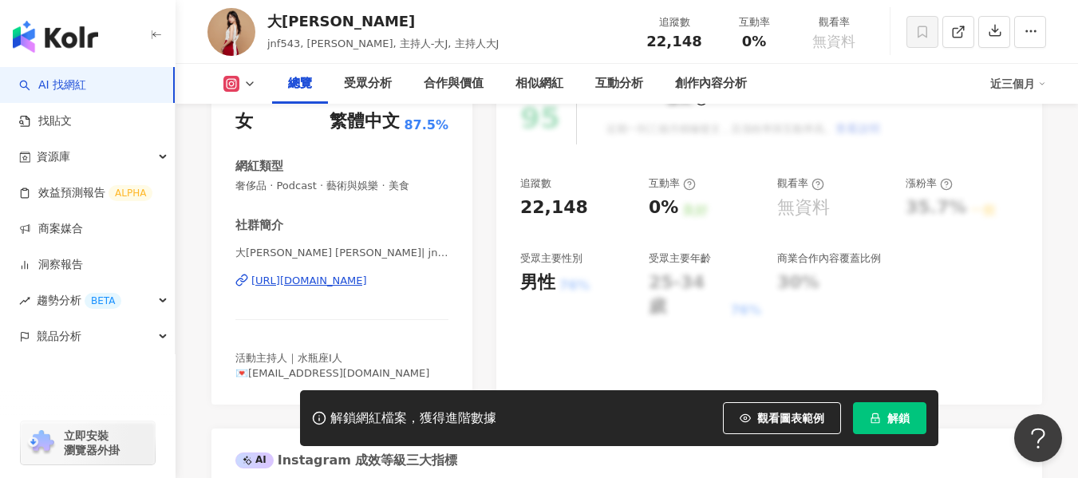
scroll to position [239, 0]
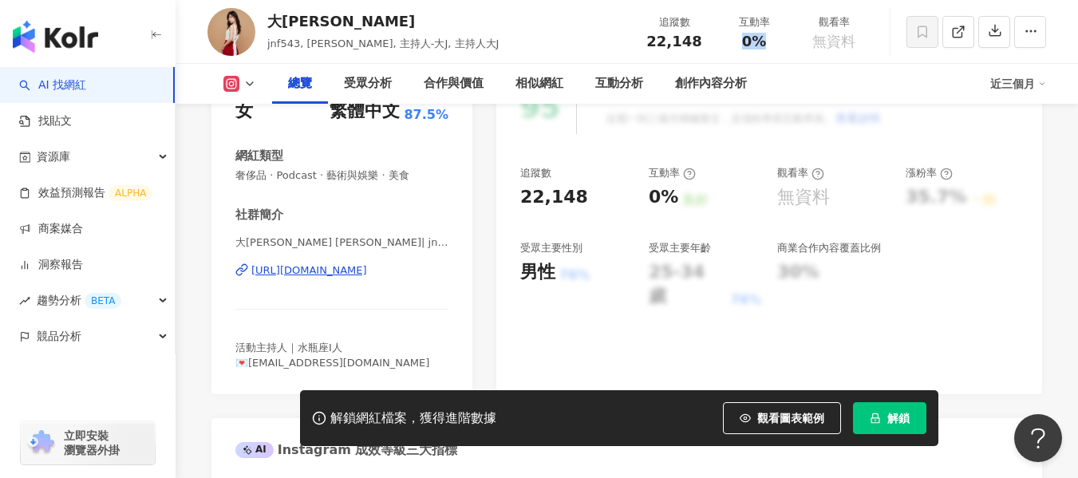
drag, startPoint x: 738, startPoint y: 43, endPoint x: 761, endPoint y: 44, distance: 22.4
click at [761, 44] on div "0%" at bounding box center [754, 42] width 61 height 16
copy span "0%"
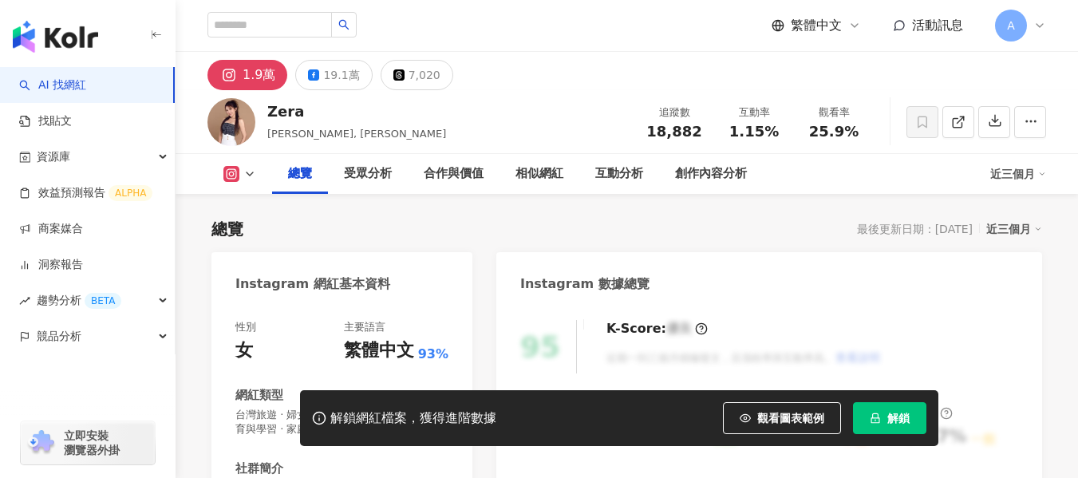
scroll to position [319, 0]
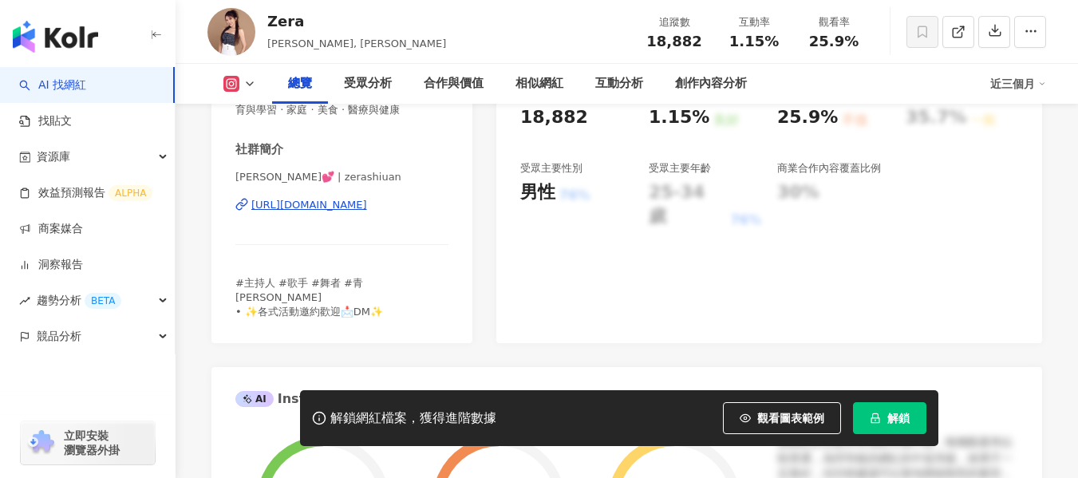
click at [354, 204] on div "[URL][DOMAIN_NAME]" at bounding box center [309, 205] width 116 height 14
click at [344, 206] on div "https://www.instagram.com/zerashiuan/" at bounding box center [309, 205] width 116 height 14
drag, startPoint x: 726, startPoint y: 41, endPoint x: 788, endPoint y: 45, distance: 61.6
click at [788, 45] on div "互動率 1.15%" at bounding box center [754, 31] width 80 height 34
copy span "1.15%"
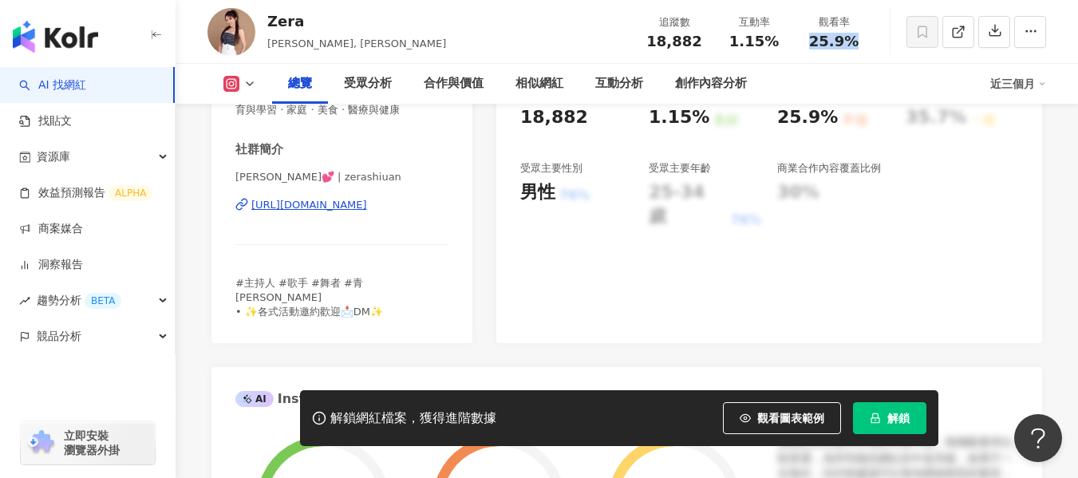
drag, startPoint x: 811, startPoint y: 40, endPoint x: 869, endPoint y: 45, distance: 58.5
click at [869, 45] on div "觀看率 25.9%" at bounding box center [834, 31] width 80 height 34
copy span "25.9%"
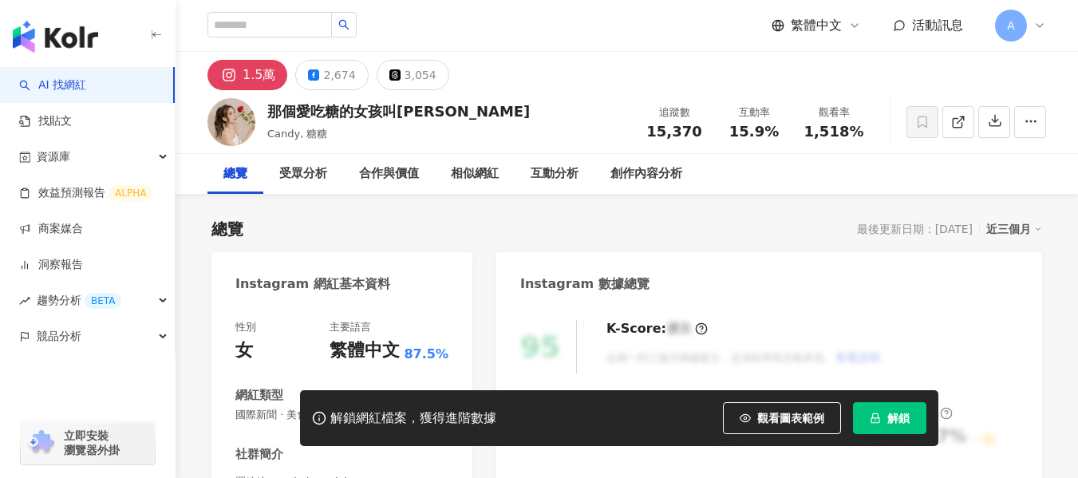
scroll to position [319, 0]
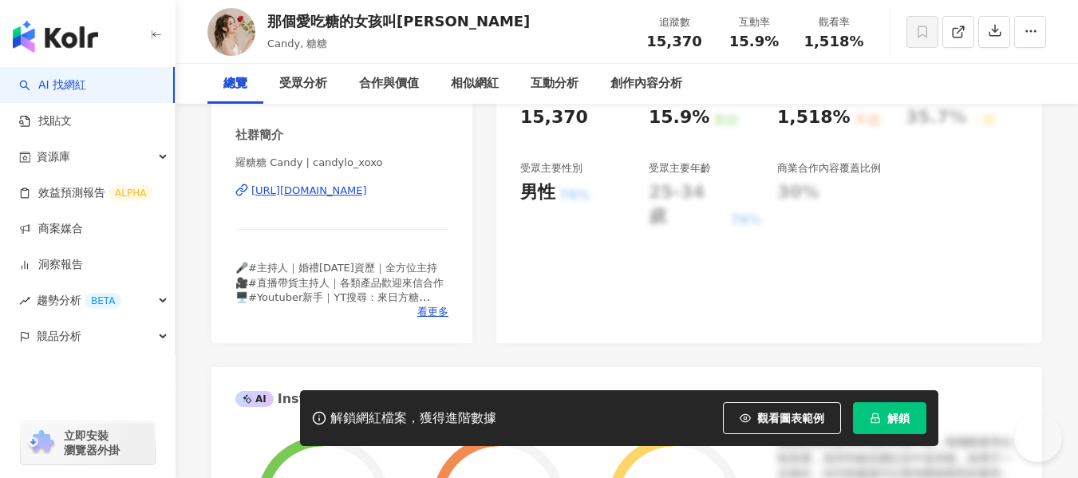
click at [336, 190] on div "https://www.instagram.com/candylo_xoxo/" at bounding box center [309, 191] width 116 height 14
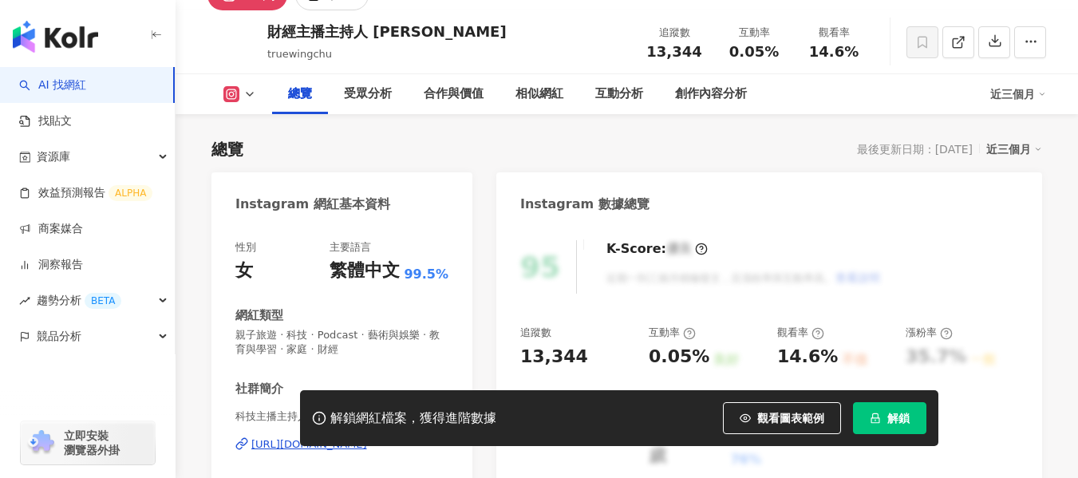
scroll to position [319, 0]
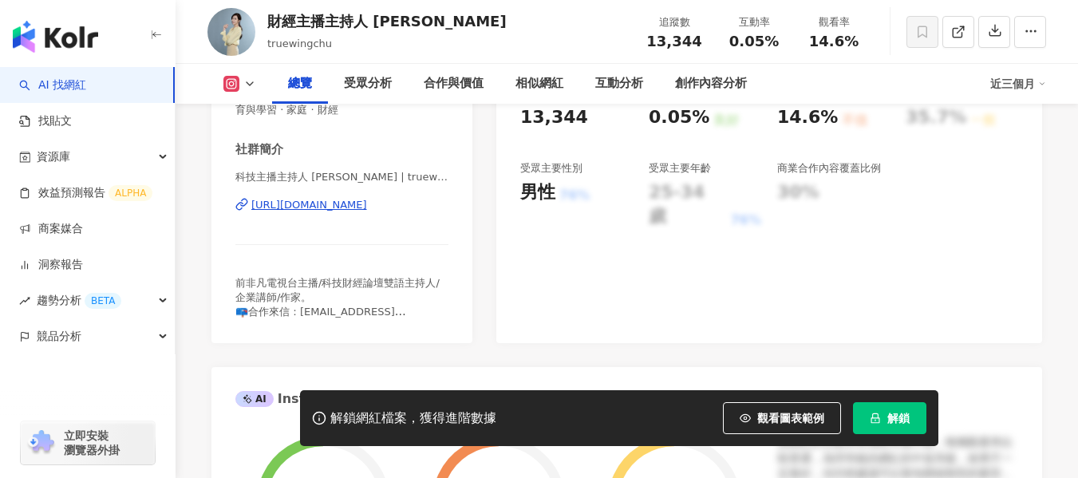
click at [292, 210] on div "[URL][DOMAIN_NAME]" at bounding box center [309, 205] width 116 height 14
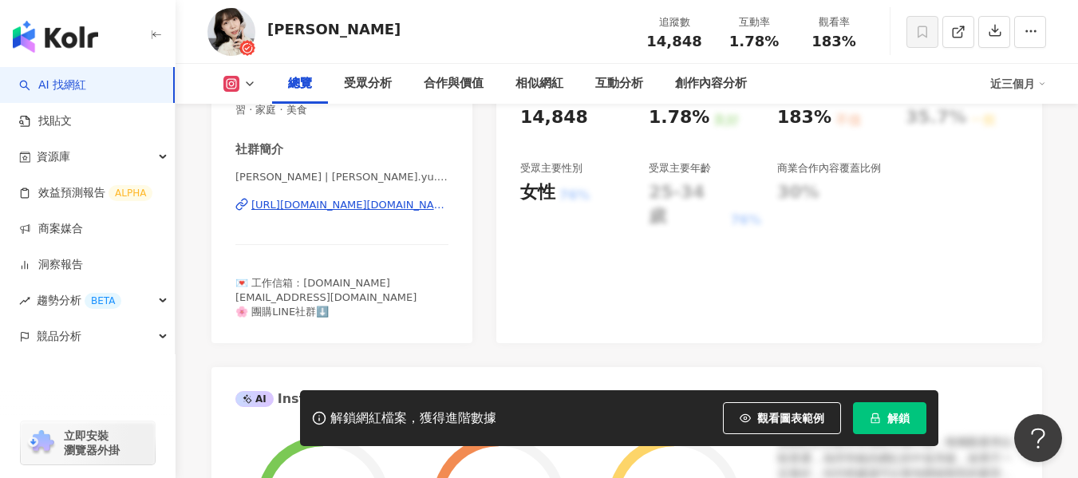
scroll to position [319, 0]
click at [328, 209] on div "[URL][DOMAIN_NAME][DOMAIN_NAME]" at bounding box center [349, 205] width 197 height 14
drag, startPoint x: 731, startPoint y: 45, endPoint x: 780, endPoint y: 43, distance: 48.7
click at [780, 43] on div "1.78%" at bounding box center [754, 42] width 61 height 16
copy span "1.78%"
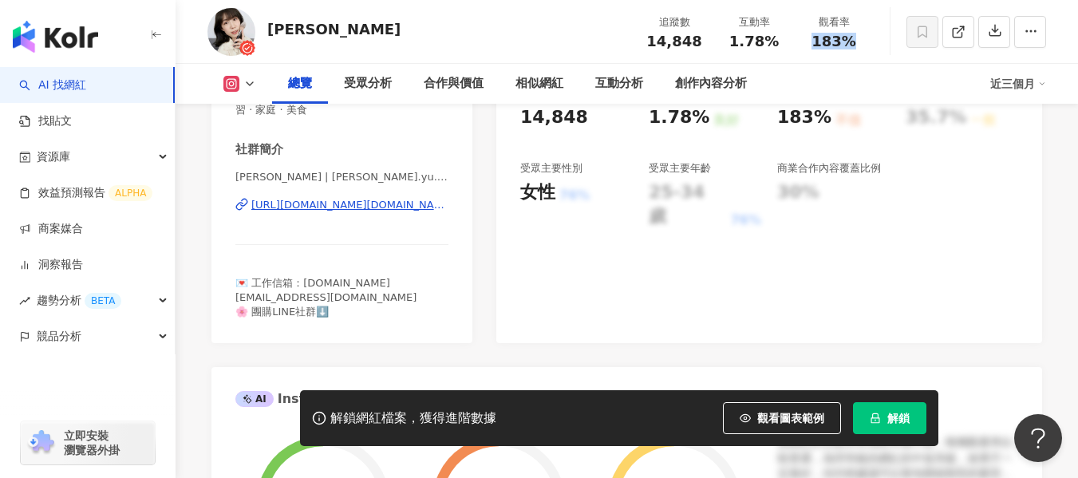
drag, startPoint x: 818, startPoint y: 42, endPoint x: 863, endPoint y: 45, distance: 45.6
click at [863, 45] on div "183%" at bounding box center [834, 42] width 61 height 16
copy span "183%"
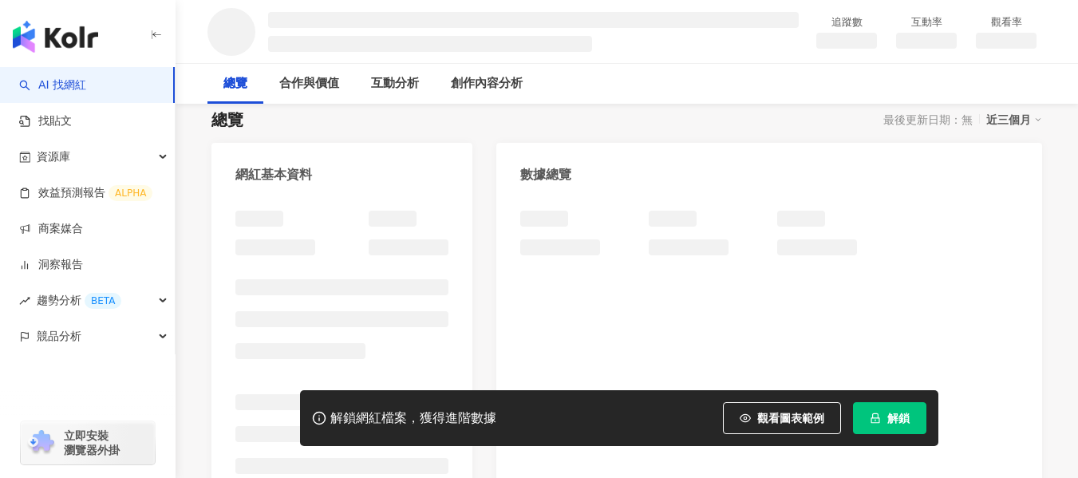
scroll to position [159, 0]
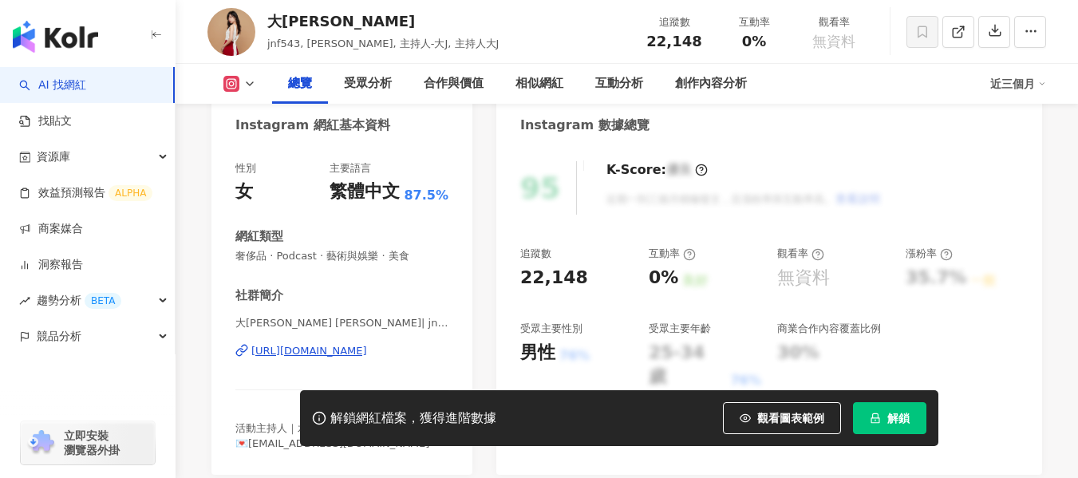
scroll to position [239, 0]
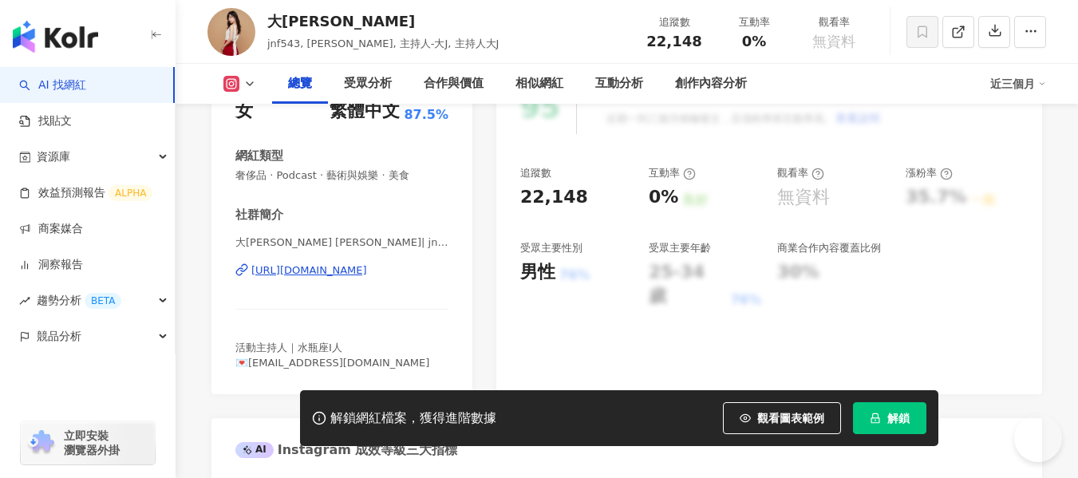
drag, startPoint x: 305, startPoint y: 271, endPoint x: 251, endPoint y: 271, distance: 53.5
click at [251, 271] on div "https://www.instagram.com/jnf543/" at bounding box center [309, 270] width 116 height 14
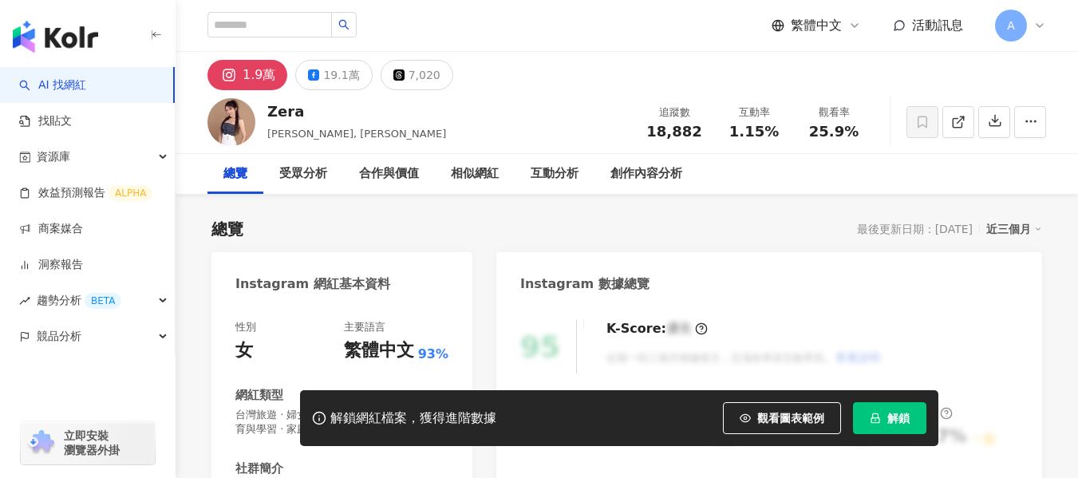
scroll to position [80, 0]
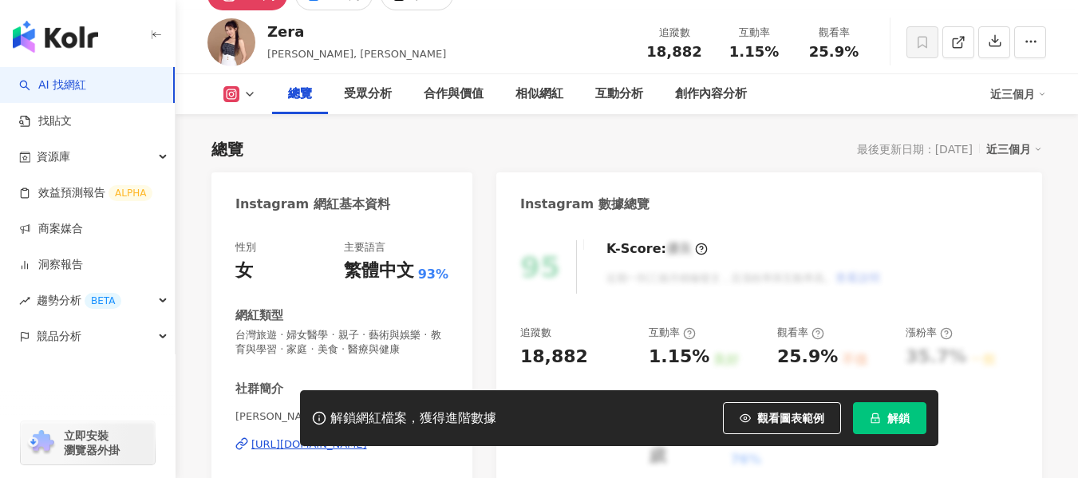
click at [339, 437] on div "[URL][DOMAIN_NAME]" at bounding box center [309, 444] width 116 height 14
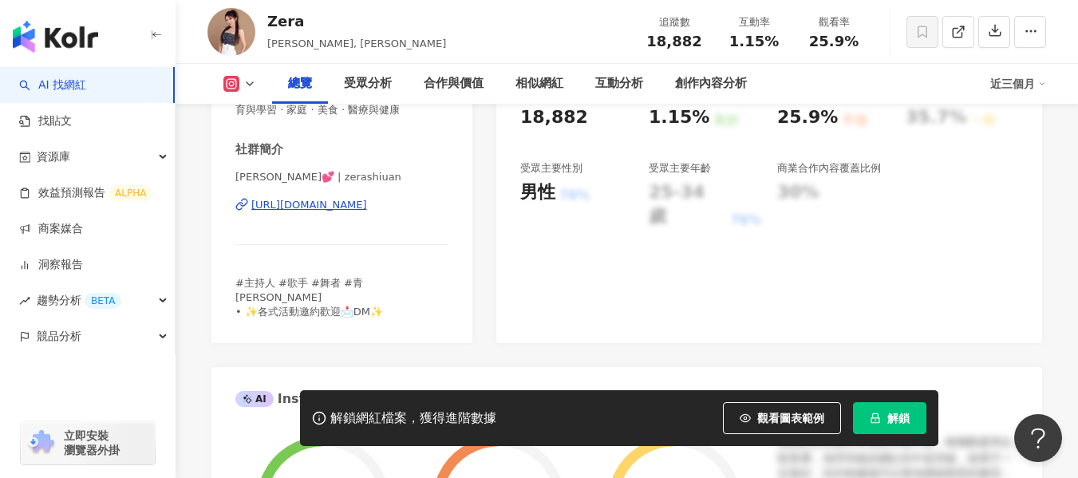
scroll to position [0, 0]
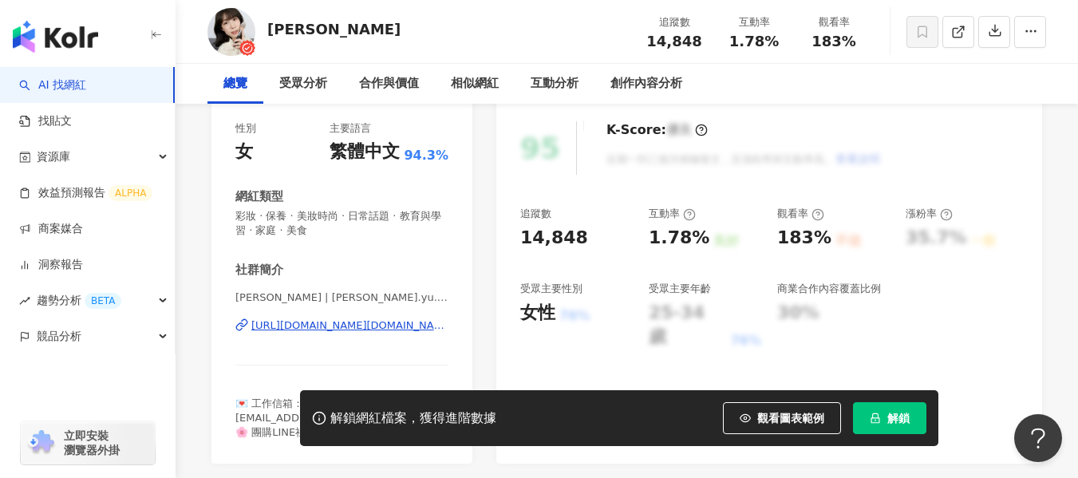
scroll to position [239, 0]
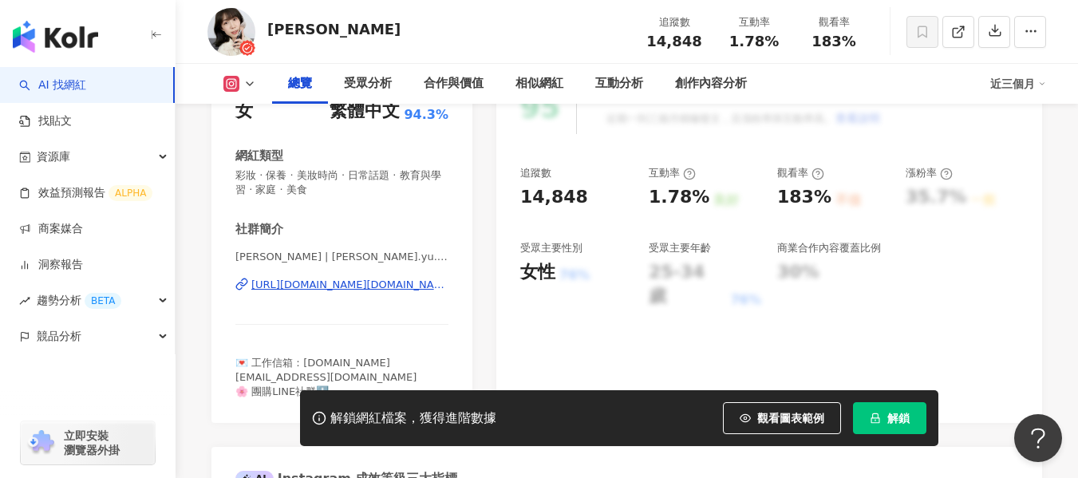
click at [369, 285] on div "[URL][DOMAIN_NAME][DOMAIN_NAME]" at bounding box center [349, 285] width 197 height 14
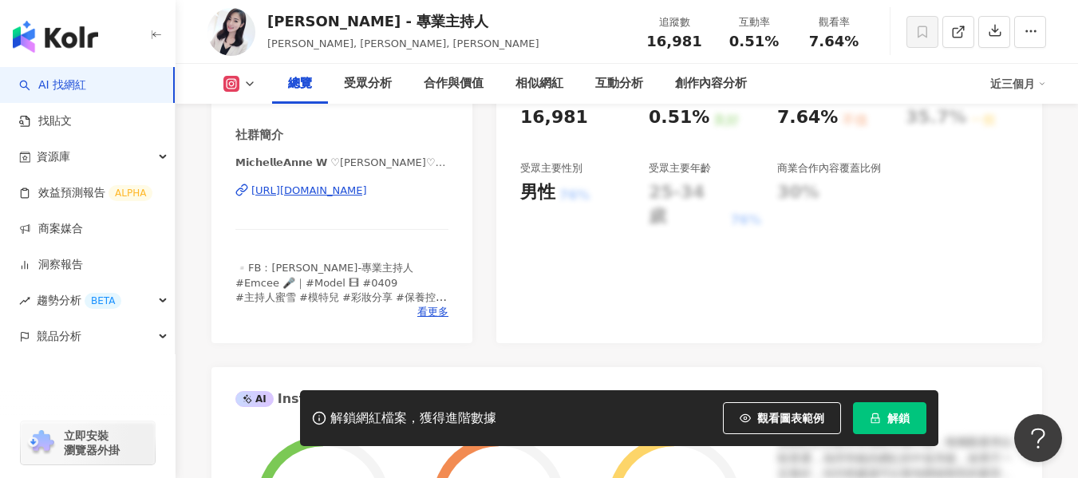
scroll to position [319, 0]
drag, startPoint x: 784, startPoint y: 41, endPoint x: 722, endPoint y: 45, distance: 62.3
click at [722, 45] on div "互動率 0.51%" at bounding box center [754, 31] width 80 height 34
copy span "0.51%"
drag, startPoint x: 810, startPoint y: 40, endPoint x: 856, endPoint y: 42, distance: 46.3
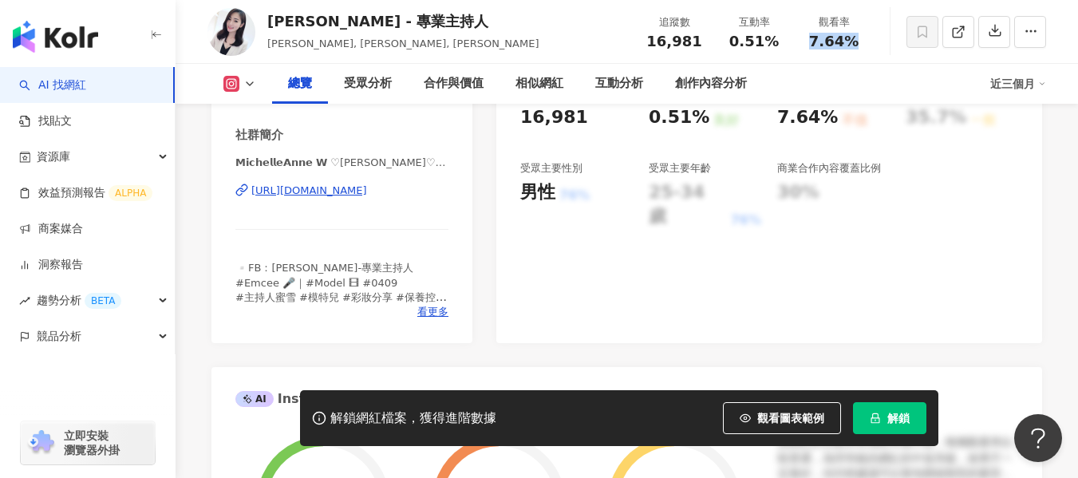
click at [856, 42] on div "7.64%" at bounding box center [834, 42] width 61 height 16
copy span "7.64%"
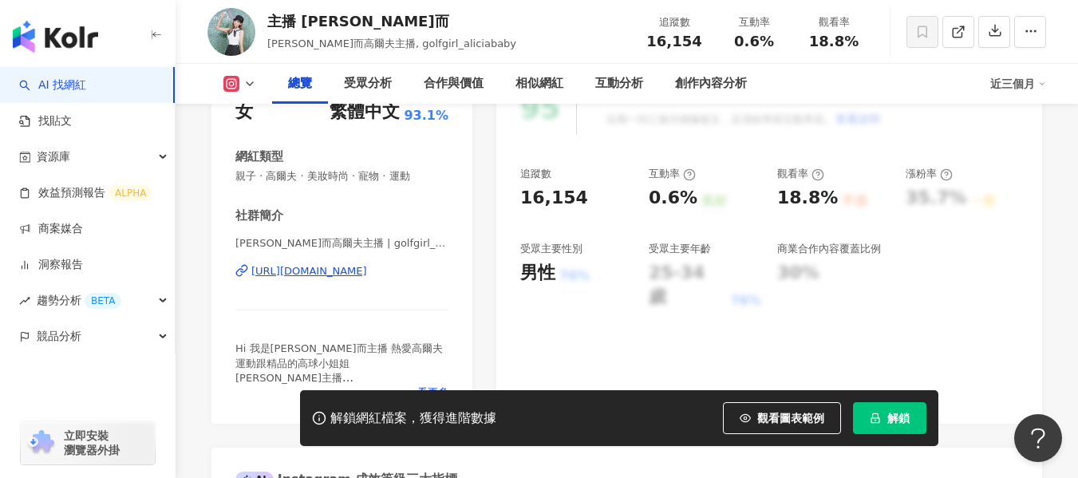
scroll to position [239, 0]
click at [367, 271] on div "https://www.instagram.com/golfgirl_aliciababy/" at bounding box center [309, 270] width 116 height 14
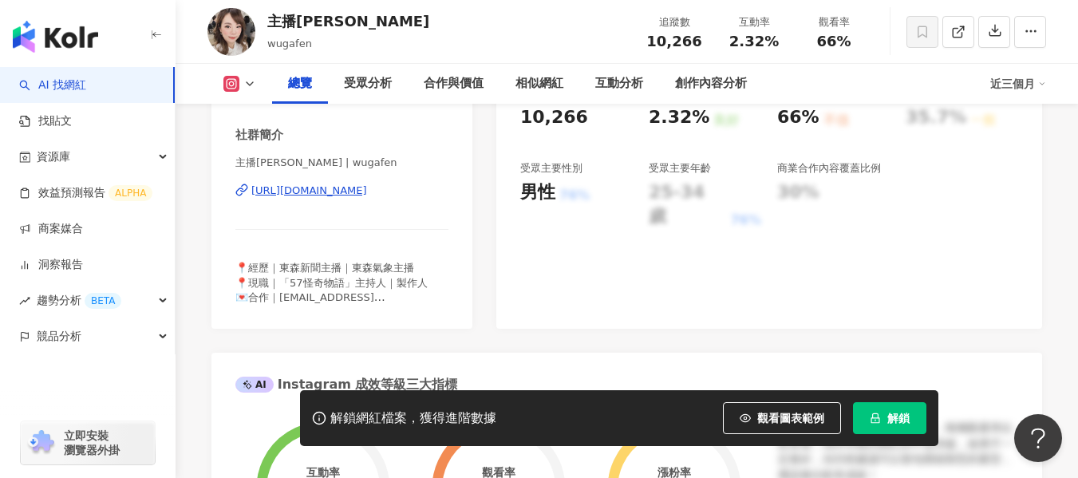
click at [350, 193] on div "https://www.instagram.com/wugafen/" at bounding box center [309, 191] width 116 height 14
drag, startPoint x: 737, startPoint y: 43, endPoint x: 779, endPoint y: 44, distance: 41.5
click at [779, 44] on div "2.32%" at bounding box center [754, 42] width 61 height 16
drag, startPoint x: 812, startPoint y: 40, endPoint x: 848, endPoint y: 43, distance: 36.1
click at [848, 43] on div "66%" at bounding box center [834, 42] width 61 height 16
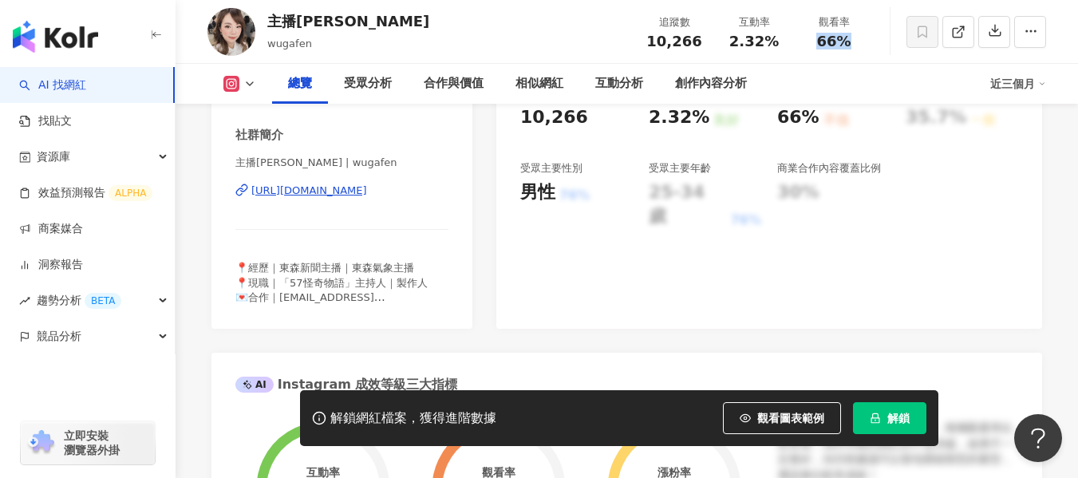
copy span "66%"
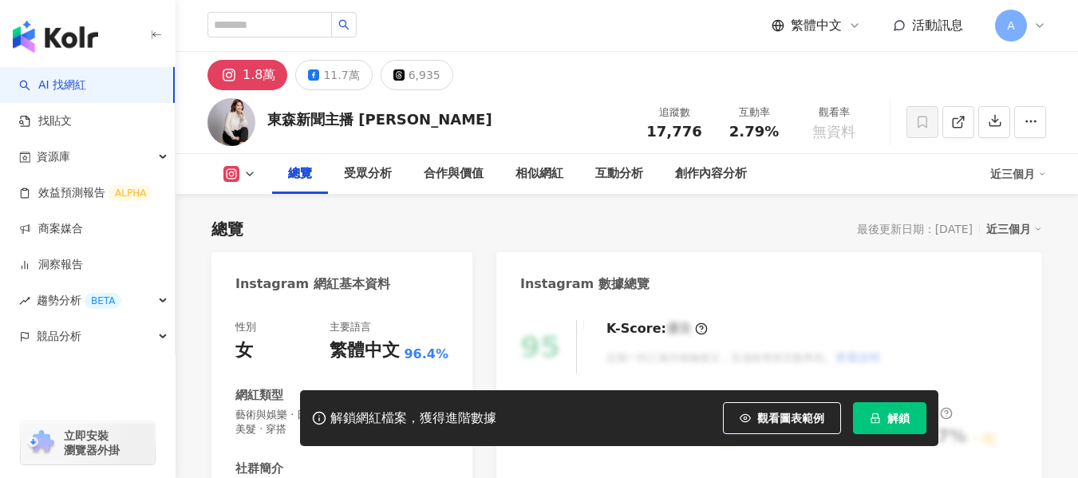
scroll to position [160, 0]
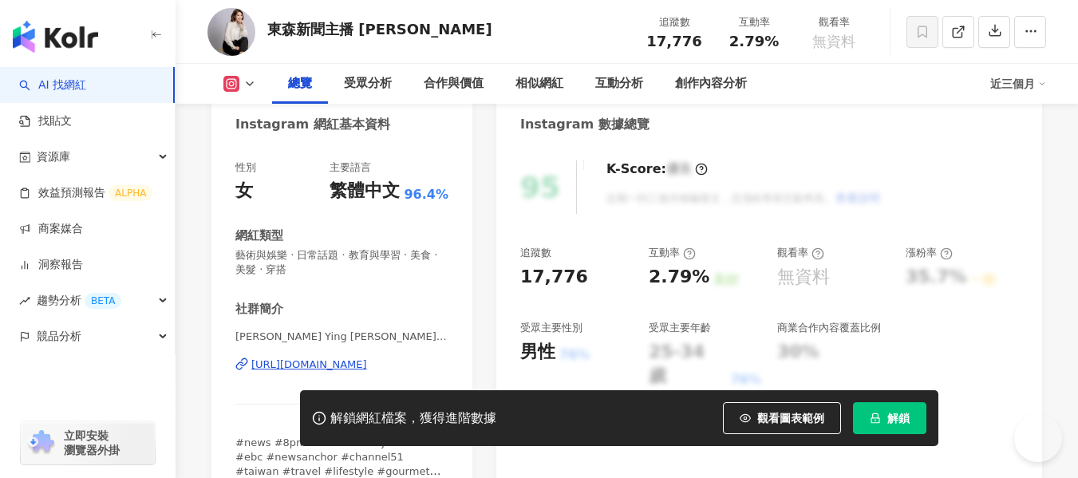
click at [367, 358] on div "[URL][DOMAIN_NAME]" at bounding box center [309, 365] width 116 height 14
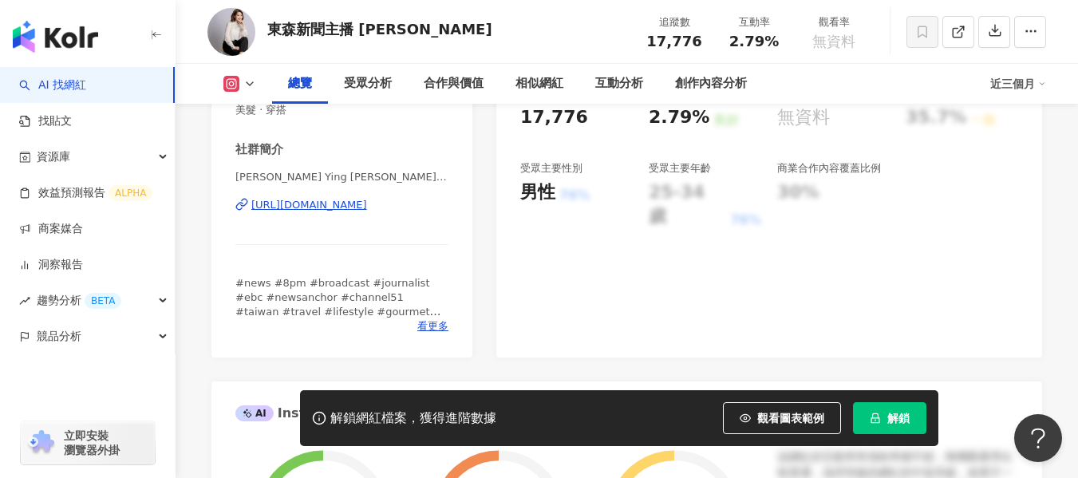
scroll to position [0, 0]
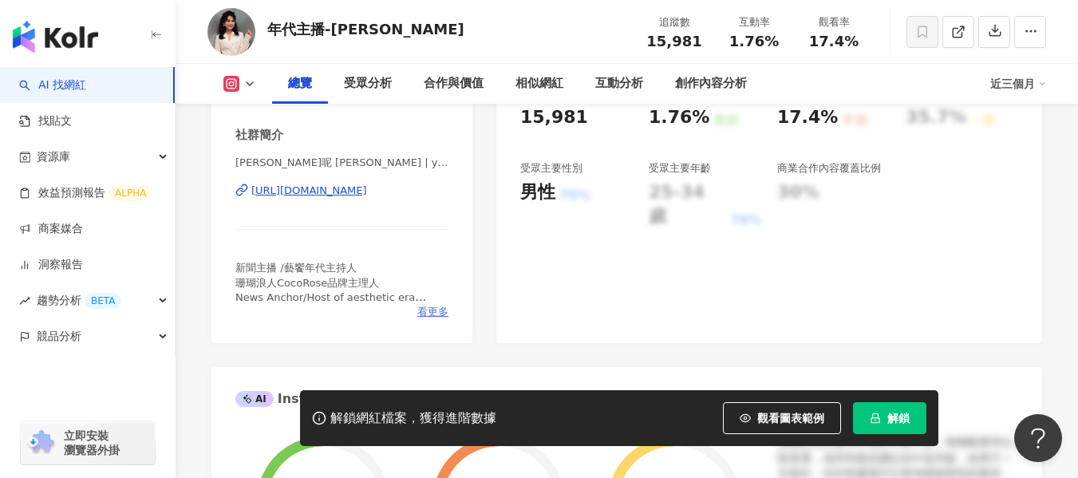
click at [419, 313] on span "看更多" at bounding box center [432, 312] width 31 height 14
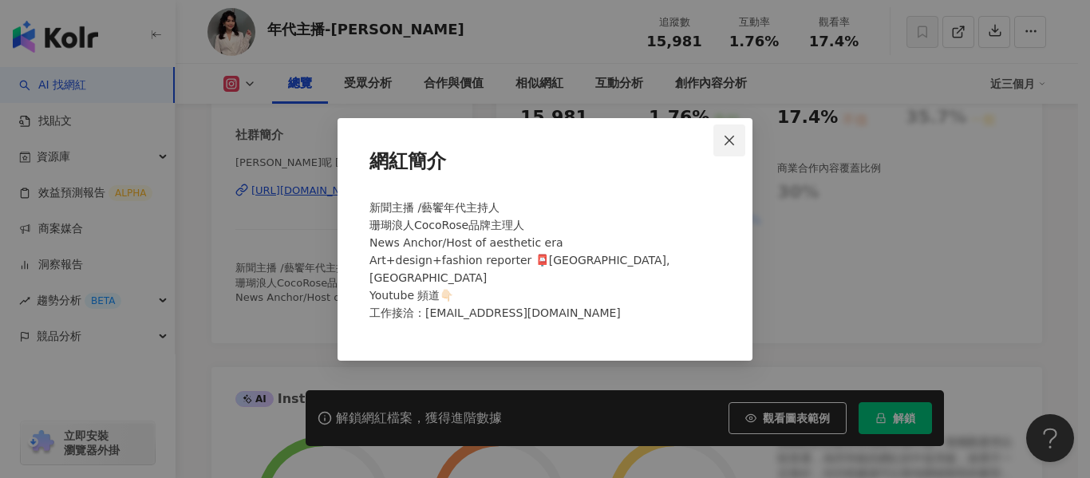
click at [723, 147] on icon "close" at bounding box center [729, 140] width 13 height 13
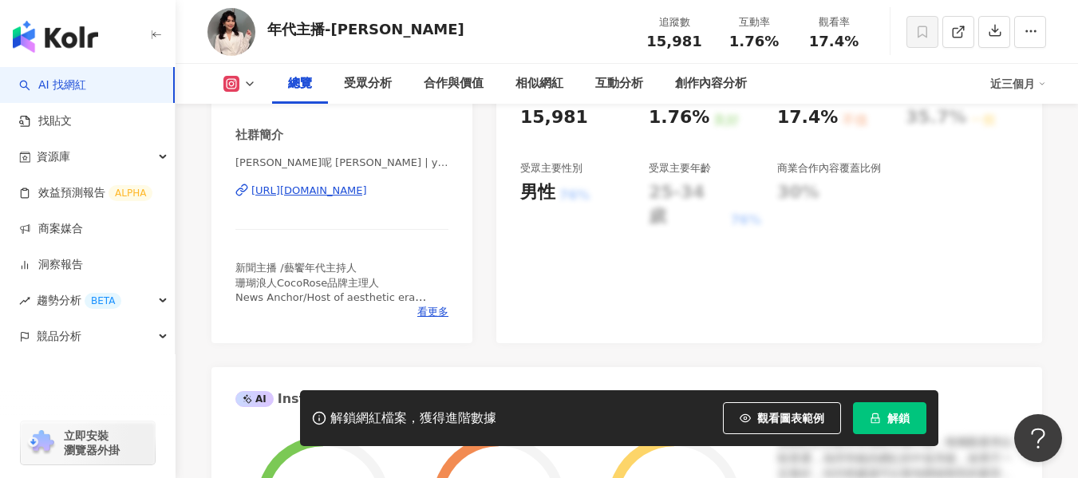
click at [367, 187] on div "https://www.instagram.com/yennityen/" at bounding box center [309, 191] width 116 height 14
drag, startPoint x: 780, startPoint y: 45, endPoint x: 729, endPoint y: 51, distance: 50.7
click at [729, 51] on div "追蹤數 15,981 互動率 1.76% 觀看率 17.4%" at bounding box center [753, 31] width 239 height 47
copy span "1.76%"
drag, startPoint x: 849, startPoint y: 42, endPoint x: 796, endPoint y: 44, distance: 52.7
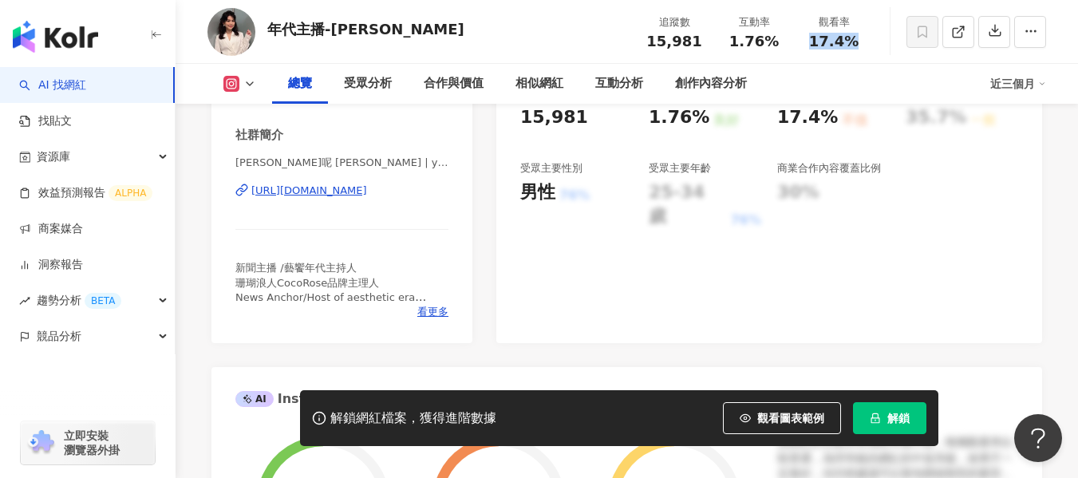
click at [796, 44] on div "觀看率 17.4%" at bounding box center [834, 31] width 80 height 34
copy span "17.4%"
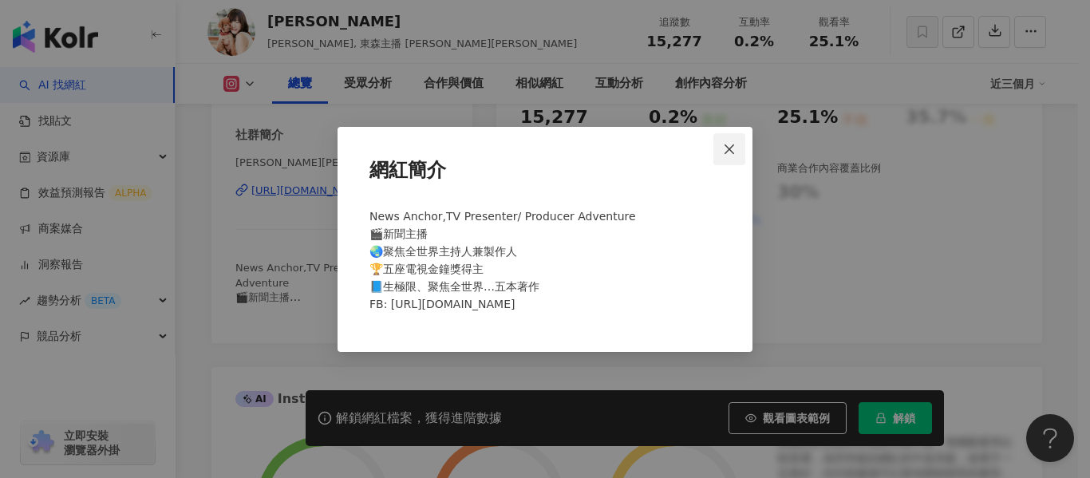
click at [733, 148] on icon "close" at bounding box center [729, 149] width 13 height 13
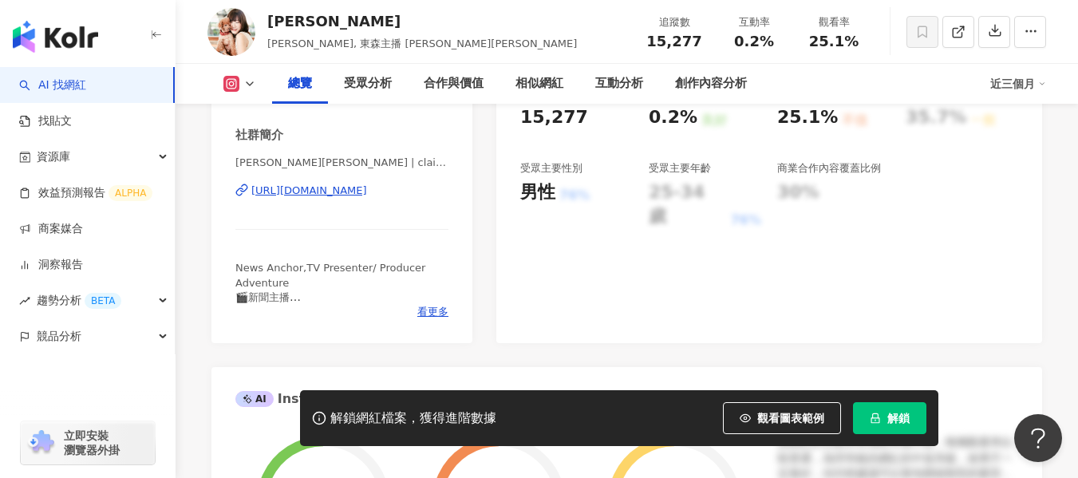
click at [338, 197] on div "[URL][DOMAIN_NAME]" at bounding box center [309, 191] width 116 height 14
drag, startPoint x: 736, startPoint y: 41, endPoint x: 770, endPoint y: 41, distance: 34.3
click at [770, 41] on span "0.2%" at bounding box center [754, 42] width 40 height 16
copy span "0.2%"
drag, startPoint x: 807, startPoint y: 38, endPoint x: 855, endPoint y: 42, distance: 48.0
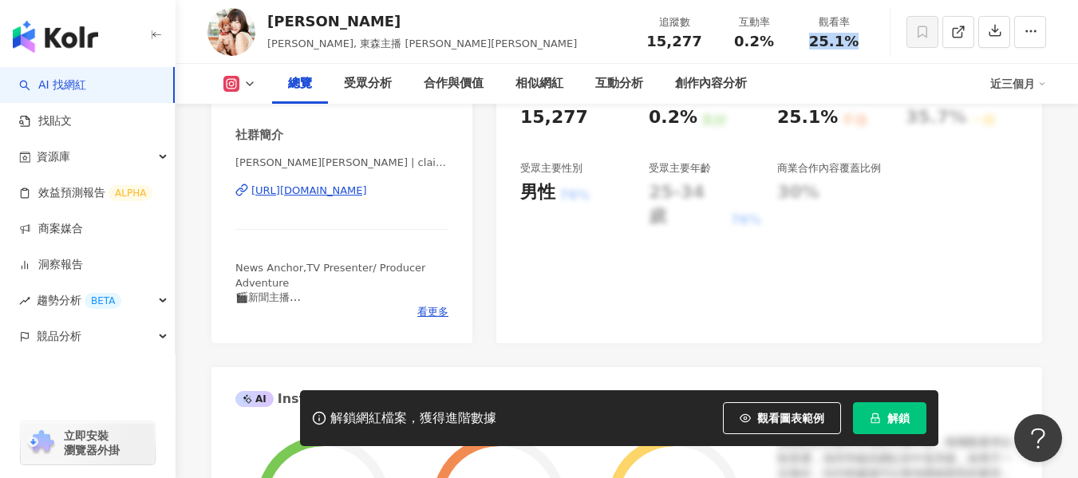
click at [855, 42] on div "25.1%" at bounding box center [834, 42] width 61 height 16
copy span "25.1%"
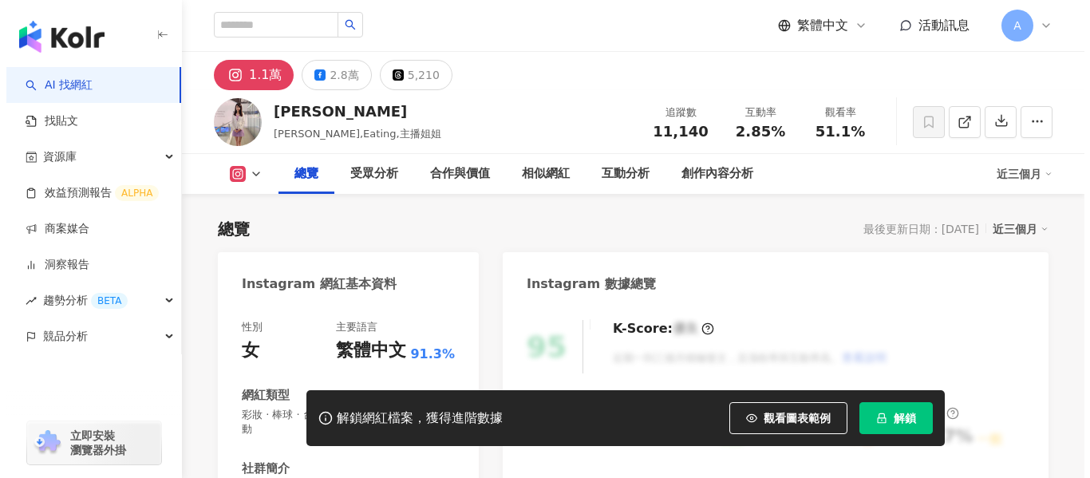
scroll to position [319, 0]
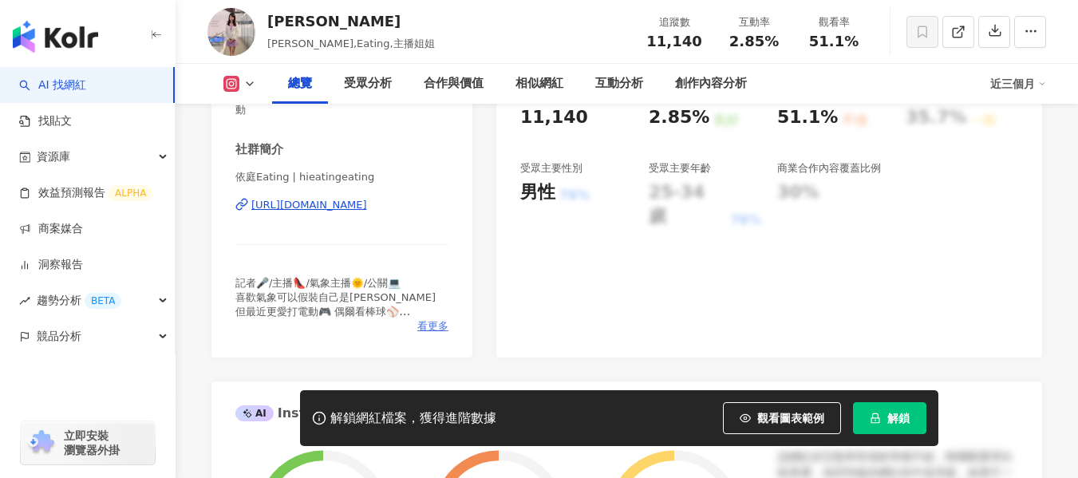
click at [432, 332] on span "看更多" at bounding box center [432, 326] width 31 height 14
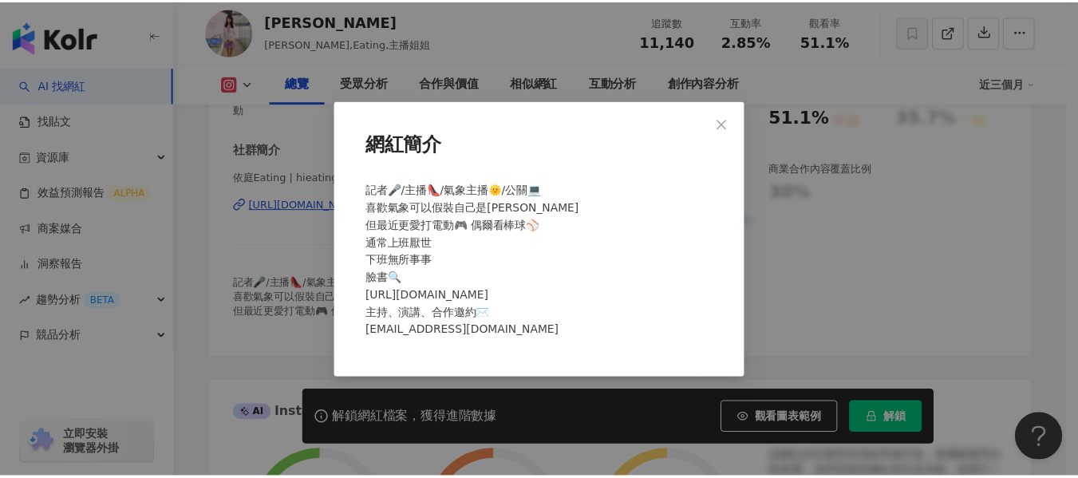
scroll to position [0, 0]
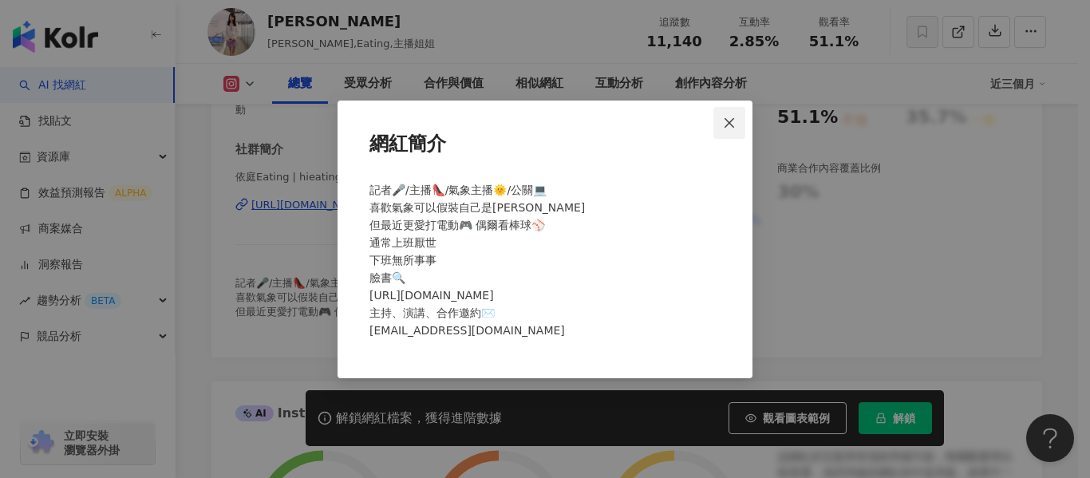
click at [730, 113] on button "Close" at bounding box center [729, 123] width 32 height 32
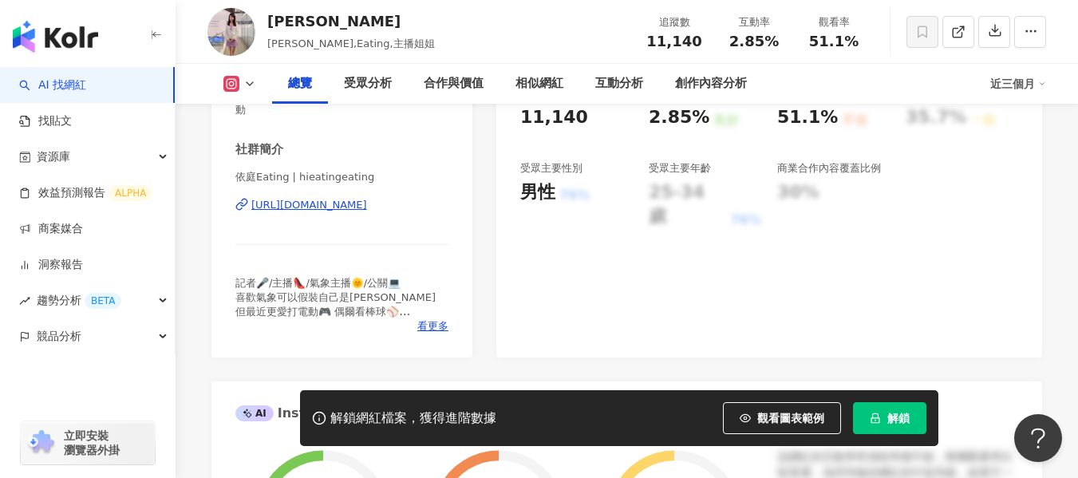
click at [341, 206] on div "https://www.instagram.com/hieatingeating/" at bounding box center [309, 205] width 116 height 14
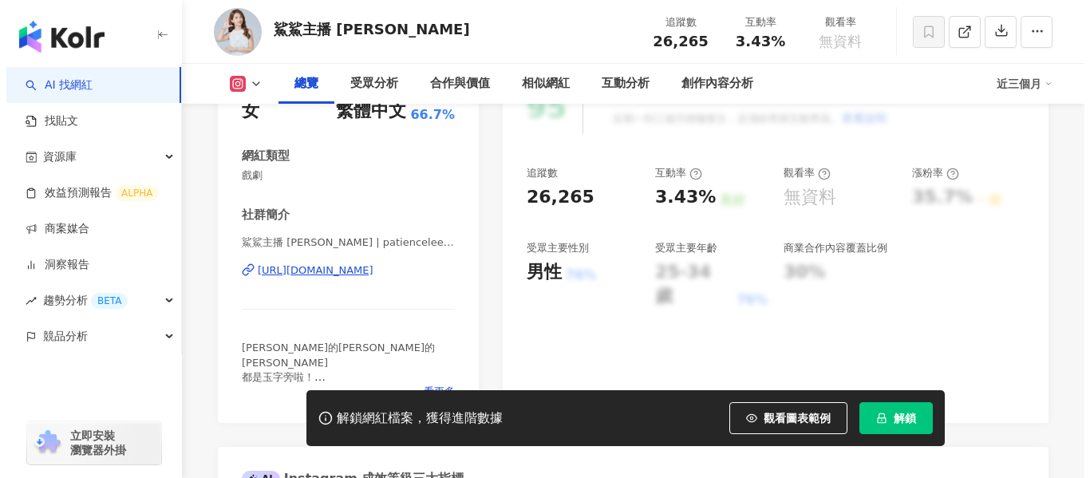
scroll to position [319, 0]
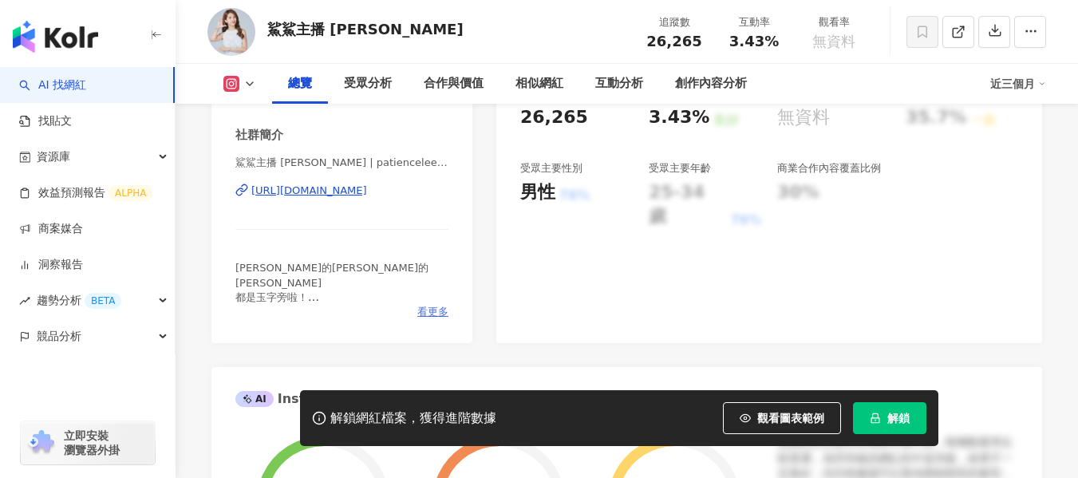
click at [431, 309] on span "看更多" at bounding box center [432, 312] width 31 height 14
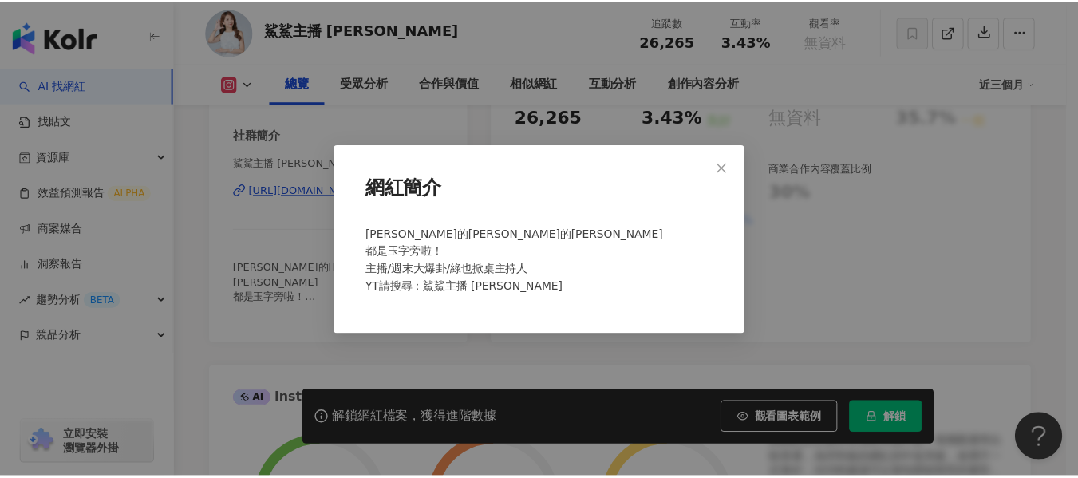
scroll to position [0, 0]
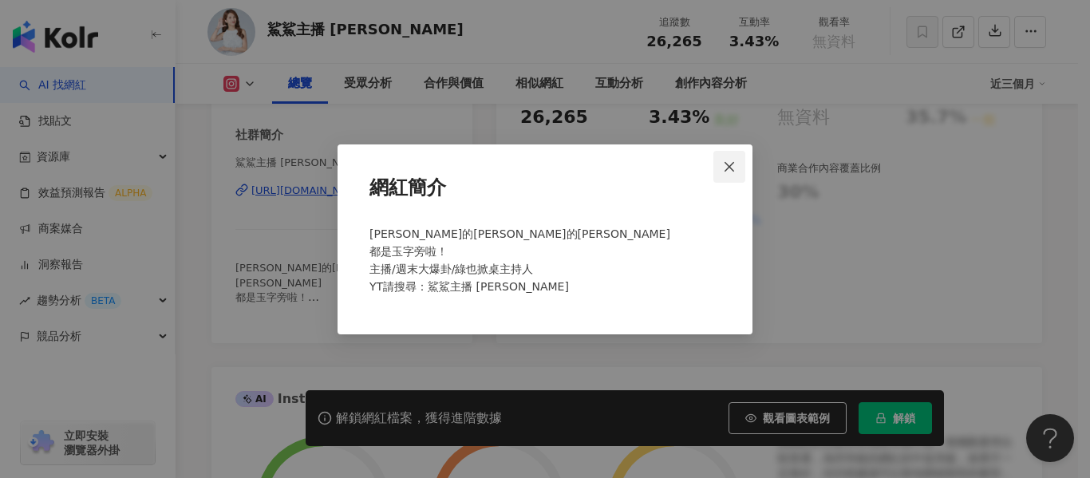
click at [720, 169] on span "Close" at bounding box center [729, 166] width 32 height 13
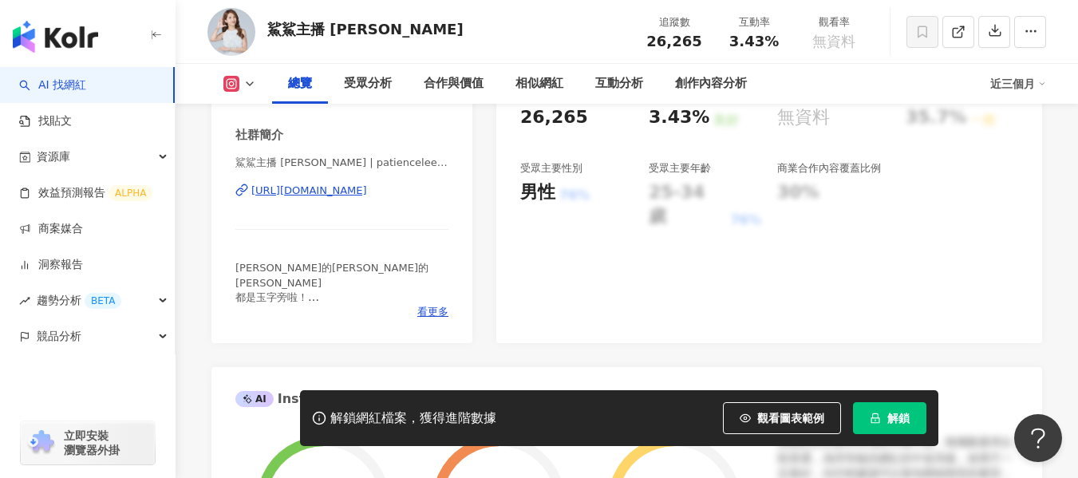
click at [355, 191] on div "https://www.instagram.com/patiencelee1223/" at bounding box center [309, 191] width 116 height 14
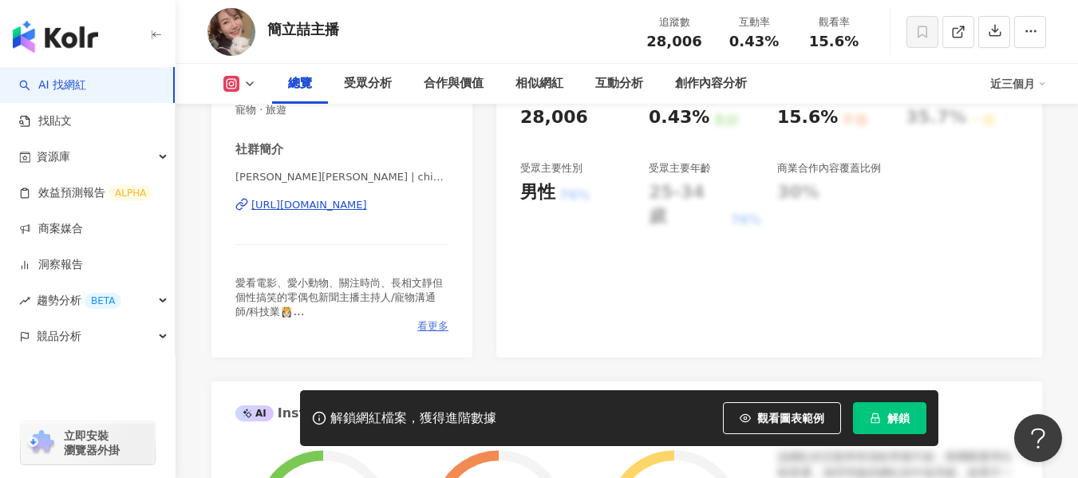
click at [425, 332] on span "看更多" at bounding box center [432, 326] width 31 height 14
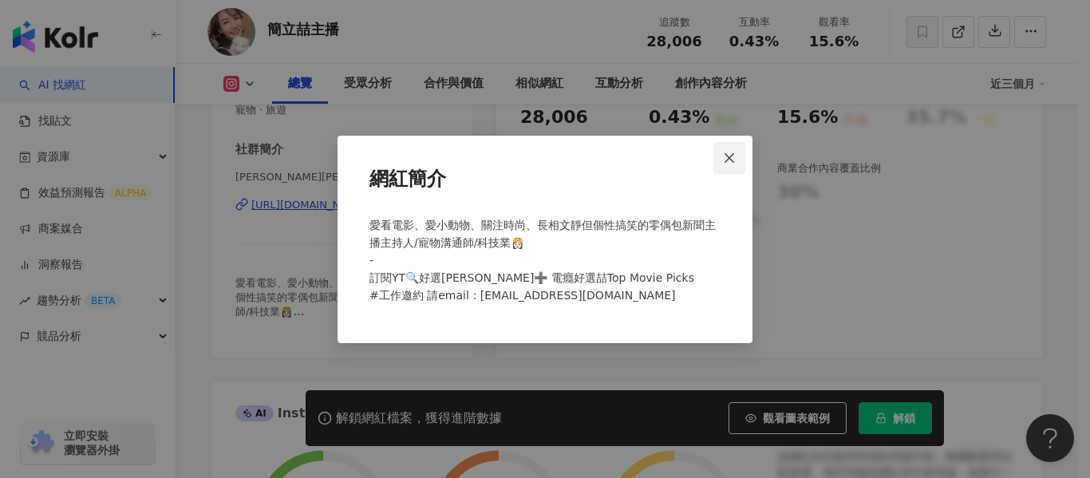
click at [737, 155] on span "Close" at bounding box center [729, 158] width 32 height 13
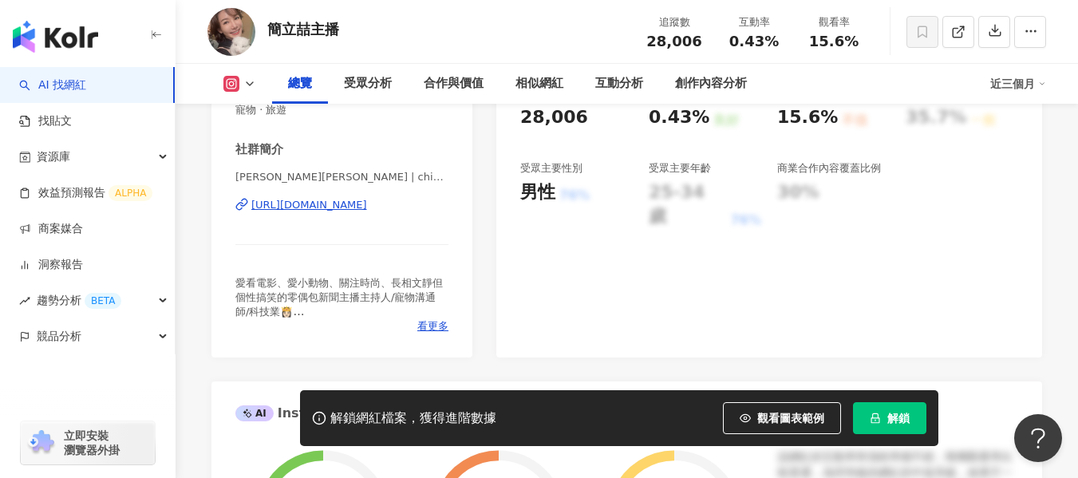
click at [336, 204] on div "https://www.instagram.com/chienliza/" at bounding box center [309, 205] width 116 height 14
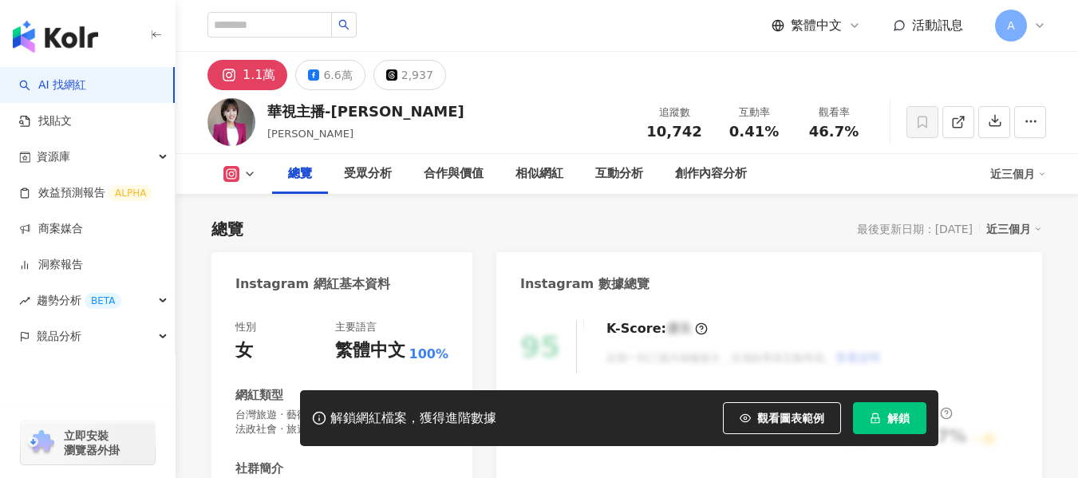
scroll to position [239, 0]
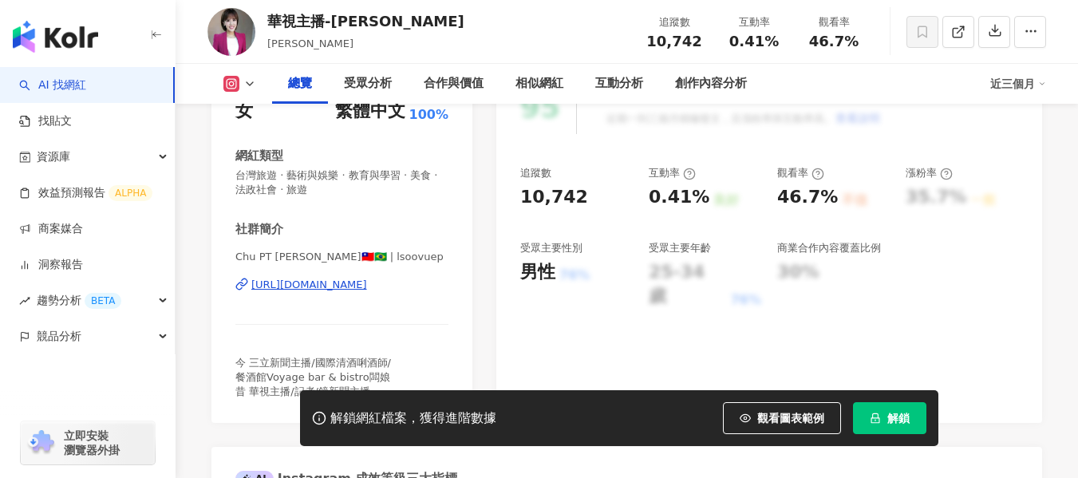
click at [367, 288] on div "[URL][DOMAIN_NAME]" at bounding box center [309, 285] width 116 height 14
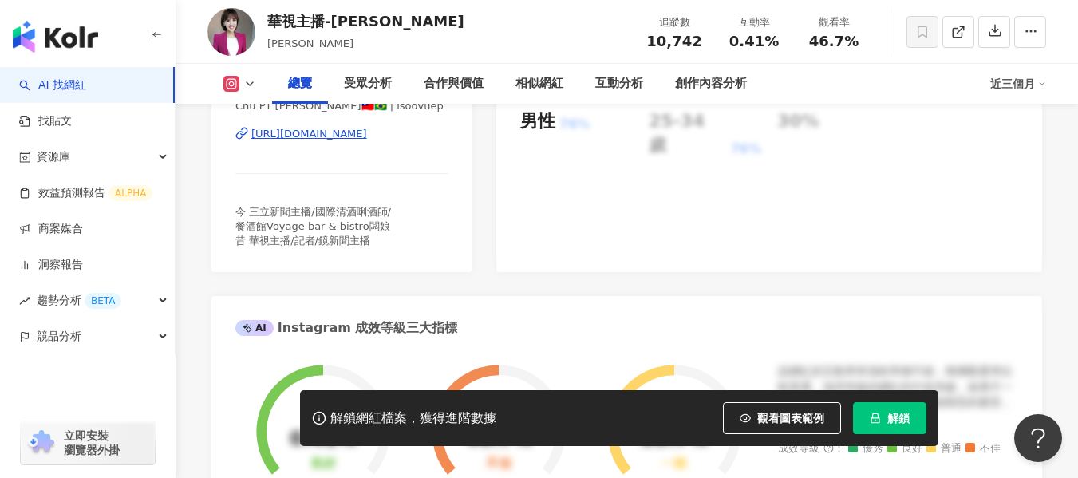
scroll to position [399, 0]
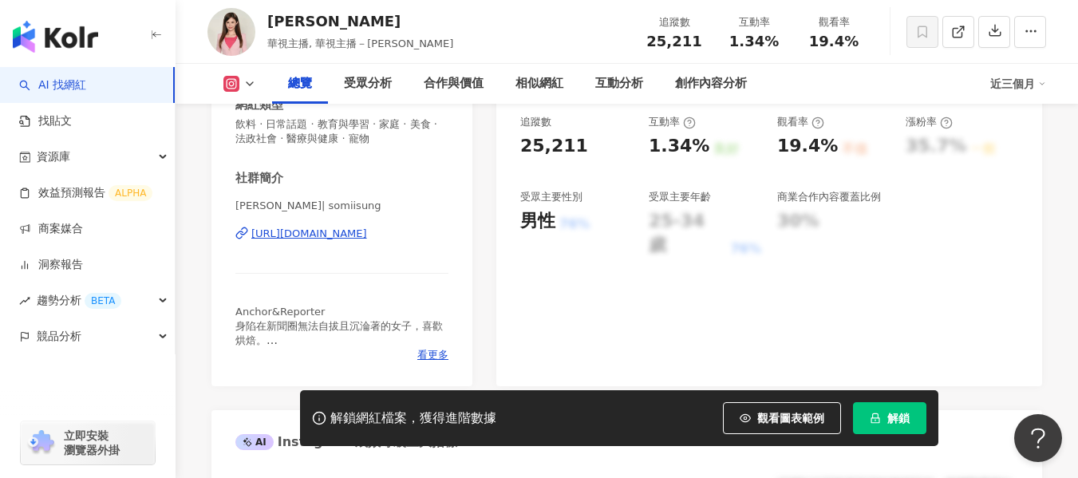
scroll to position [319, 0]
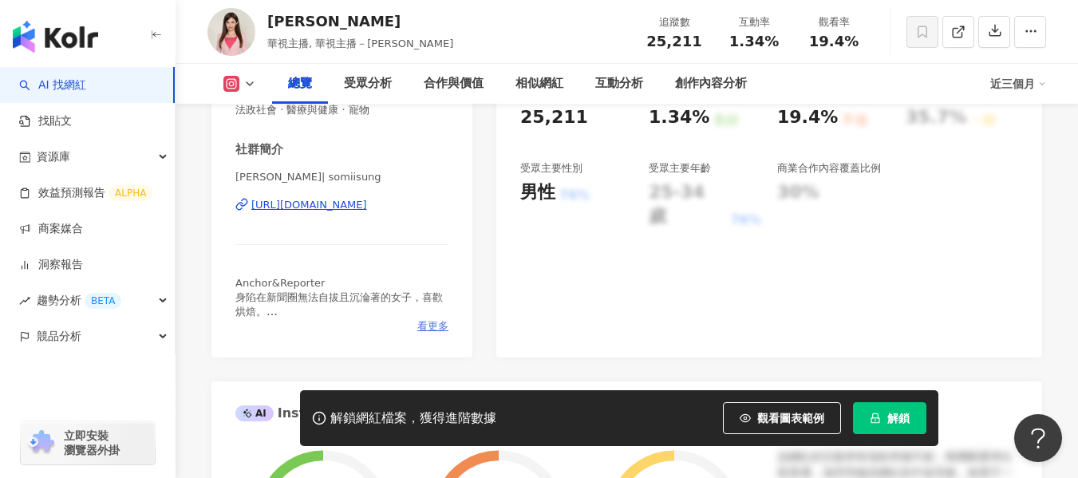
click at [441, 330] on span "看更多" at bounding box center [432, 326] width 31 height 14
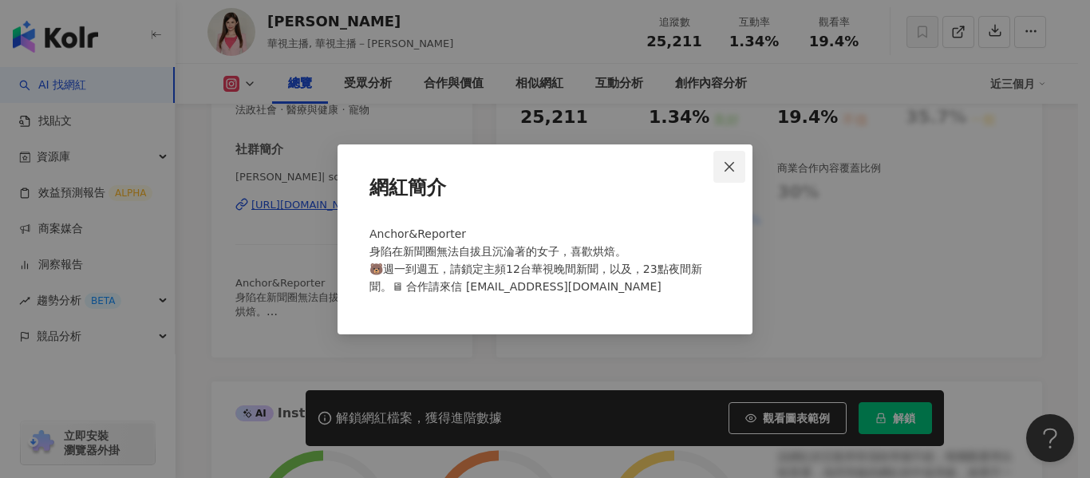
click at [739, 168] on span "Close" at bounding box center [729, 166] width 32 height 13
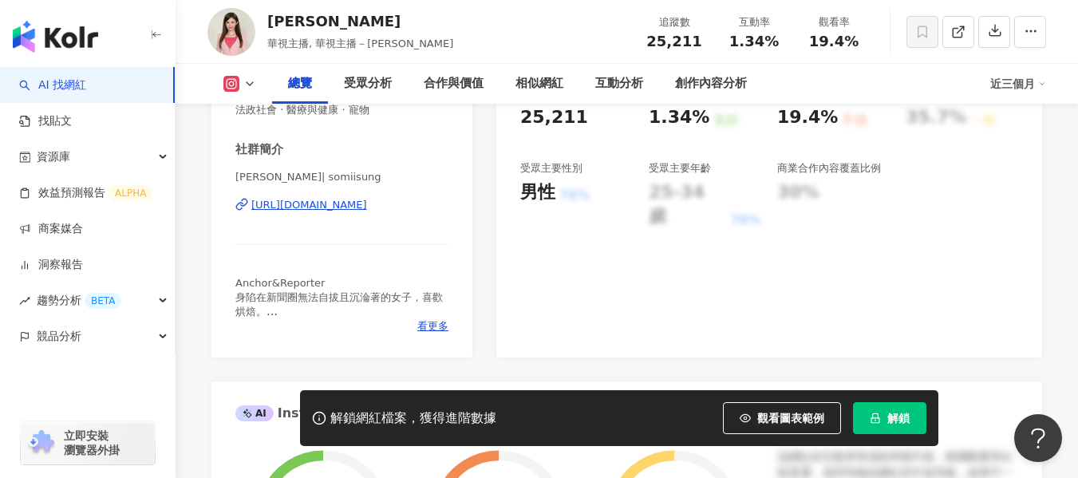
click at [334, 208] on div "[URL][DOMAIN_NAME]" at bounding box center [309, 205] width 116 height 14
drag, startPoint x: 732, startPoint y: 48, endPoint x: 790, endPoint y: 48, distance: 58.3
click at [790, 48] on div "互動率 1.34%" at bounding box center [754, 31] width 80 height 34
copy span "1.34%"
drag, startPoint x: 806, startPoint y: 42, endPoint x: 849, endPoint y: 45, distance: 43.2
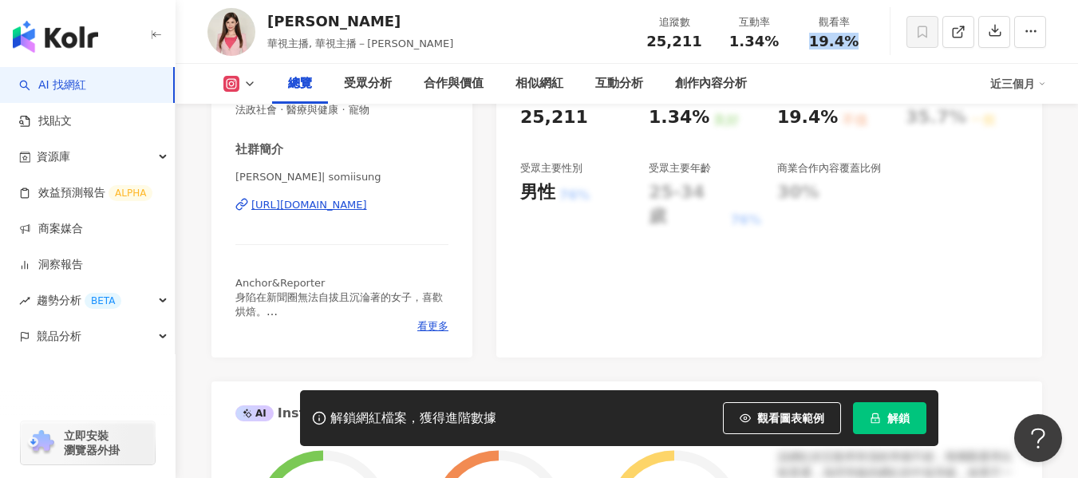
click at [849, 45] on div "19.4%" at bounding box center [834, 42] width 61 height 16
copy span "19.4%"
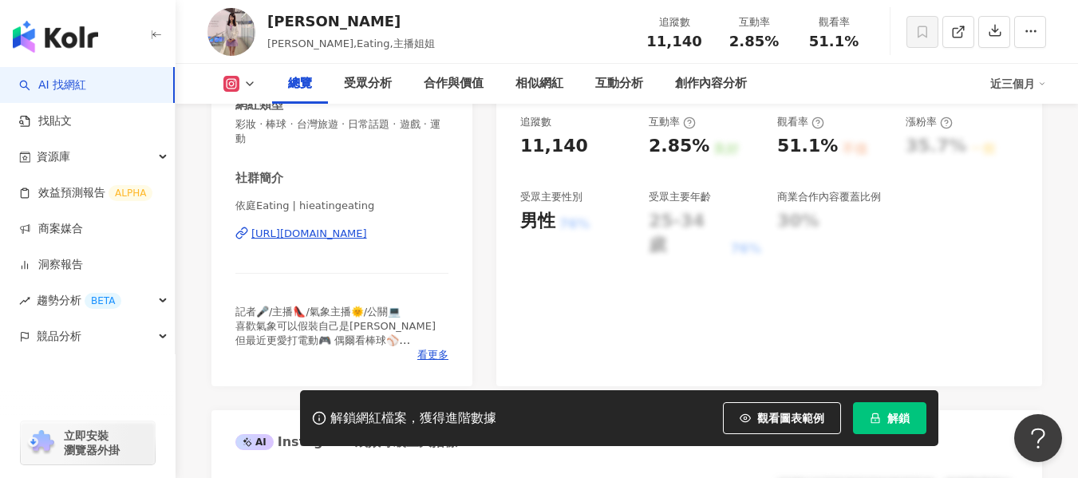
scroll to position [319, 0]
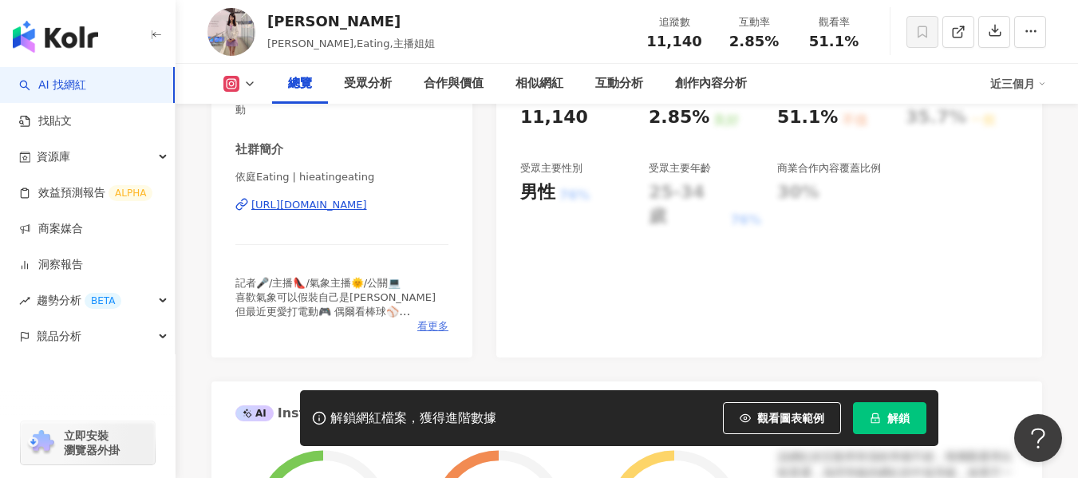
click at [426, 326] on span "看更多" at bounding box center [432, 326] width 31 height 14
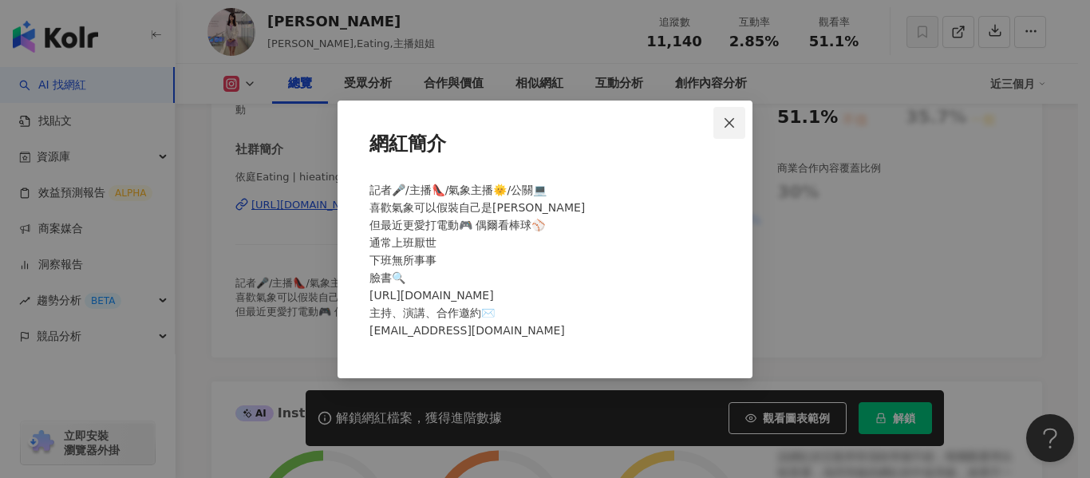
click at [724, 122] on icon "close" at bounding box center [729, 123] width 13 height 13
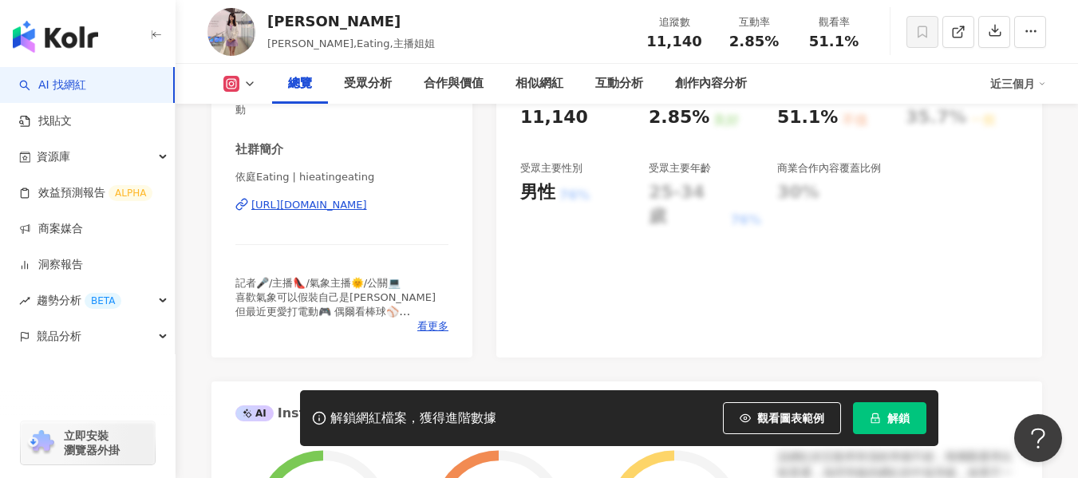
click at [367, 211] on div "https://www.instagram.com/hieatingeating/" at bounding box center [309, 205] width 116 height 14
click at [429, 328] on span "看更多" at bounding box center [432, 326] width 31 height 14
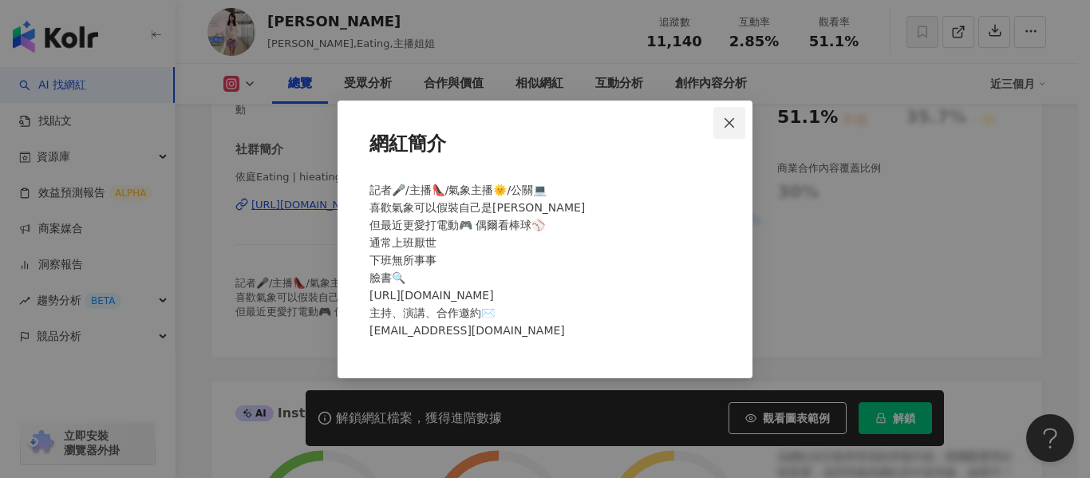
click at [733, 128] on icon "close" at bounding box center [729, 123] width 13 height 13
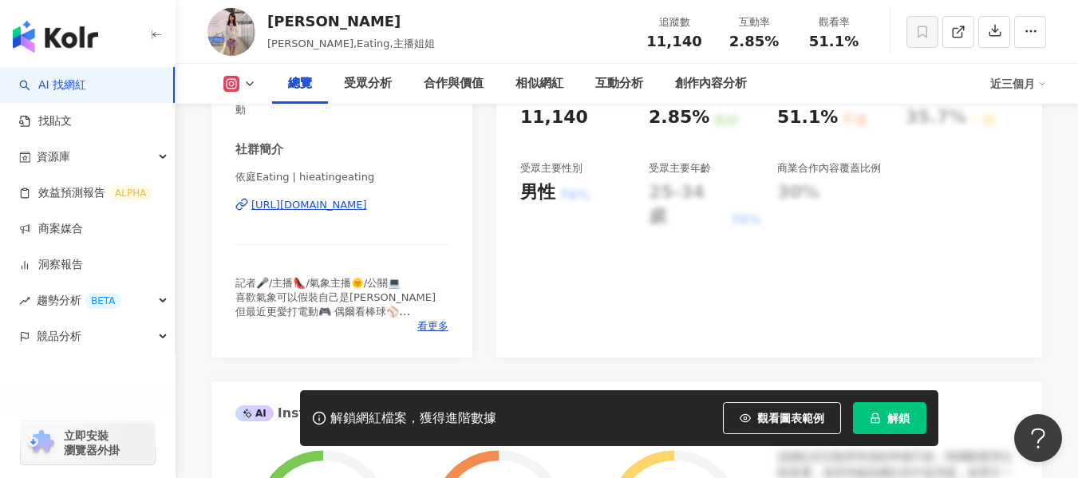
click at [367, 210] on div "https://www.instagram.com/hieatingeating/" at bounding box center [309, 205] width 116 height 14
drag, startPoint x: 733, startPoint y: 39, endPoint x: 773, endPoint y: 41, distance: 40.0
click at [773, 41] on div "2.85%" at bounding box center [754, 42] width 61 height 16
copy span "2.85%"
drag, startPoint x: 802, startPoint y: 45, endPoint x: 860, endPoint y: 43, distance: 57.5
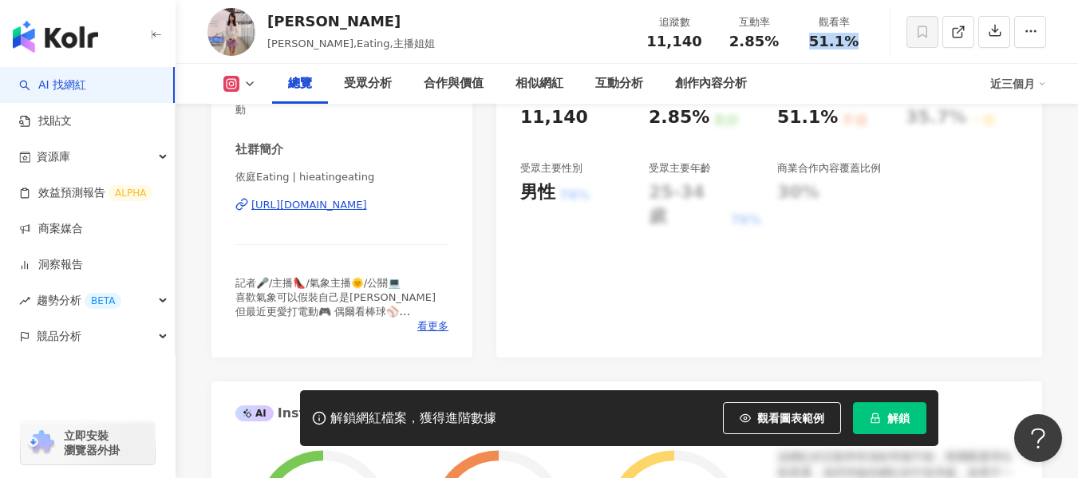
click at [860, 43] on div "觀看率 51.1%" at bounding box center [834, 31] width 80 height 34
copy span "51.1%"
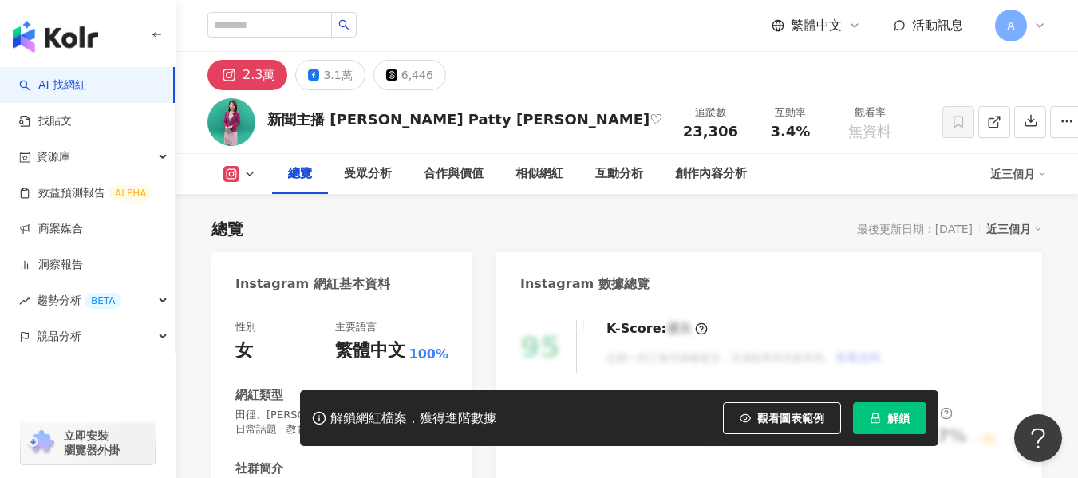
scroll to position [239, 0]
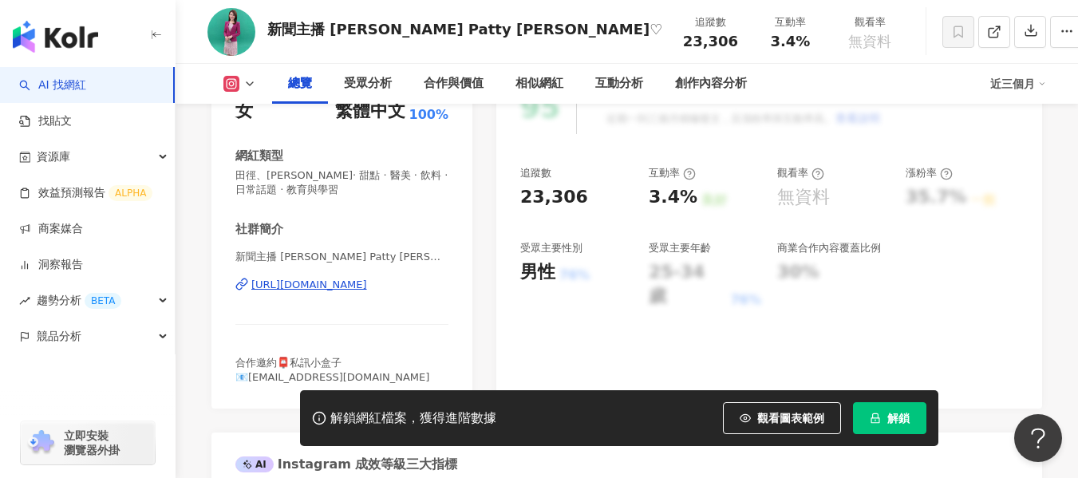
click at [319, 289] on div "[URL][DOMAIN_NAME]" at bounding box center [309, 285] width 116 height 14
click at [775, 48] on div "3.4%" at bounding box center [790, 42] width 61 height 16
click at [760, 38] on div "3.4%" at bounding box center [790, 42] width 61 height 16
click at [784, 38] on div "3.4%" at bounding box center [790, 42] width 61 height 16
drag, startPoint x: 779, startPoint y: 40, endPoint x: 739, endPoint y: 41, distance: 39.9
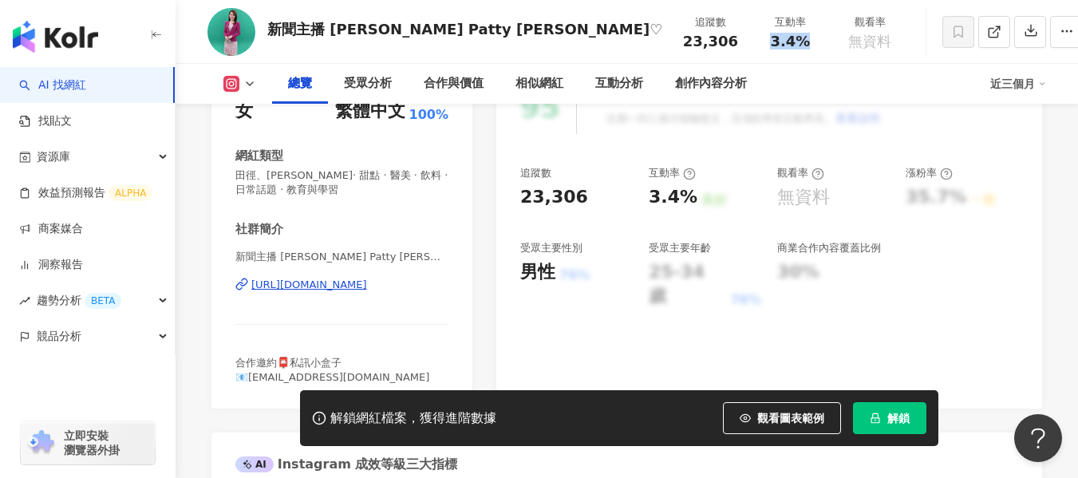
click at [760, 41] on div "3.4%" at bounding box center [790, 42] width 61 height 16
copy span "3.4%"
click at [444, 188] on span "田徑、[PERSON_NAME]· 甜點 · 醫美 · 飲料 · 日常話題 · 教育與學習" at bounding box center [341, 182] width 213 height 29
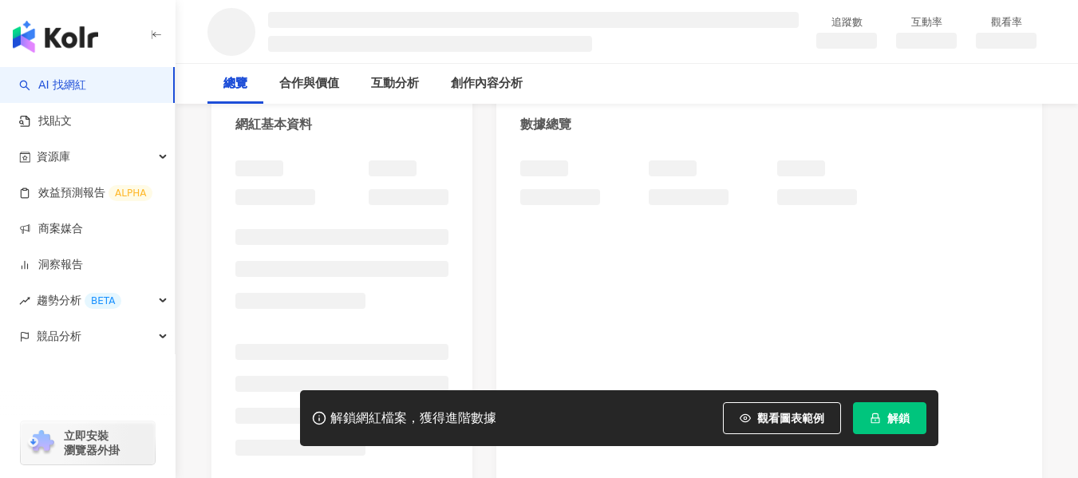
scroll to position [239, 0]
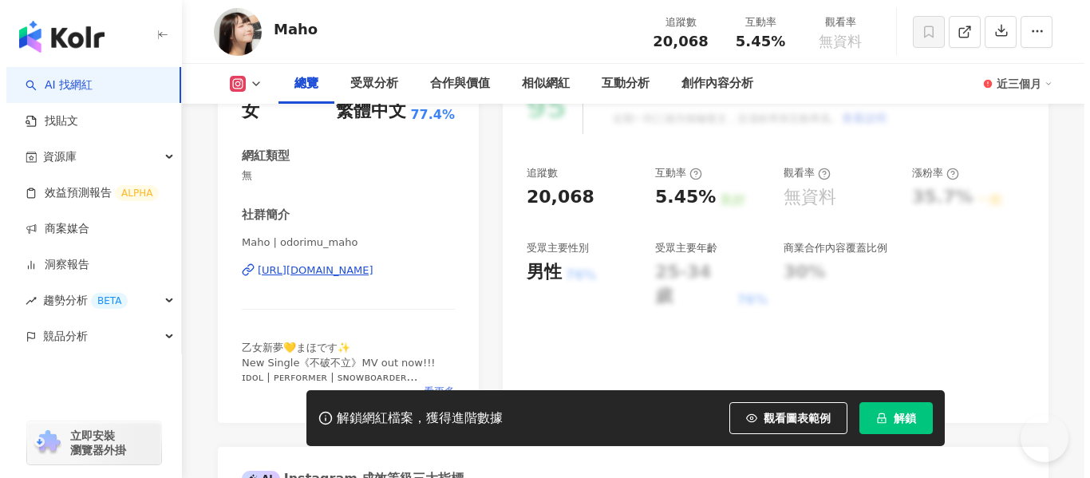
scroll to position [319, 0]
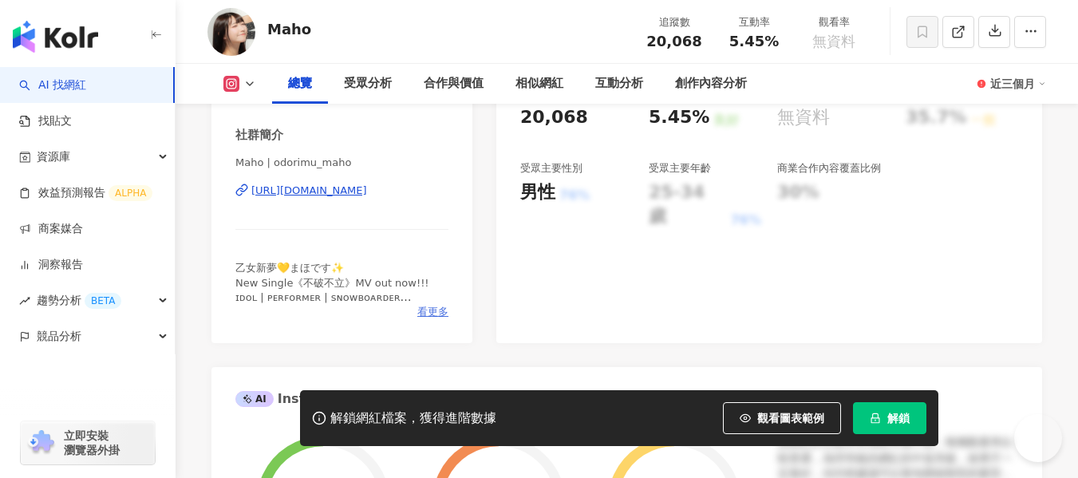
click at [436, 311] on span "看更多" at bounding box center [432, 312] width 31 height 14
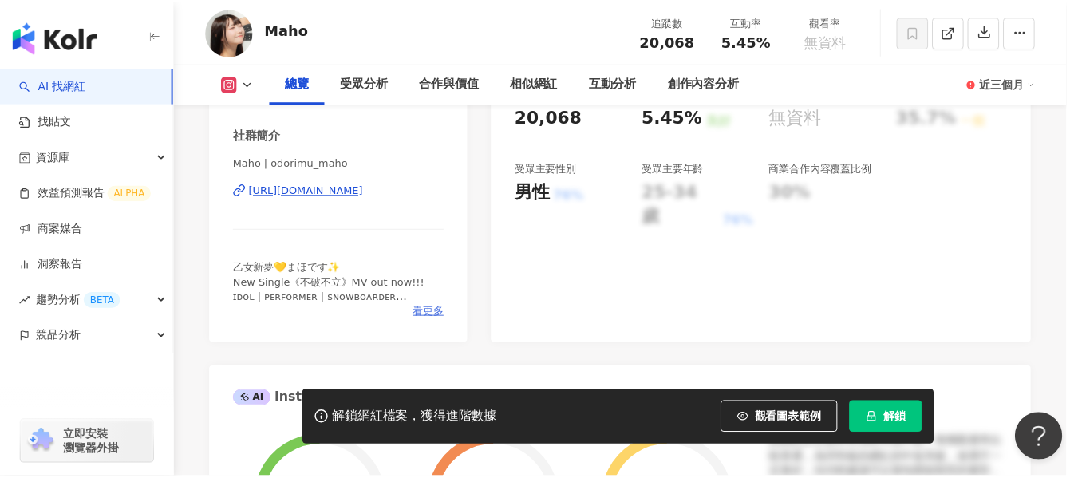
scroll to position [0, 0]
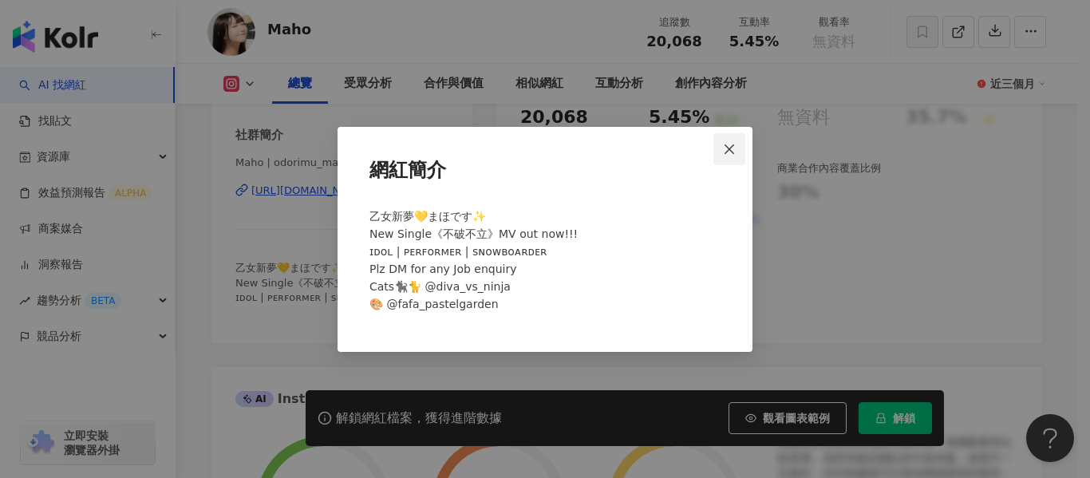
click at [736, 148] on icon "close" at bounding box center [729, 149] width 13 height 13
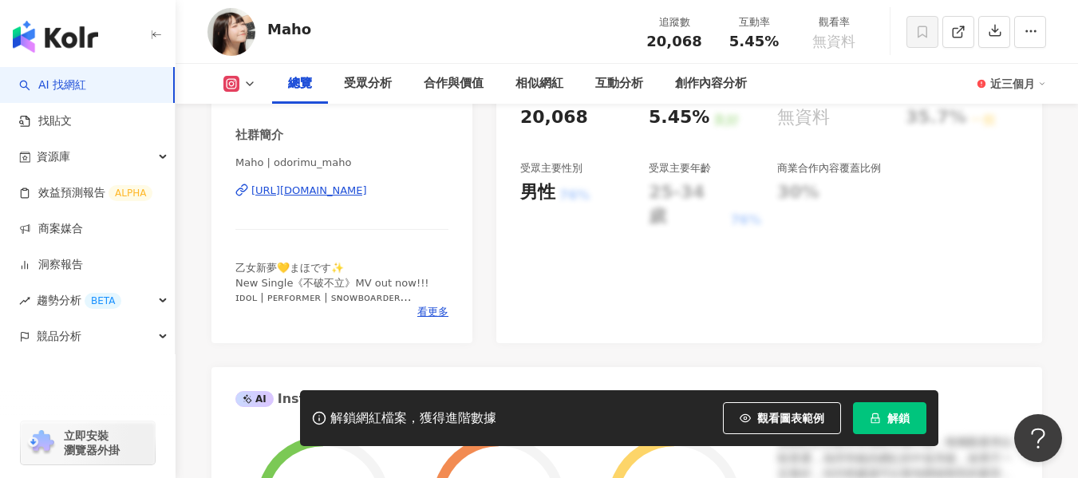
click at [322, 194] on div "https://www.instagram.com/odorimu_maho/" at bounding box center [309, 191] width 116 height 14
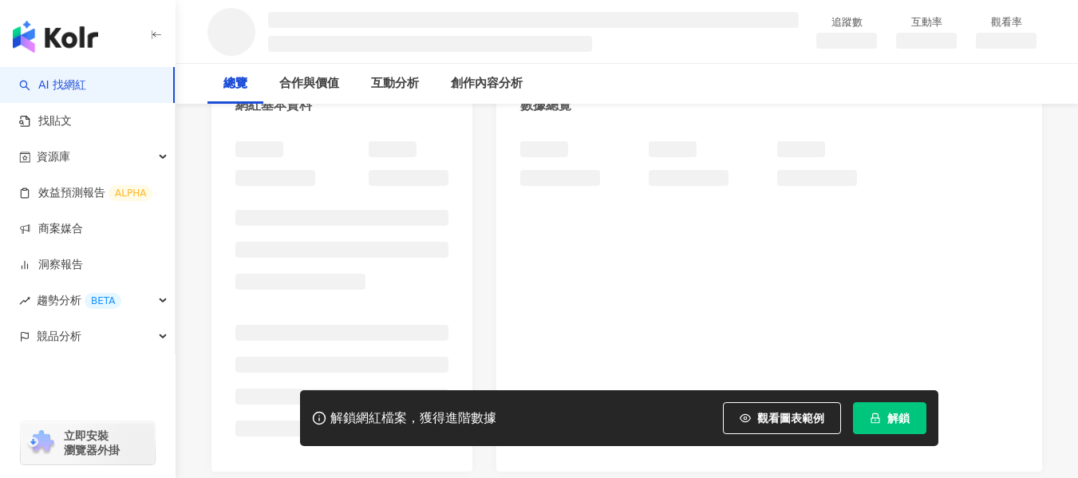
scroll to position [239, 0]
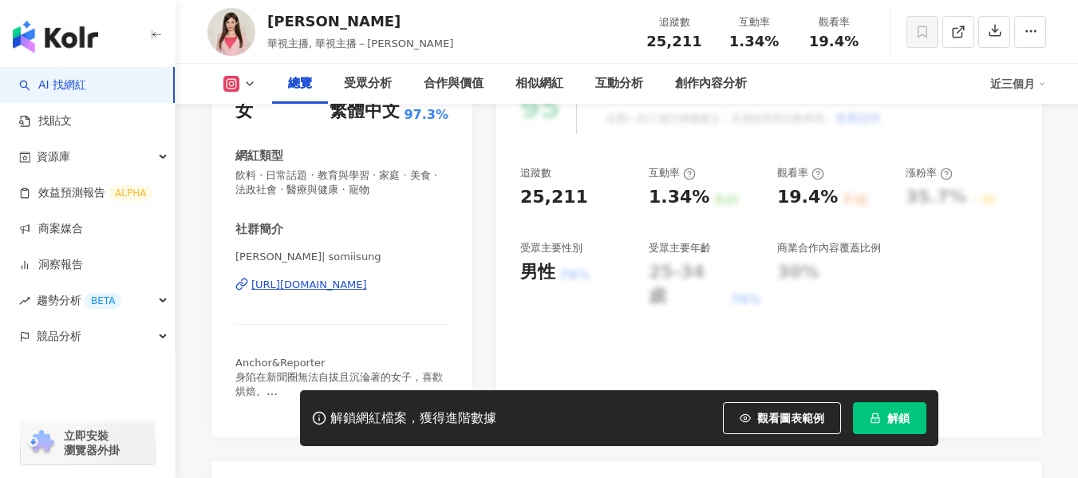
drag, startPoint x: 776, startPoint y: 46, endPoint x: 731, endPoint y: 41, distance: 45.0
click at [731, 41] on div "1.34%" at bounding box center [754, 42] width 61 height 16
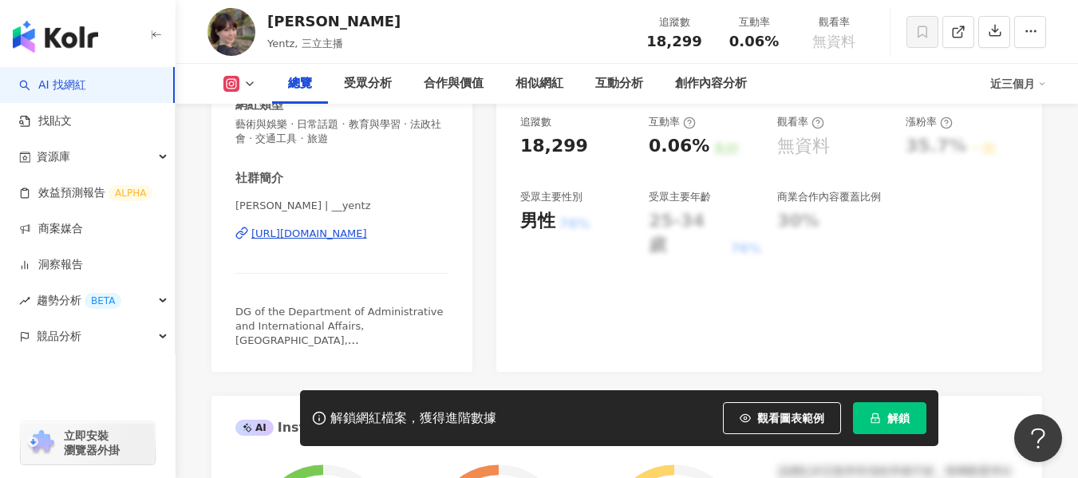
scroll to position [319, 0]
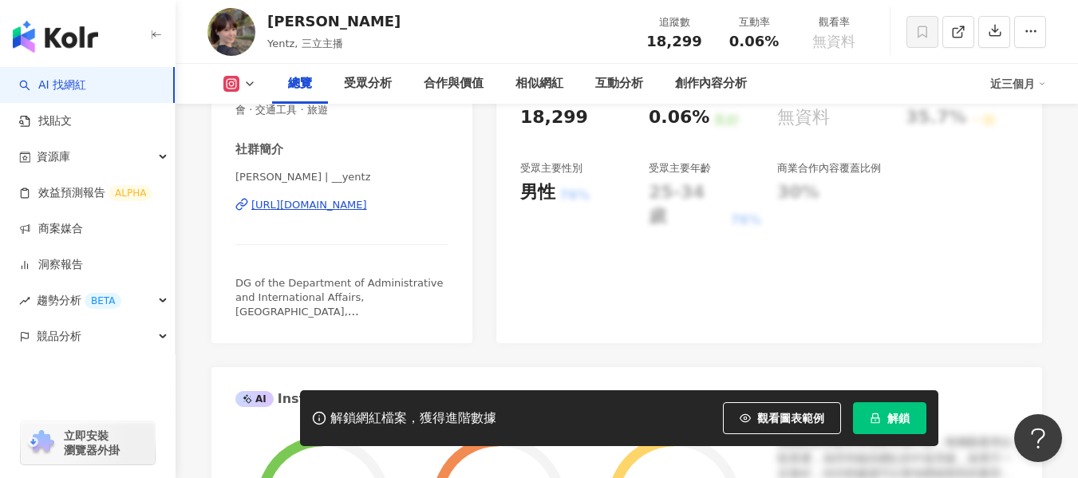
click at [367, 205] on div "https://www.instagram.com/__yentz/" at bounding box center [309, 205] width 116 height 14
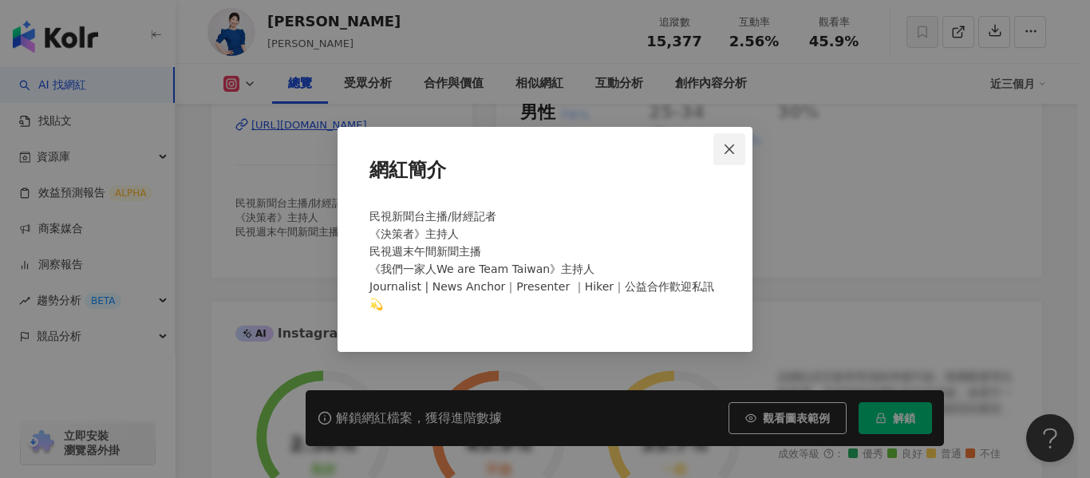
click at [725, 153] on icon "close" at bounding box center [730, 149] width 10 height 10
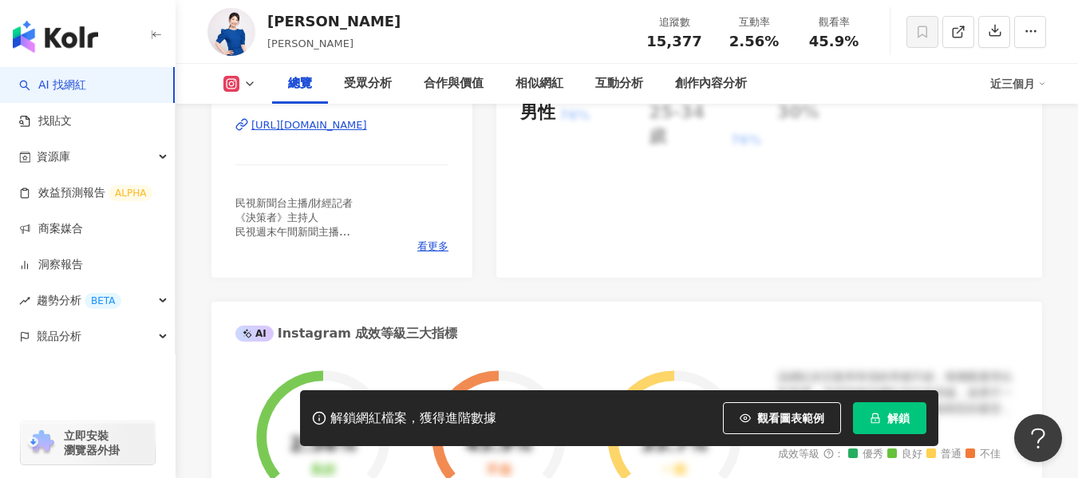
click at [341, 126] on div "https://www.instagram.com/_chialinwang_/" at bounding box center [309, 125] width 116 height 14
drag, startPoint x: 725, startPoint y: 42, endPoint x: 780, endPoint y: 42, distance: 54.3
click at [780, 42] on div "2.56%" at bounding box center [754, 42] width 61 height 16
copy span "2.56%"
drag, startPoint x: 812, startPoint y: 41, endPoint x: 860, endPoint y: 42, distance: 47.9
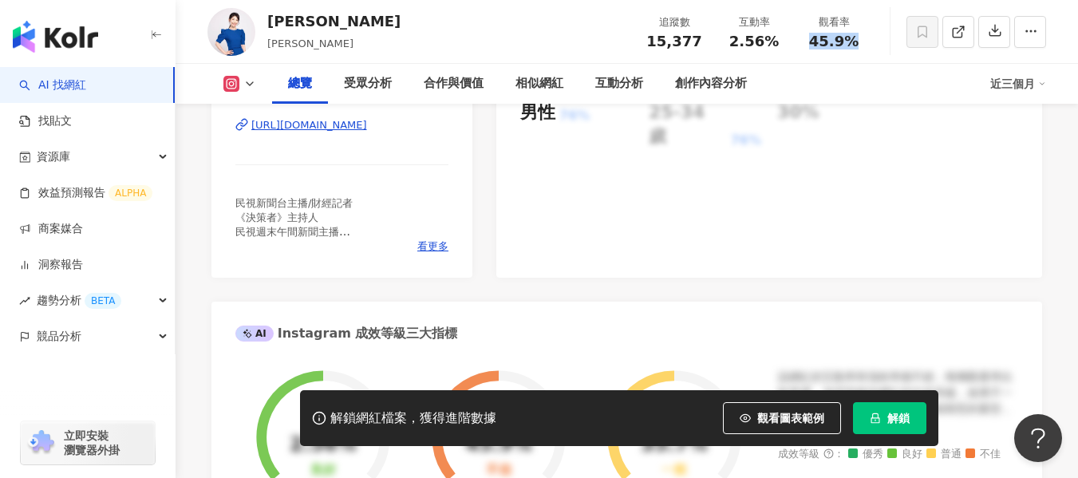
click at [860, 42] on div "45.9%" at bounding box center [834, 42] width 61 height 16
copy span "45.9%"
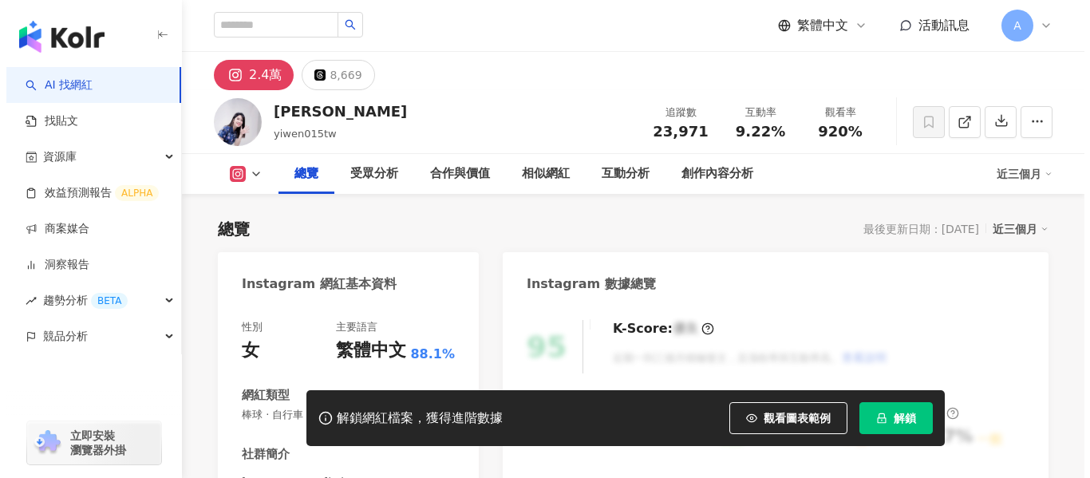
scroll to position [319, 0]
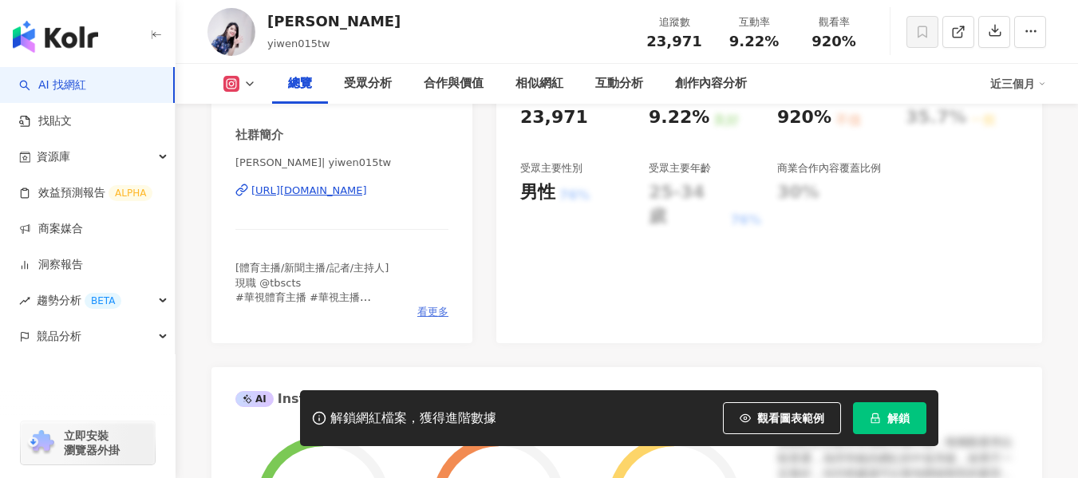
click at [431, 319] on span "看更多" at bounding box center [432, 312] width 31 height 14
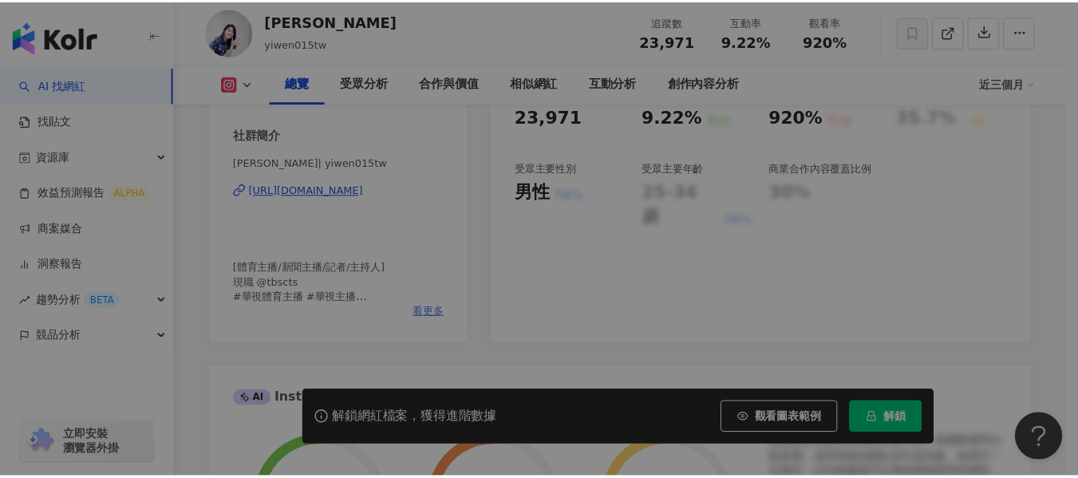
scroll to position [0, 0]
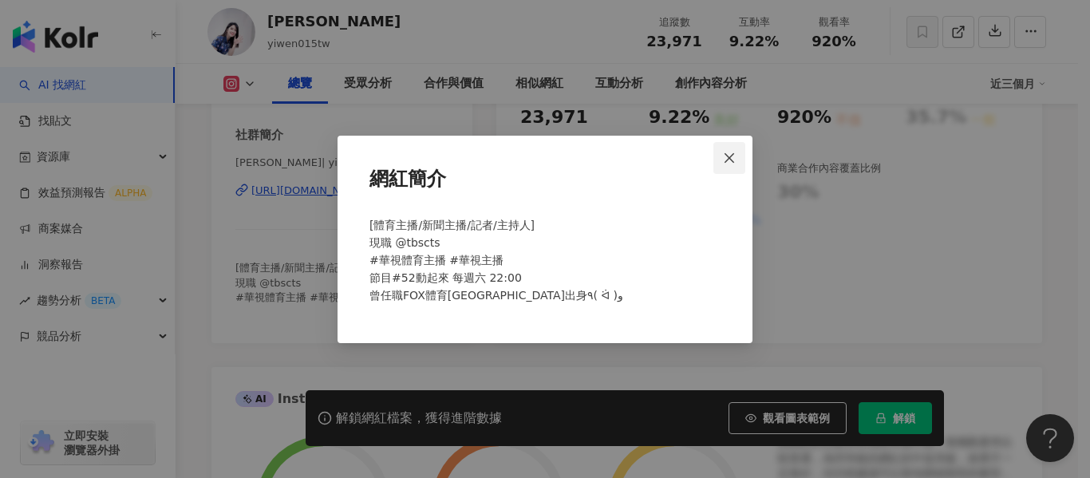
click at [739, 156] on button "Close" at bounding box center [729, 158] width 32 height 32
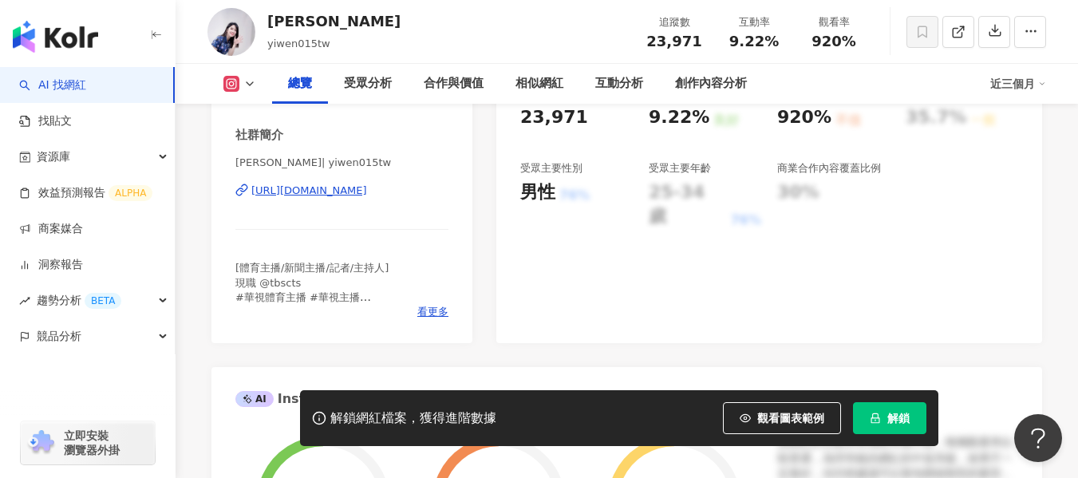
click at [367, 198] on div "https://www.instagram.com/yiwen015tw/" at bounding box center [309, 191] width 116 height 14
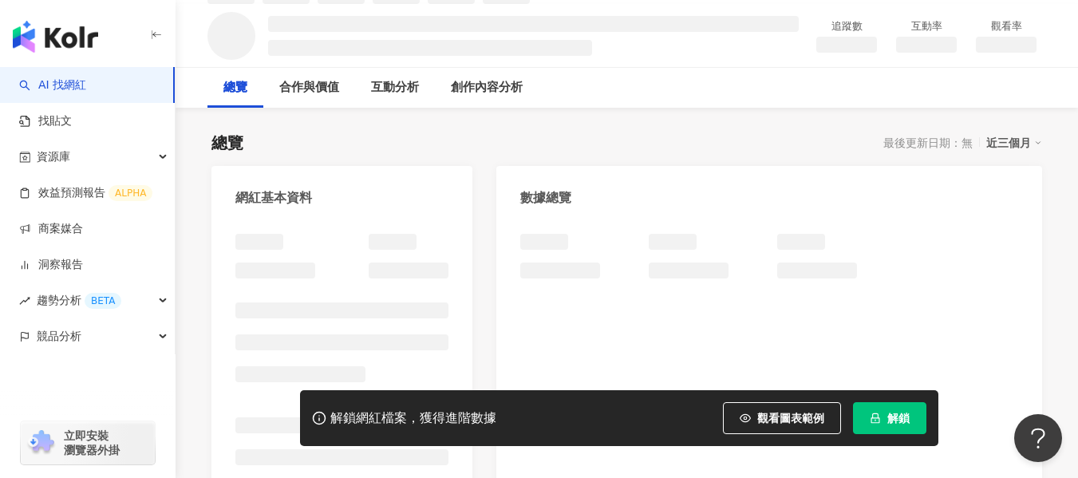
scroll to position [160, 0]
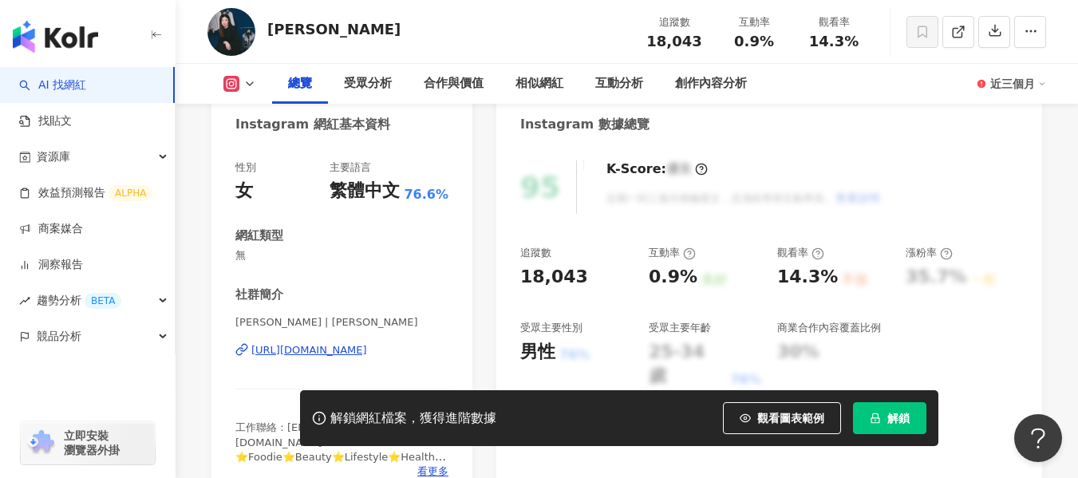
scroll to position [319, 0]
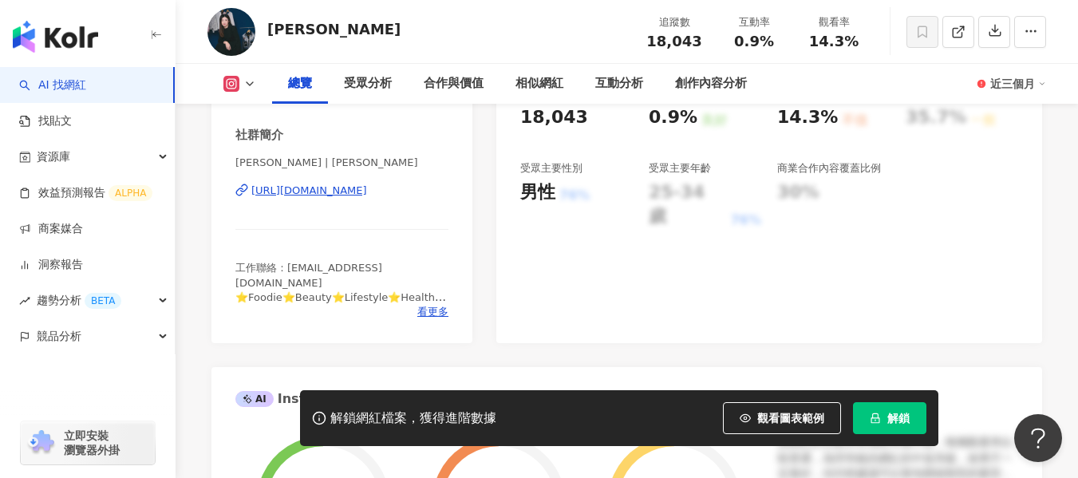
click at [350, 191] on div "[URL][DOMAIN_NAME]" at bounding box center [309, 191] width 116 height 14
drag, startPoint x: 729, startPoint y: 45, endPoint x: 761, endPoint y: 42, distance: 32.0
click at [761, 42] on div "0.9%" at bounding box center [754, 42] width 61 height 16
click at [771, 41] on span "0.9%" at bounding box center [754, 42] width 40 height 16
drag, startPoint x: 771, startPoint y: 41, endPoint x: 744, endPoint y: 45, distance: 27.4
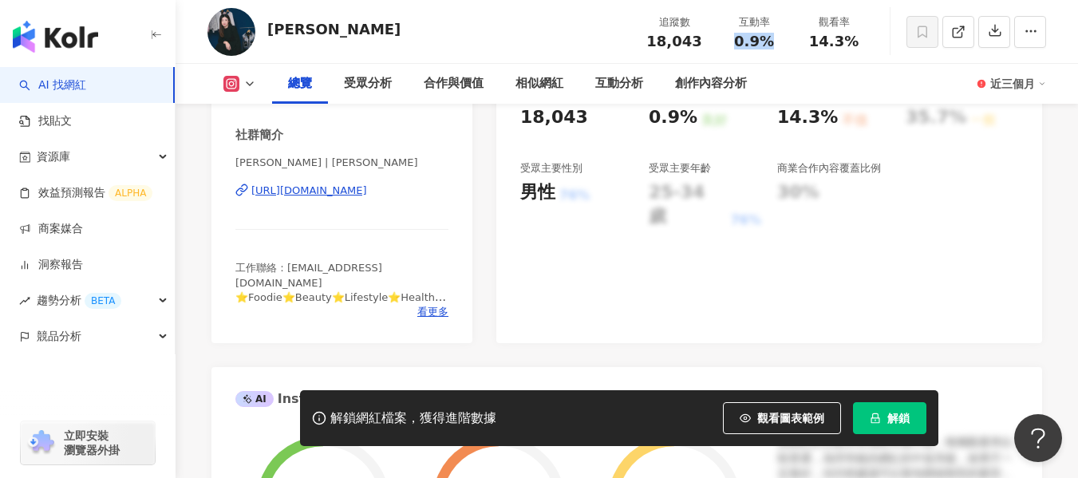
click at [744, 45] on span "0.9%" at bounding box center [754, 42] width 40 height 16
copy span "0.9%"
drag, startPoint x: 812, startPoint y: 47, endPoint x: 854, endPoint y: 43, distance: 42.5
click at [854, 43] on span "14.3%" at bounding box center [833, 42] width 49 height 16
copy span "14.3%"
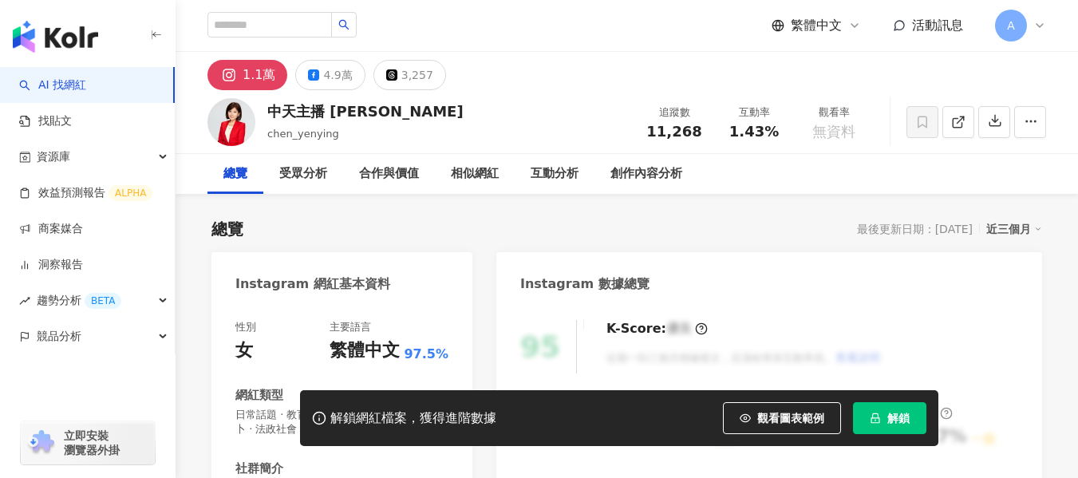
scroll to position [319, 0]
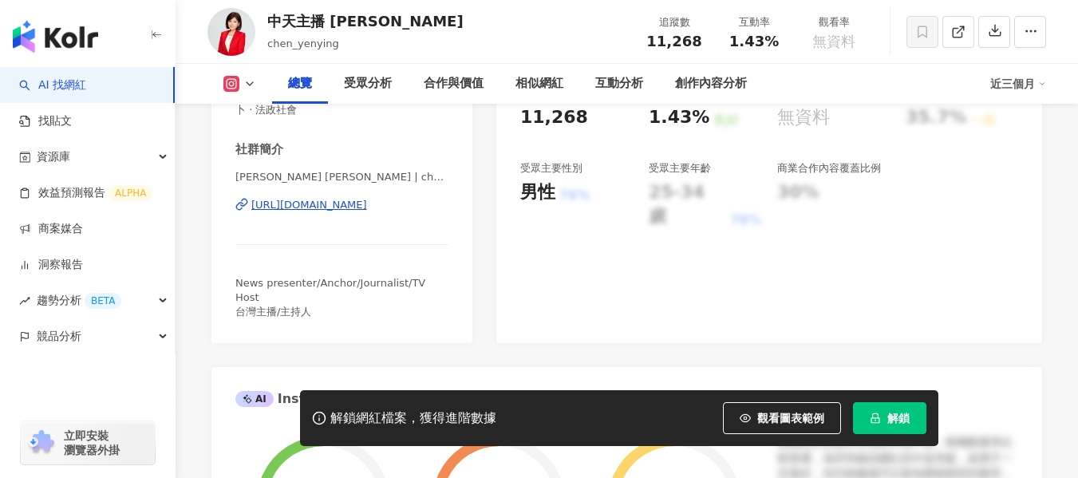
click at [367, 205] on div "https://www.instagram.com/chen_yenying/" at bounding box center [309, 205] width 116 height 14
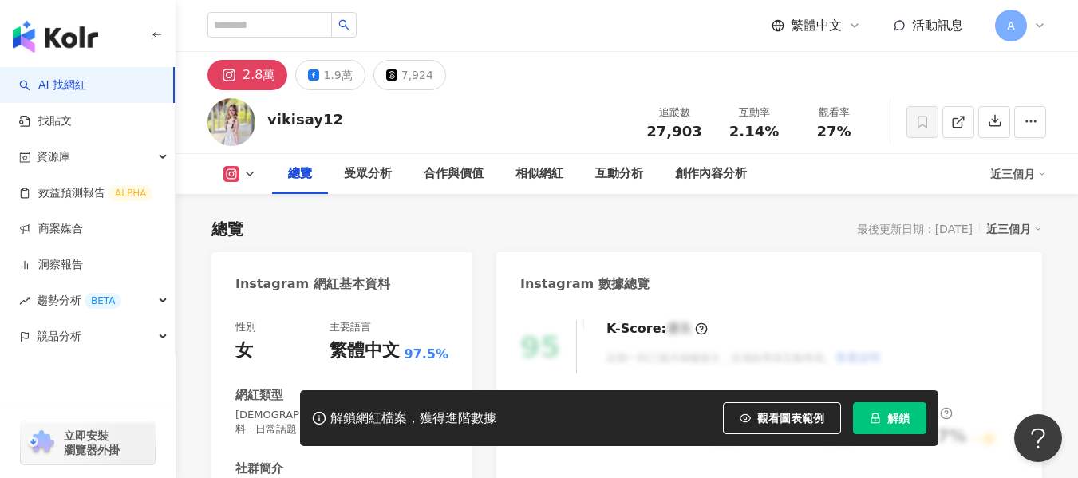
scroll to position [319, 0]
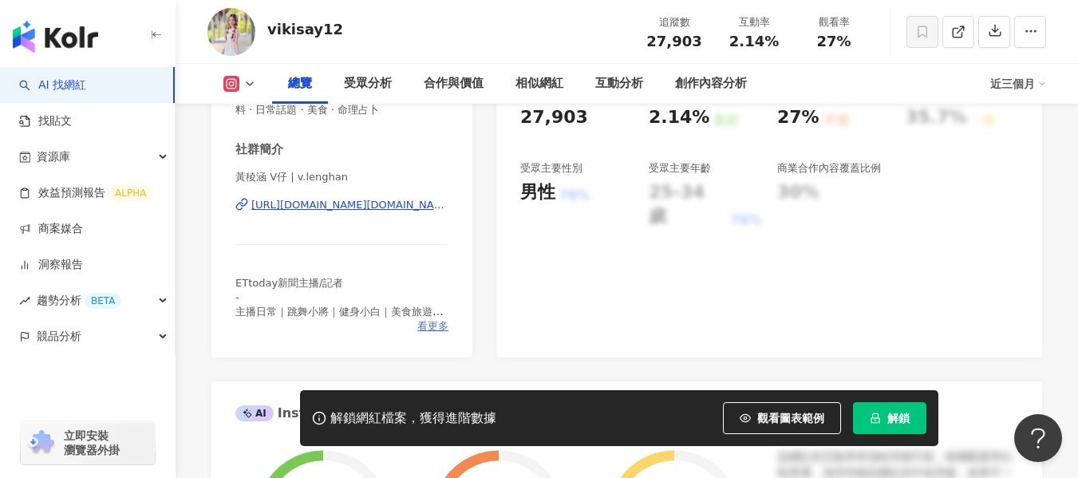
click at [440, 326] on span "看更多" at bounding box center [432, 326] width 31 height 14
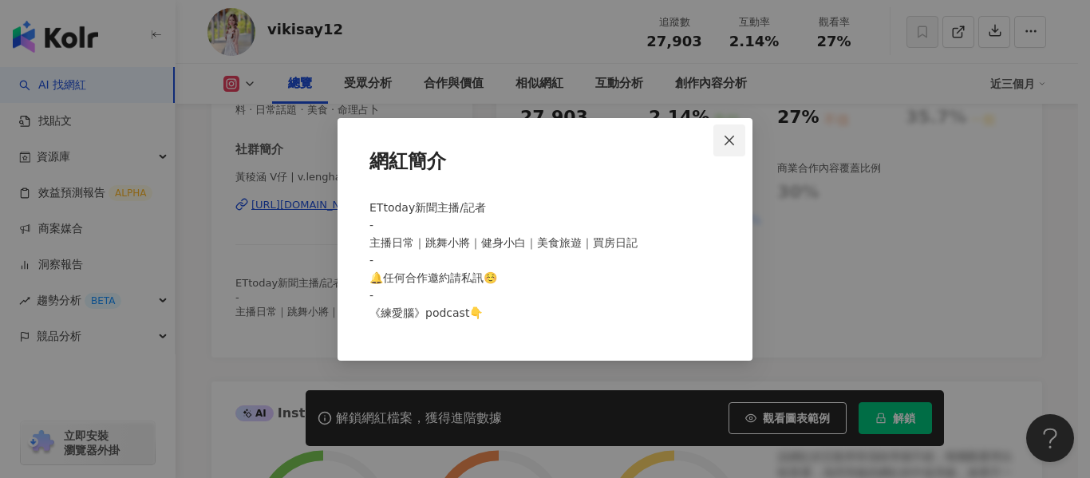
click at [725, 140] on icon "close" at bounding box center [729, 140] width 13 height 13
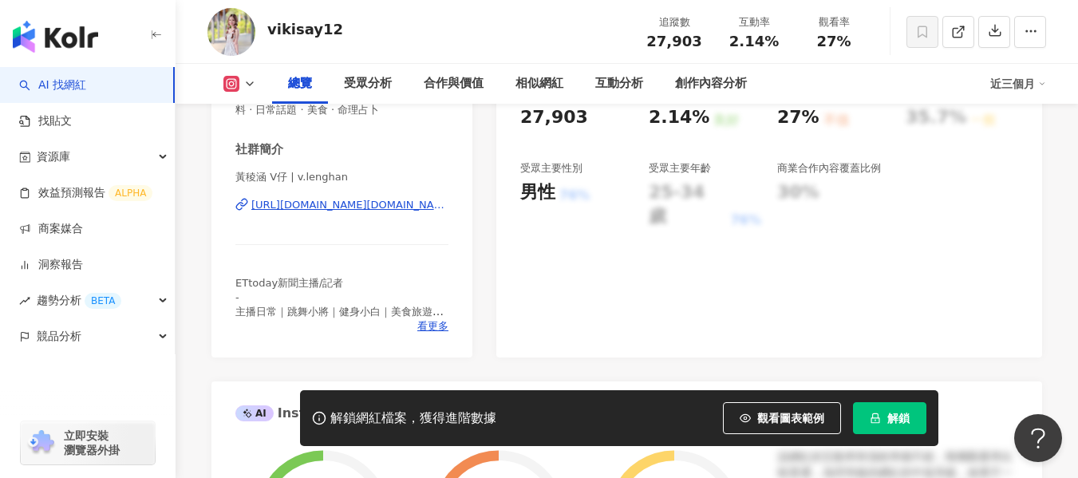
click at [309, 210] on div "https://www.instagram.com/v.lenghan/" at bounding box center [349, 205] width 197 height 14
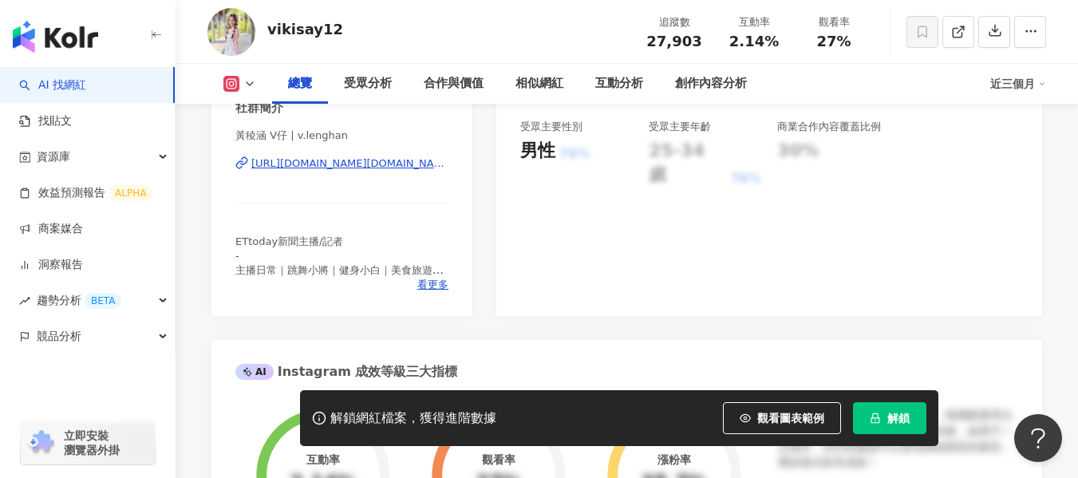
scroll to position [399, 0]
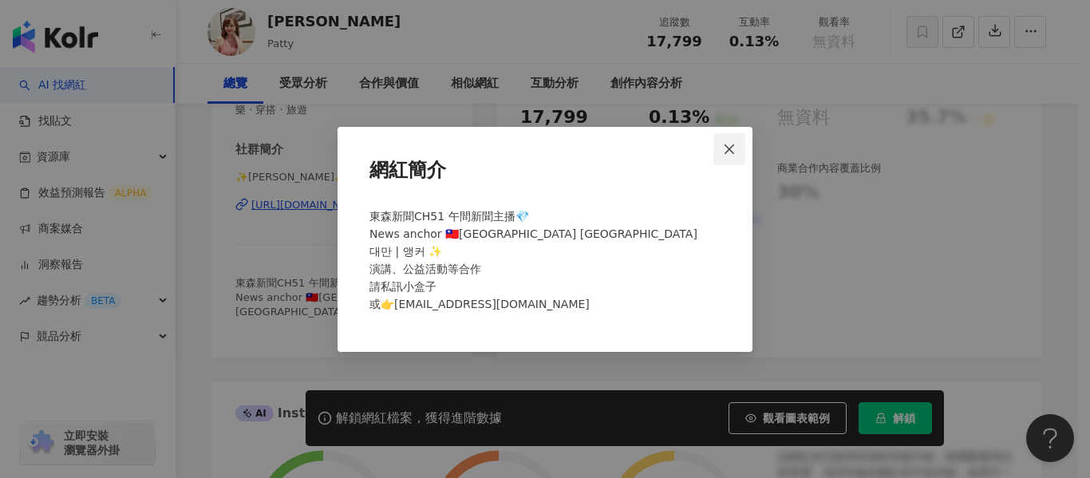
click at [742, 142] on button "Close" at bounding box center [729, 149] width 32 height 32
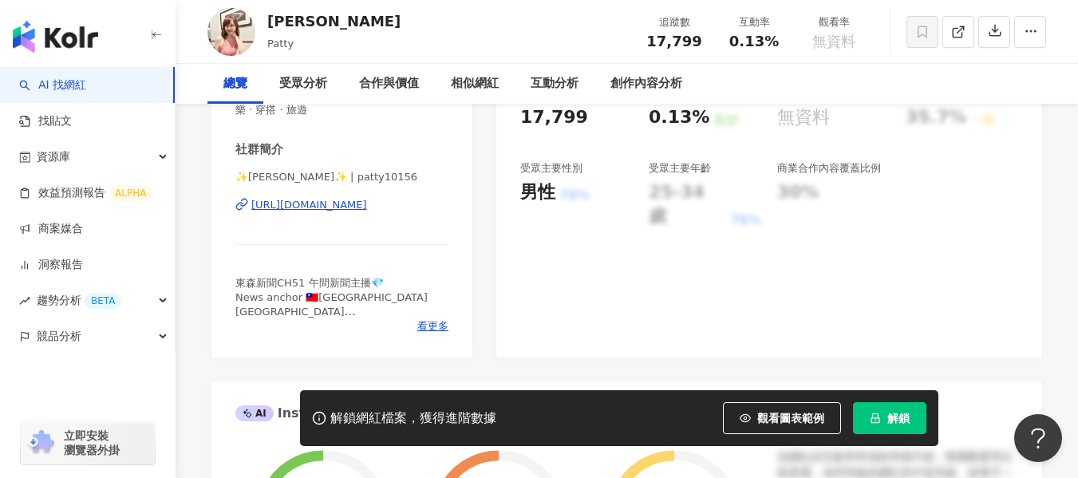
click at [279, 205] on div "https://www.instagram.com/patty10156/" at bounding box center [309, 205] width 116 height 14
drag, startPoint x: 729, startPoint y: 41, endPoint x: 784, endPoint y: 42, distance: 55.1
click at [784, 42] on div "0.13%" at bounding box center [754, 42] width 61 height 16
copy span "0.13%"
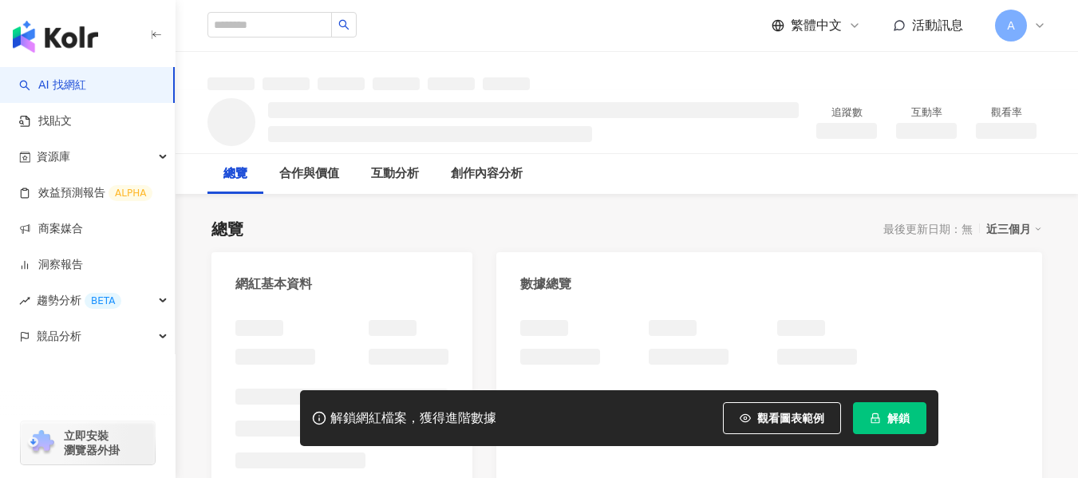
scroll to position [1, 0]
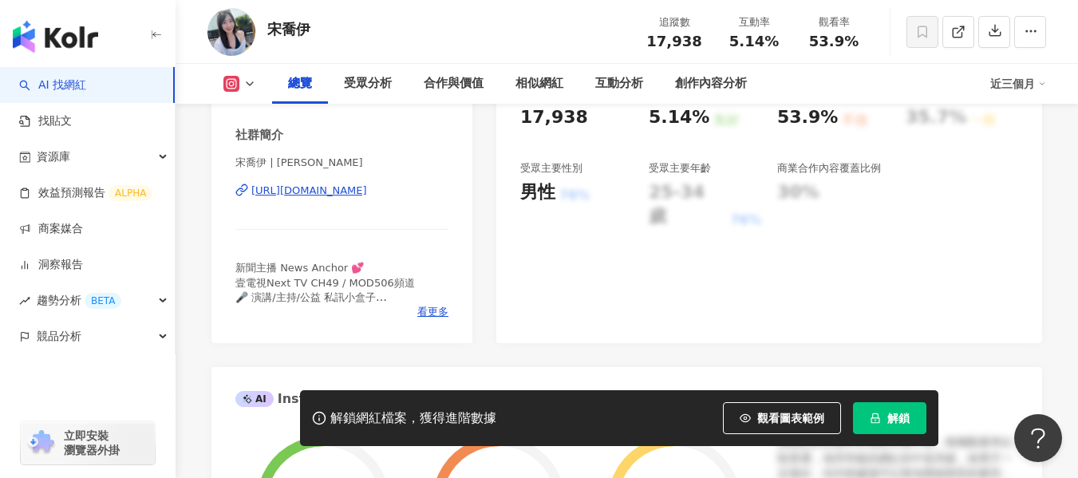
click at [346, 191] on div "[URL][DOMAIN_NAME]" at bounding box center [309, 191] width 116 height 14
click at [776, 42] on div "5.14%" at bounding box center [754, 42] width 61 height 16
click at [724, 41] on div "5.14%" at bounding box center [754, 42] width 61 height 16
click at [759, 40] on div "5.14%" at bounding box center [754, 42] width 61 height 16
click at [757, 47] on span "5.14%" at bounding box center [753, 42] width 49 height 16
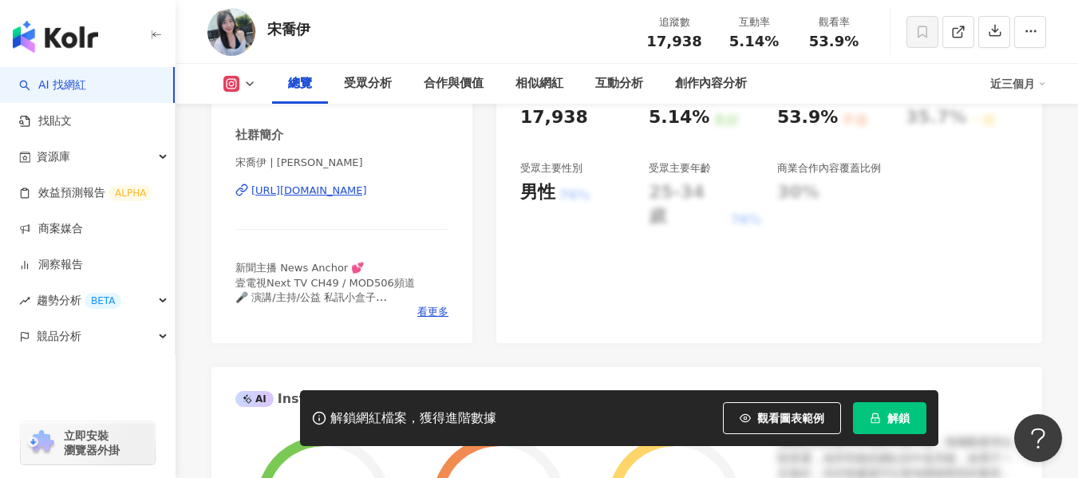
click at [784, 39] on div "互動率 5.14%" at bounding box center [754, 31] width 80 height 34
drag, startPoint x: 779, startPoint y: 39, endPoint x: 720, endPoint y: 41, distance: 59.1
click at [720, 41] on div "互動率 5.14%" at bounding box center [754, 31] width 80 height 34
copy span "5.14%"
drag, startPoint x: 862, startPoint y: 41, endPoint x: 804, endPoint y: 41, distance: 58.3
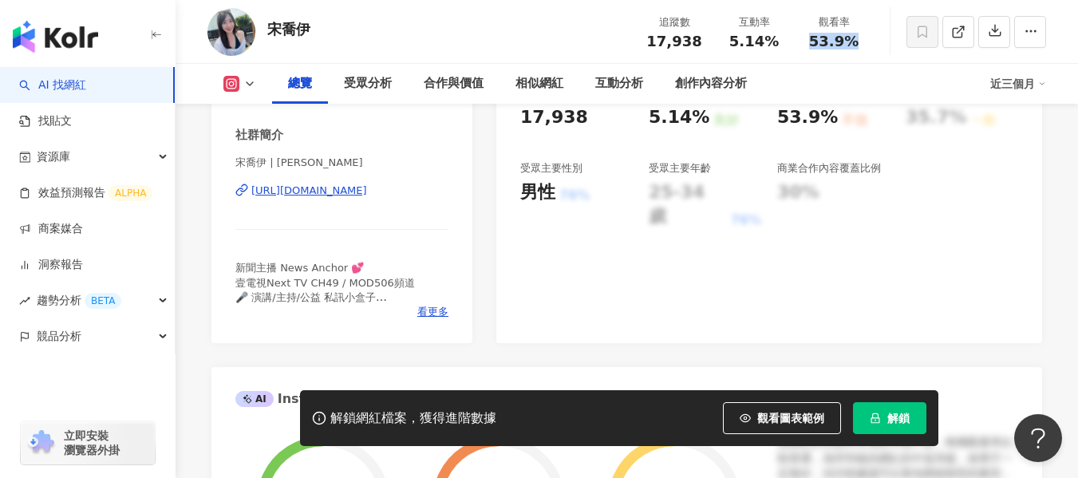
click at [804, 41] on div "53.9%" at bounding box center [834, 42] width 61 height 16
copy span "53.9%"
